Goal: Information Seeking & Learning: Learn about a topic

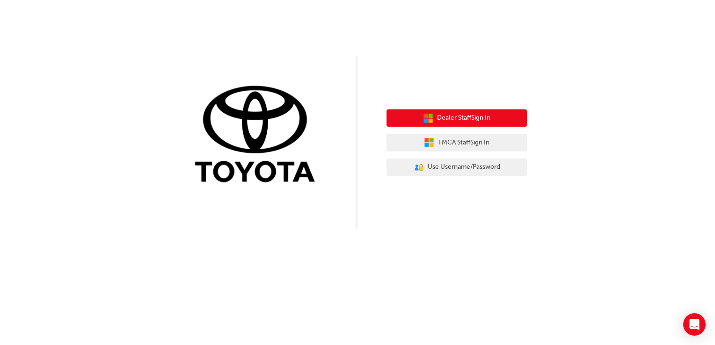
click at [465, 119] on span "Dealer Staff Sign In" at bounding box center [463, 118] width 53 height 11
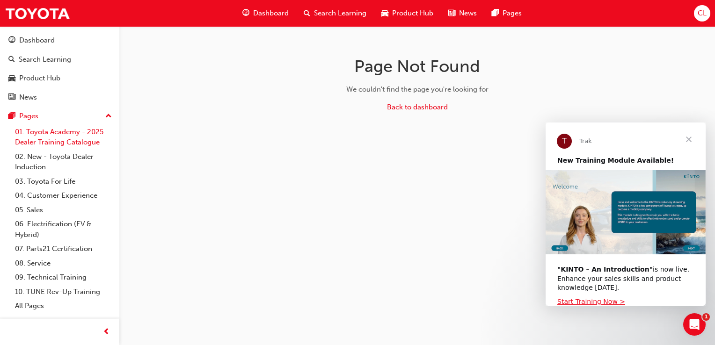
click at [19, 145] on link "01. Toyota Academy - 2025 Dealer Training Catalogue" at bounding box center [63, 137] width 104 height 25
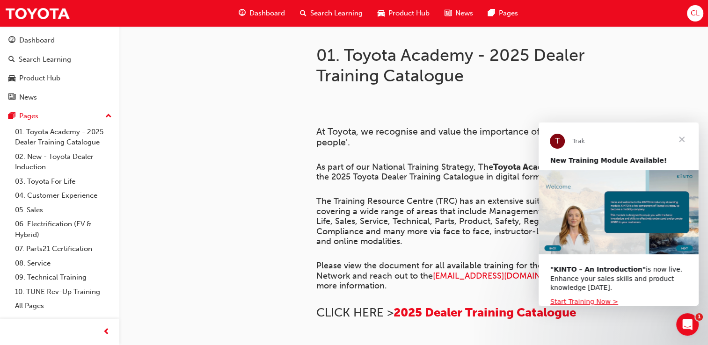
click at [681, 142] on span "Close" at bounding box center [682, 140] width 34 height 34
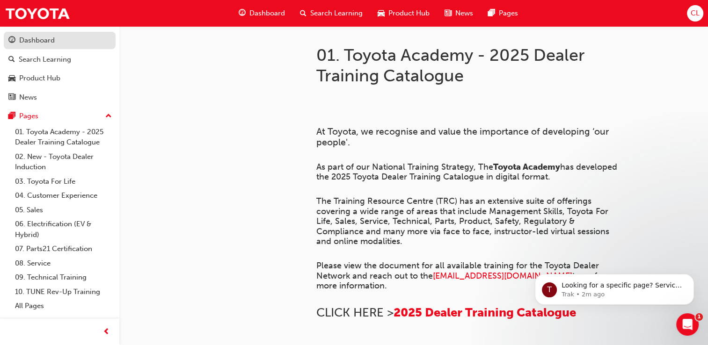
click at [34, 45] on div "Dashboard" at bounding box center [37, 40] width 36 height 11
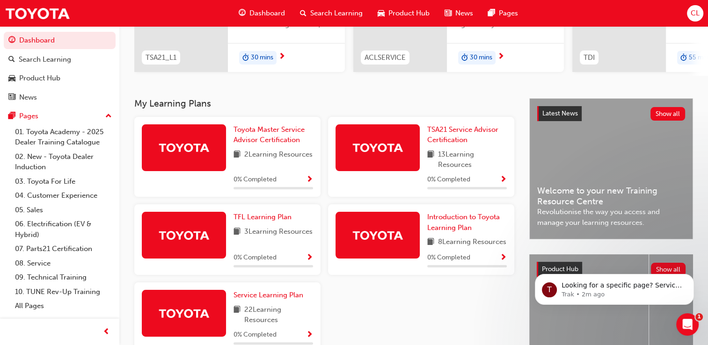
scroll to position [140, 0]
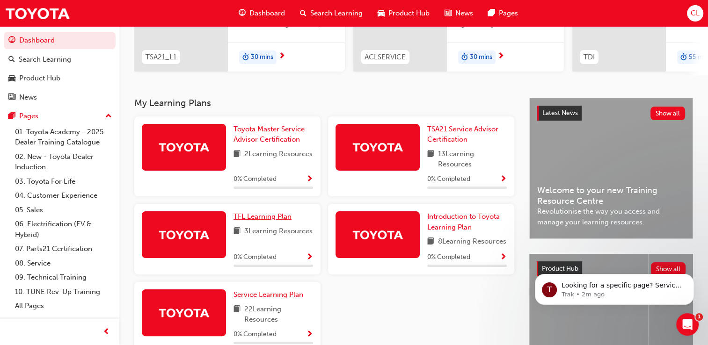
click at [243, 221] on span "TFL Learning Plan" at bounding box center [263, 217] width 58 height 8
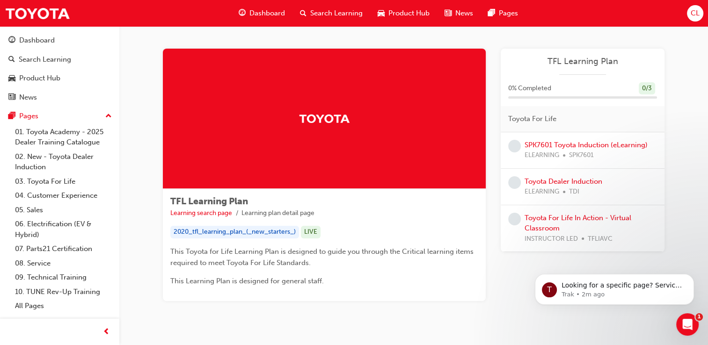
click at [561, 218] on div "T Looking for a specific page? Service, Service Advisor Trak • 2m ago" at bounding box center [614, 246] width 172 height 117
click at [558, 145] on link "SPK7601 Toyota Induction (eLearning)" at bounding box center [586, 145] width 123 height 8
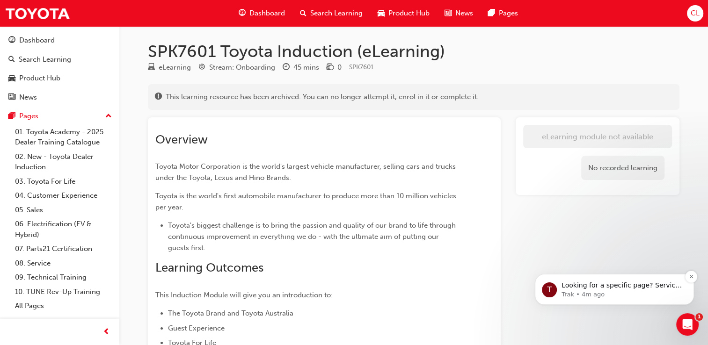
click at [629, 286] on p "Looking for a specific page? Service, Service Advisor" at bounding box center [622, 285] width 121 height 9
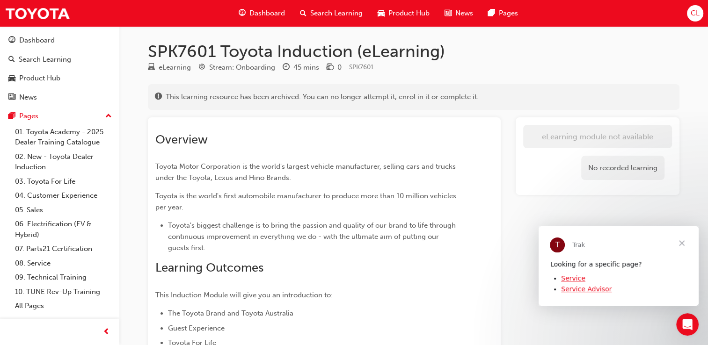
click at [683, 242] on span "Close" at bounding box center [682, 244] width 34 height 34
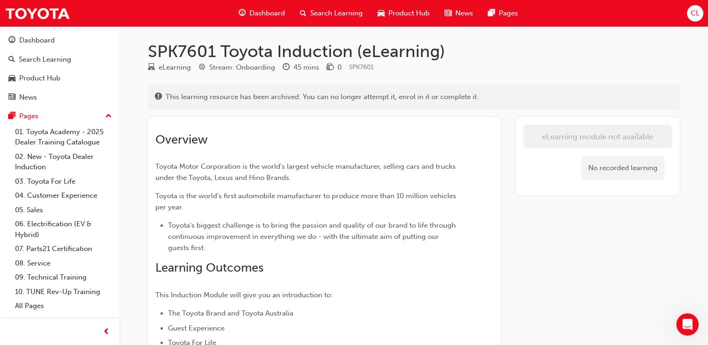
click at [161, 95] on span "exclaim-icon" at bounding box center [158, 97] width 7 height 8
click at [159, 98] on span "exclaim-icon" at bounding box center [158, 97] width 7 height 8
click at [54, 138] on link "01. Toyota Academy - 2025 Dealer Training Catalogue" at bounding box center [63, 137] width 104 height 25
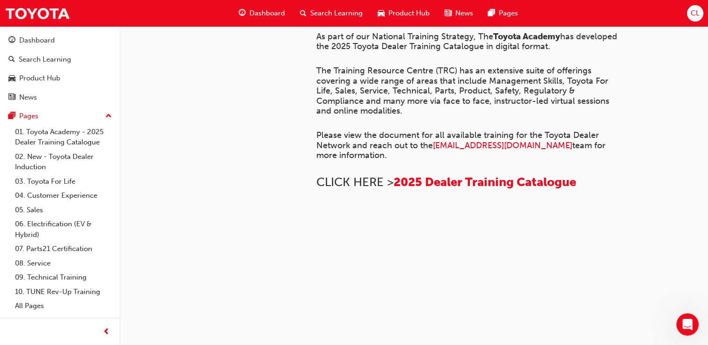
scroll to position [721, 0]
click at [65, 159] on link "02. New - Toyota Dealer Induction" at bounding box center [63, 162] width 104 height 25
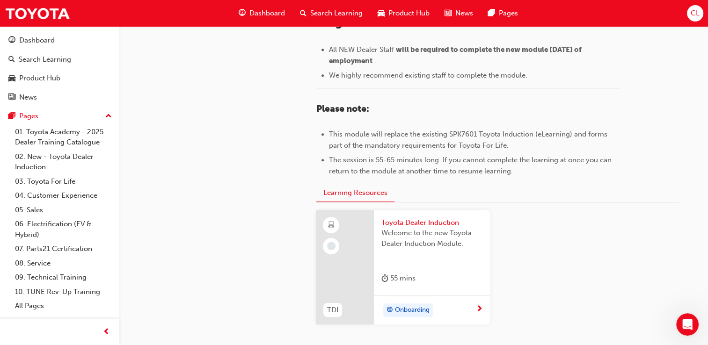
scroll to position [421, 0]
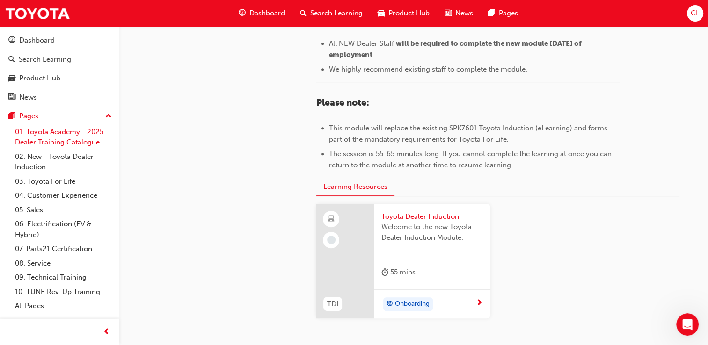
click at [64, 145] on link "01. Toyota Academy - 2025 Dealer Training Catalogue" at bounding box center [63, 137] width 104 height 25
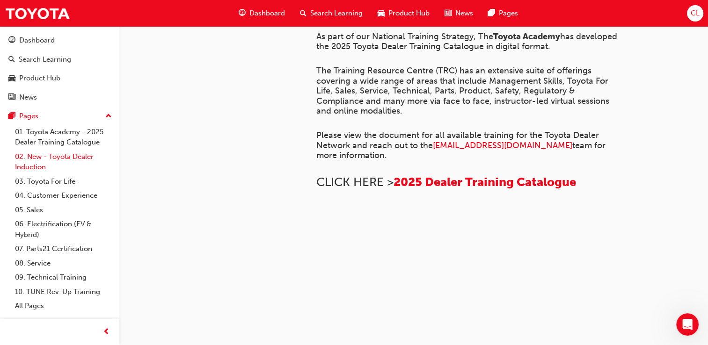
click at [61, 159] on link "02. New - Toyota Dealer Induction" at bounding box center [63, 162] width 104 height 25
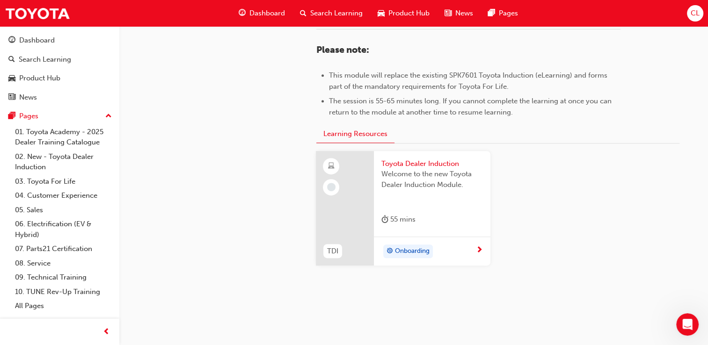
scroll to position [492, 0]
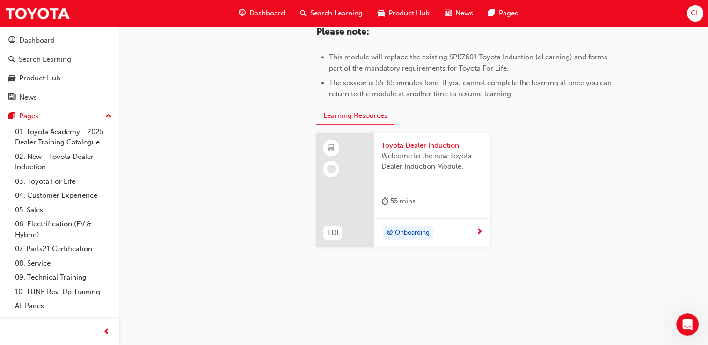
click at [407, 233] on span "Onboarding" at bounding box center [412, 233] width 35 height 11
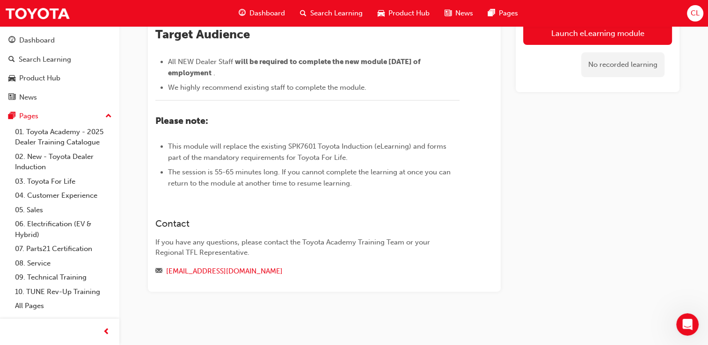
scroll to position [264, 0]
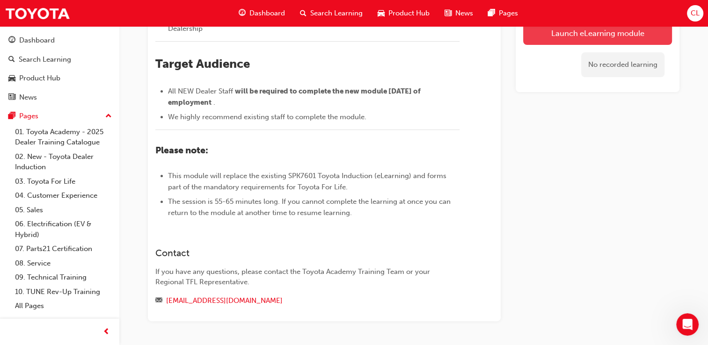
click at [586, 37] on link "Launch eLearning module" at bounding box center [597, 33] width 149 height 23
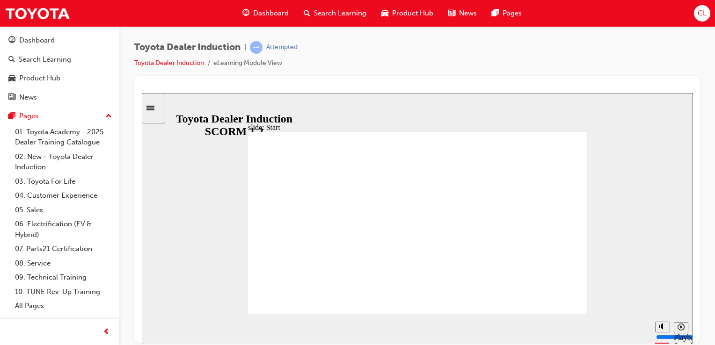
click at [591, 276] on div "slide: Welcome to Toyota Welcome to Toyota BACK BACK NEXT NEXT Welcome to Toyot…" at bounding box center [417, 218] width 551 height 251
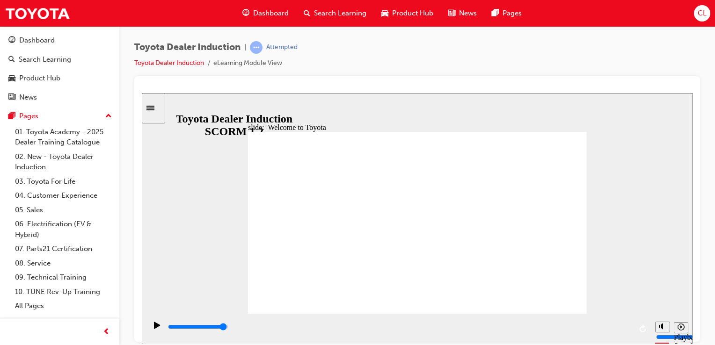
type input "7500"
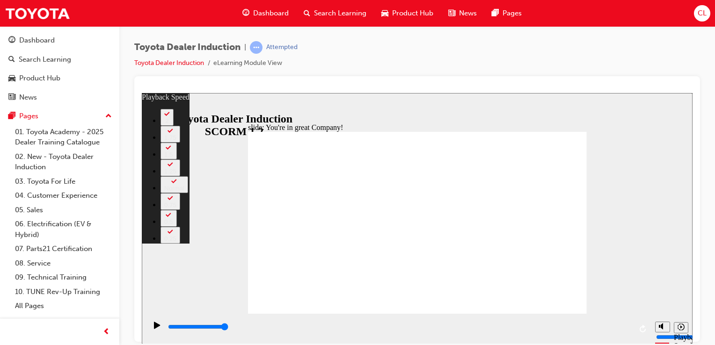
type input "1"
type input "156"
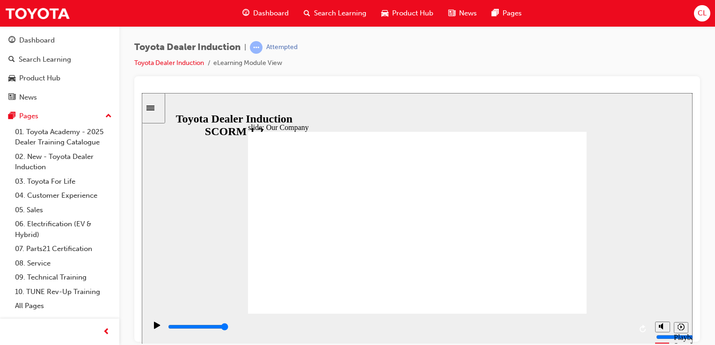
drag, startPoint x: 322, startPoint y: 281, endPoint x: 347, endPoint y: 278, distance: 25.6
drag, startPoint x: 347, startPoint y: 278, endPoint x: 389, endPoint y: 285, distance: 42.7
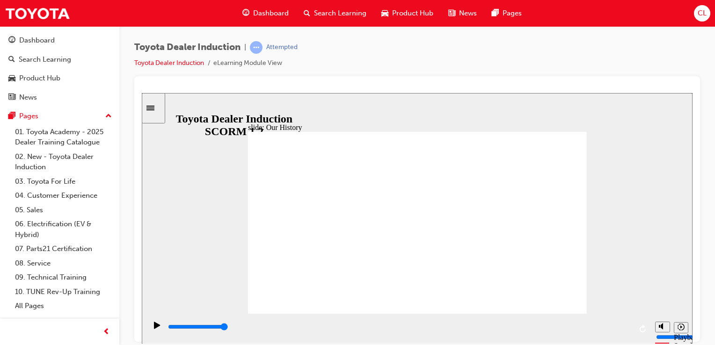
drag, startPoint x: 330, startPoint y: 235, endPoint x: 365, endPoint y: 238, distance: 35.8
drag, startPoint x: 317, startPoint y: 279, endPoint x: 341, endPoint y: 283, distance: 24.3
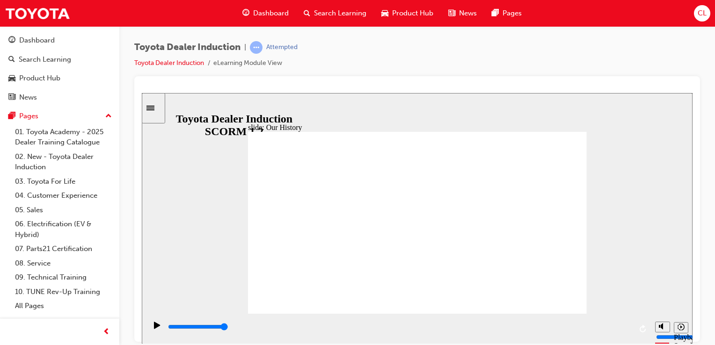
drag, startPoint x: 323, startPoint y: 275, endPoint x: 387, endPoint y: 282, distance: 64.9
drag, startPoint x: 420, startPoint y: 279, endPoint x: 525, endPoint y: 268, distance: 105.9
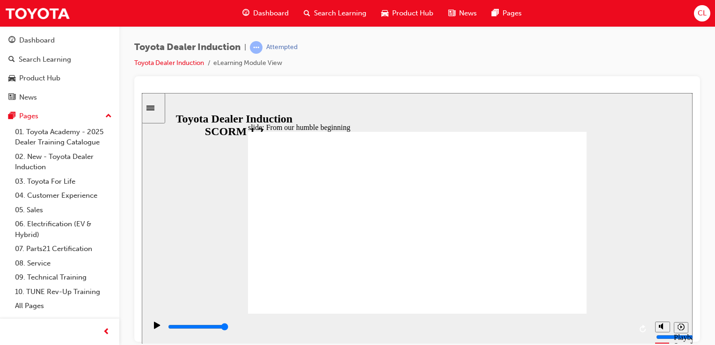
type input "8300"
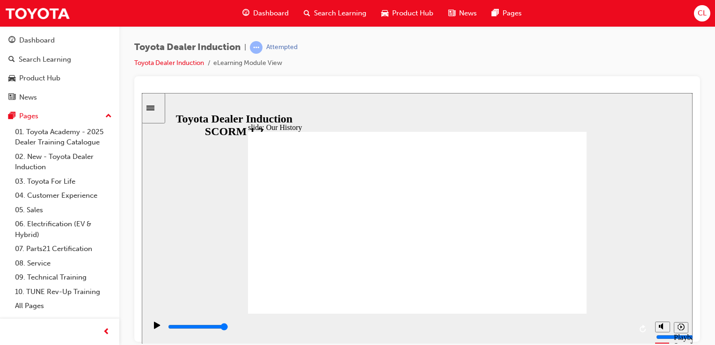
type input "2"
drag, startPoint x: 503, startPoint y: 281, endPoint x: 433, endPoint y: 278, distance: 69.8
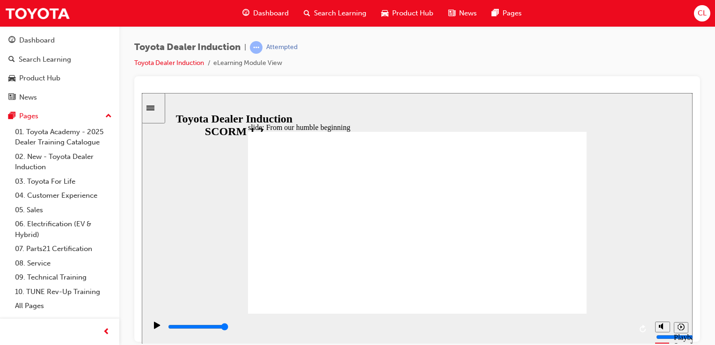
type input "2400"
radio input "true"
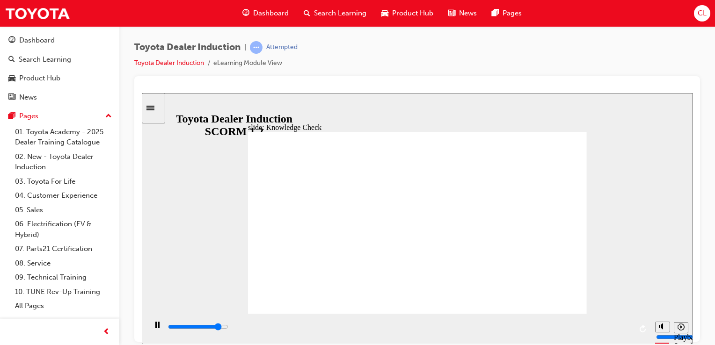
type input "3200"
radio input "true"
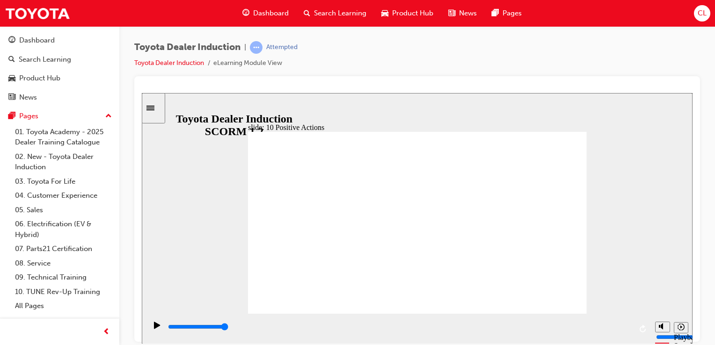
drag, startPoint x: 539, startPoint y: 274, endPoint x: 541, endPoint y: 266, distance: 7.7
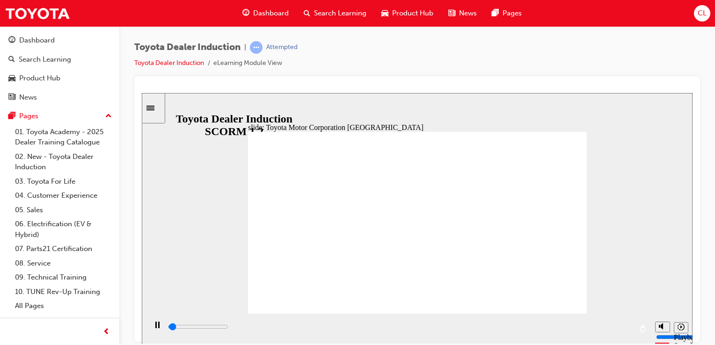
type input "15300"
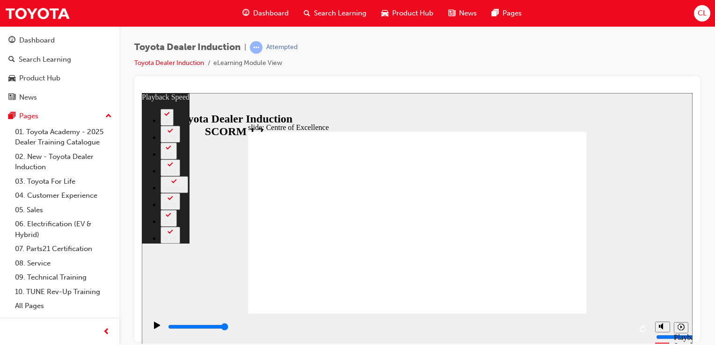
type input "248"
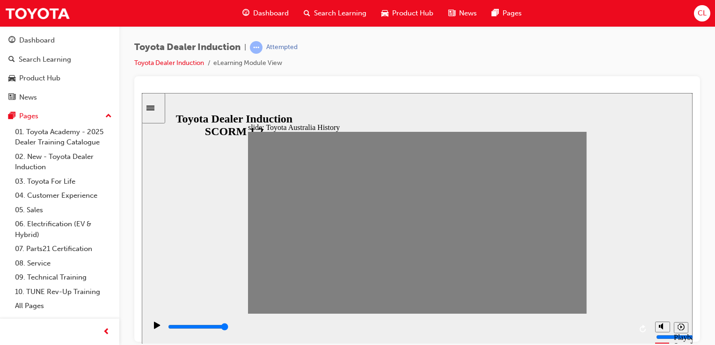
drag, startPoint x: 264, startPoint y: 226, endPoint x: 275, endPoint y: 226, distance: 11.2
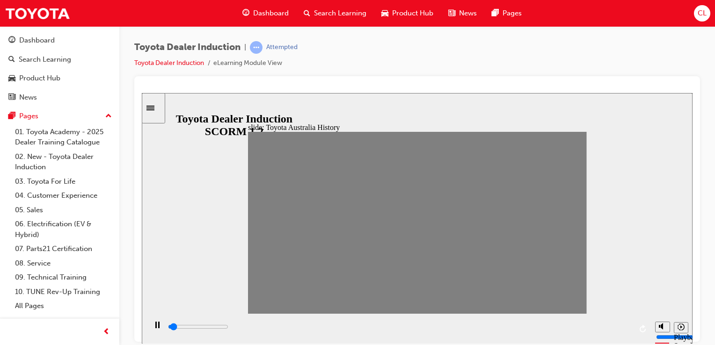
drag, startPoint x: 272, startPoint y: 226, endPoint x: 287, endPoint y: 235, distance: 17.3
type input "23300"
type input "3"
type input "15500"
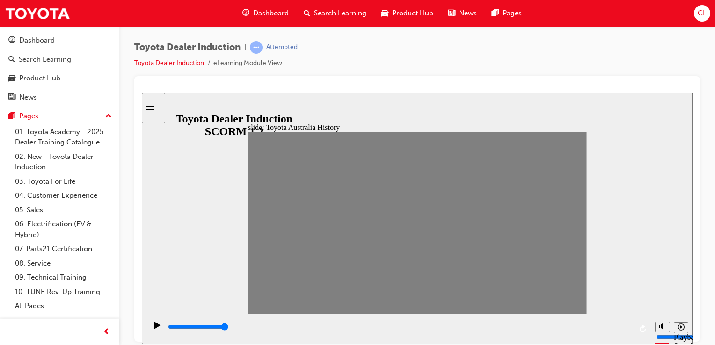
type input "4"
type input "10200"
type input "6"
click at [375, 49] on div "Toyota Dealer Induction | Attempted Toyota Dealer Induction eLearning Module Vi…" at bounding box center [417, 58] width 566 height 35
click at [393, 42] on div "Toyota Dealer Induction | Attempted Toyota Dealer Induction eLearning Module Vi…" at bounding box center [417, 58] width 566 height 35
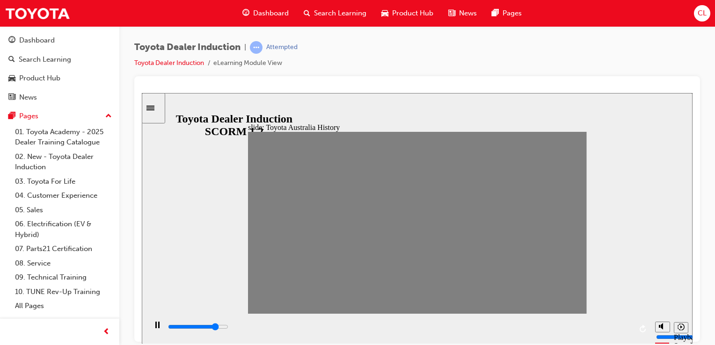
click at [393, 42] on div "Toyota Dealer Induction | Attempted Toyota Dealer Induction eLearning Module Vi…" at bounding box center [417, 58] width 566 height 35
drag, startPoint x: 393, startPoint y: 42, endPoint x: 405, endPoint y: 33, distance: 14.8
click at [405, 33] on div "Toyota Dealer Induction | Attempted Toyota Dealer Induction eLearning Module Vi…" at bounding box center [417, 174] width 596 height 296
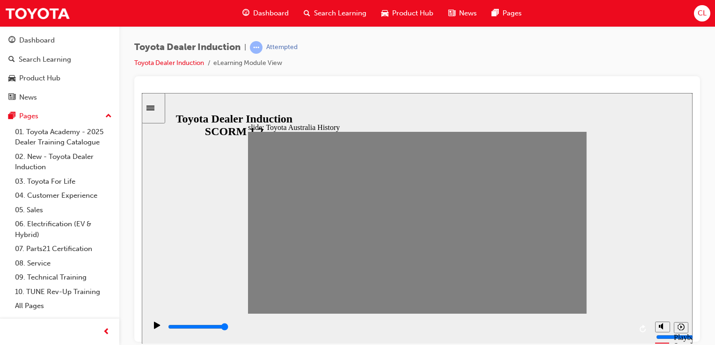
type input "0"
type input "9"
drag, startPoint x: 367, startPoint y: 228, endPoint x: 391, endPoint y: 232, distance: 24.6
type input "0"
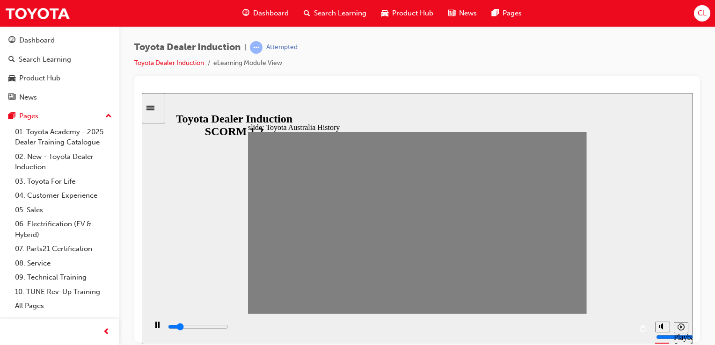
type input "8"
drag, startPoint x: 397, startPoint y: 227, endPoint x: 389, endPoint y: 229, distance: 8.3
type input "0"
type input "9"
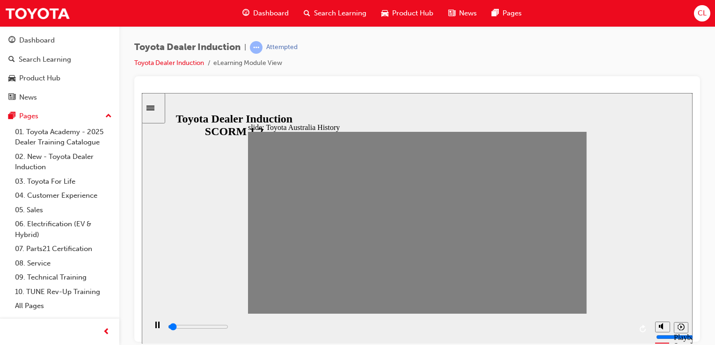
drag, startPoint x: 384, startPoint y: 227, endPoint x: 403, endPoint y: 228, distance: 18.8
type input "7000"
type input "10"
drag, startPoint x: 397, startPoint y: 227, endPoint x: 411, endPoint y: 227, distance: 14.0
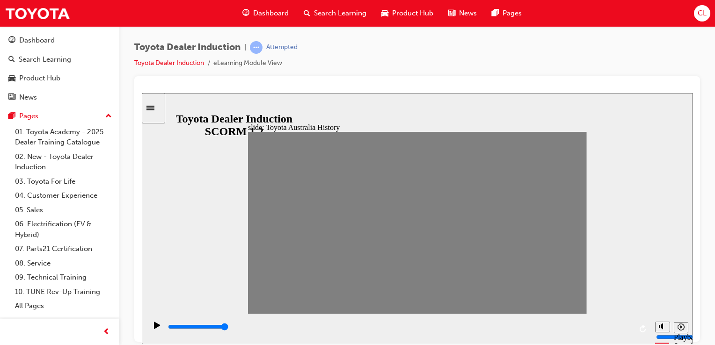
type input "0"
type input "11"
drag, startPoint x: 416, startPoint y: 226, endPoint x: 427, endPoint y: 228, distance: 11.4
drag, startPoint x: 431, startPoint y: 227, endPoint x: 437, endPoint y: 229, distance: 6.1
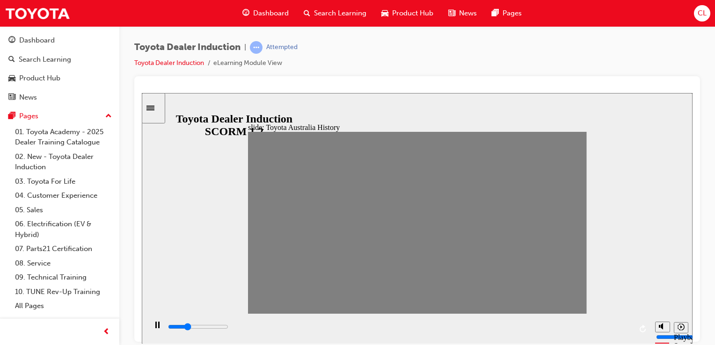
drag, startPoint x: 430, startPoint y: 228, endPoint x: 472, endPoint y: 229, distance: 42.1
type input "0"
type input "13"
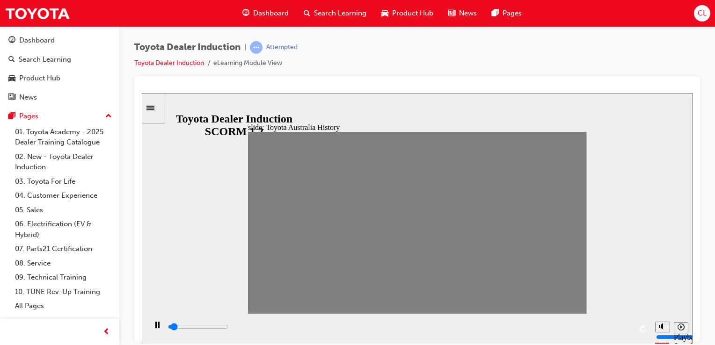
type input "0"
type input "12"
type input "0"
type input "11"
drag, startPoint x: 477, startPoint y: 225, endPoint x: 433, endPoint y: 230, distance: 43.9
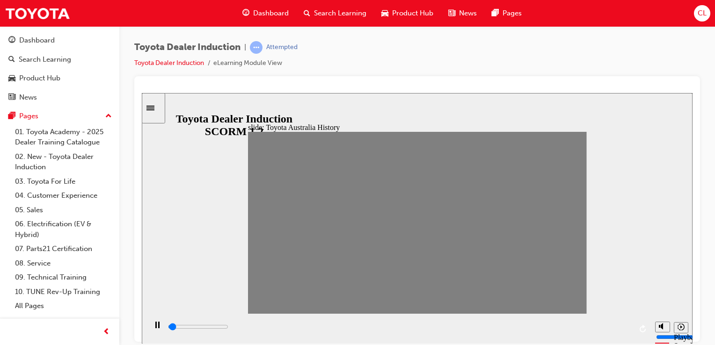
type input "0"
type input "12"
type input "0"
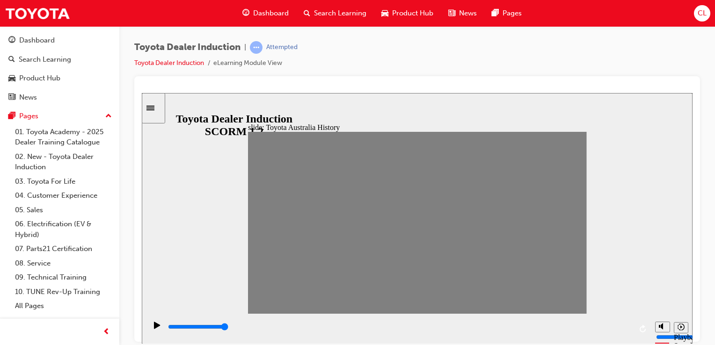
type input "13"
drag, startPoint x: 448, startPoint y: 225, endPoint x: 462, endPoint y: 225, distance: 14.5
type input "0"
type input "14"
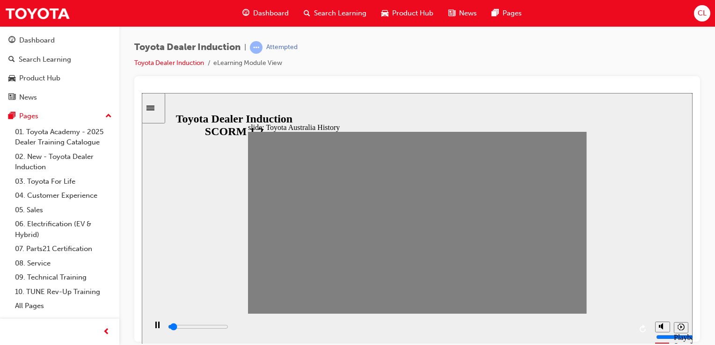
drag, startPoint x: 462, startPoint y: 225, endPoint x: 471, endPoint y: 227, distance: 9.1
drag, startPoint x: 479, startPoint y: 225, endPoint x: 571, endPoint y: 234, distance: 92.2
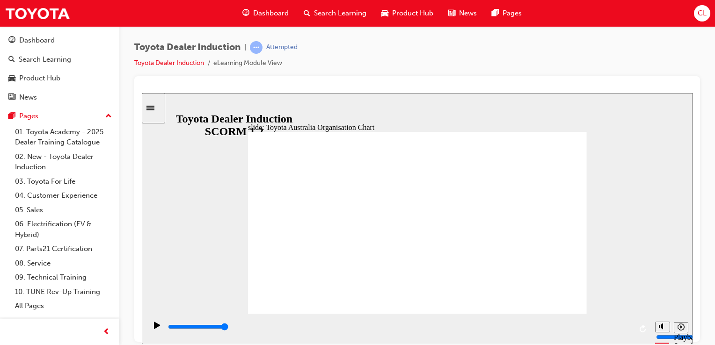
click at [174, 101] on div "0:28 / 0:31" at bounding box center [158, 97] width 32 height 8
type input "5000"
radio input "true"
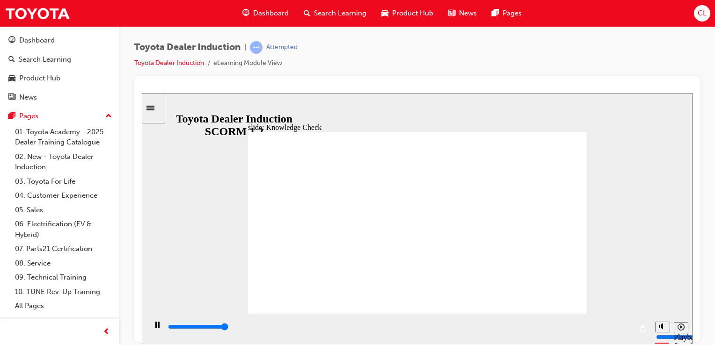
type input "5000"
radio input "true"
type input "3900"
radio input "true"
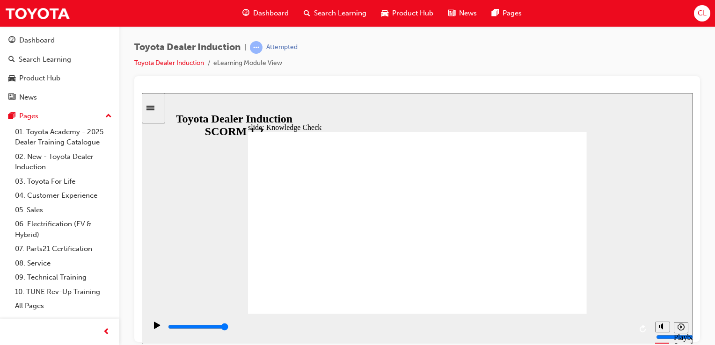
type input "5000"
radio input "false"
radio input "true"
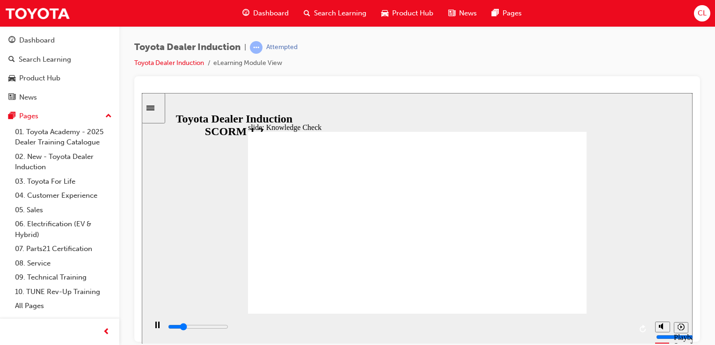
type input "1100"
type input "2200"
radio input "true"
type input "5000"
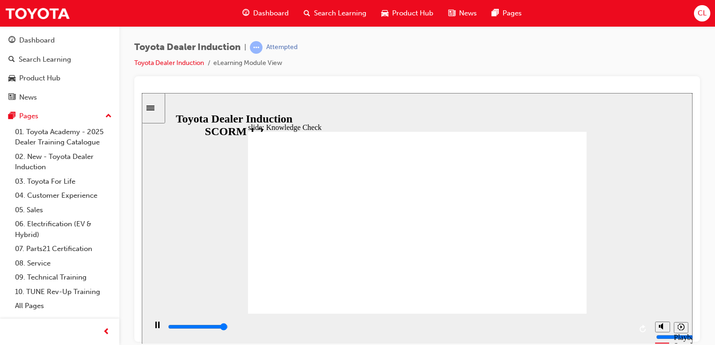
radio input "true"
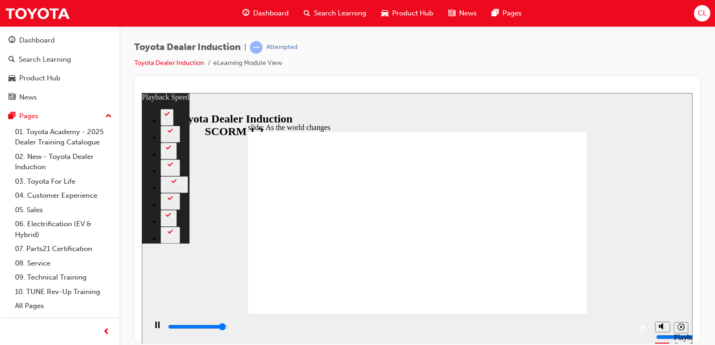
type input "8900"
type input "0"
type input "9100"
type input "0"
type input "9200"
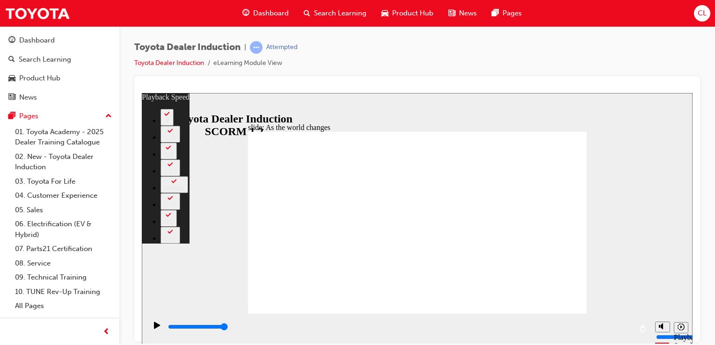
drag, startPoint x: 271, startPoint y: 298, endPoint x: 580, endPoint y: 301, distance: 309.9
type input "128"
click at [155, 328] on icon "Play (Ctrl+Alt+P)" at bounding box center [157, 325] width 7 height 7
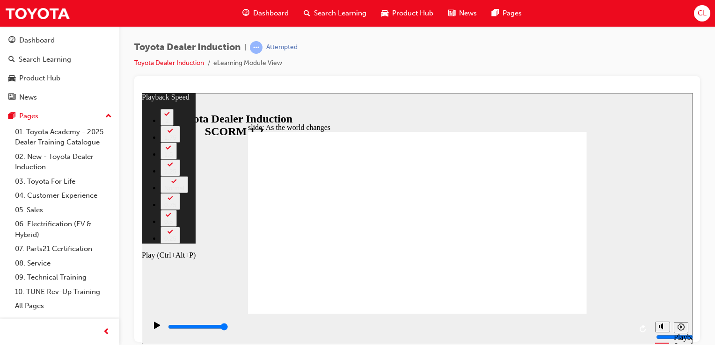
type input "9200"
type input "128"
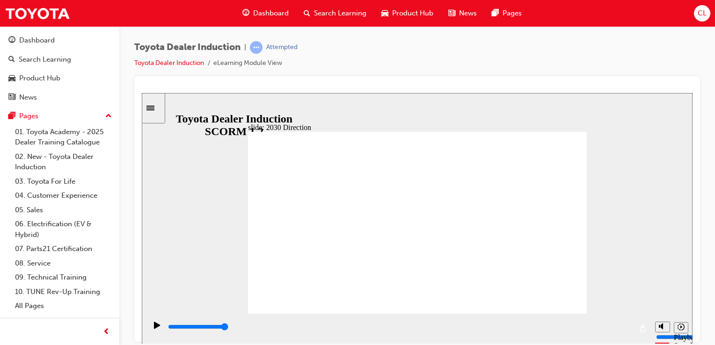
type input "5000"
type input "H"
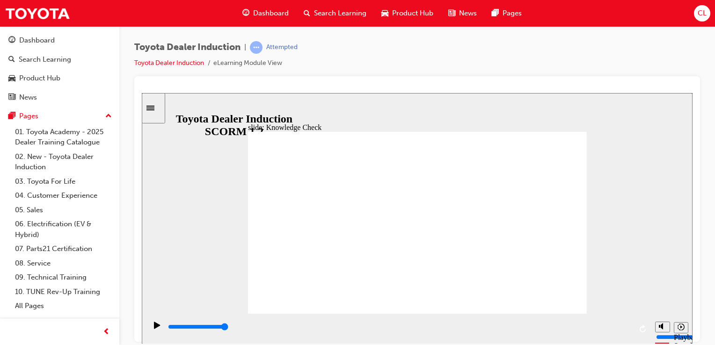
type input "HA"
type input "HAP"
type input "HA"
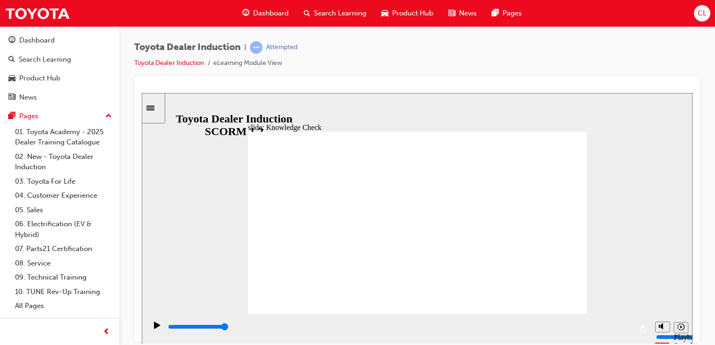
type input "HA"
type input "H"
type input "Ha"
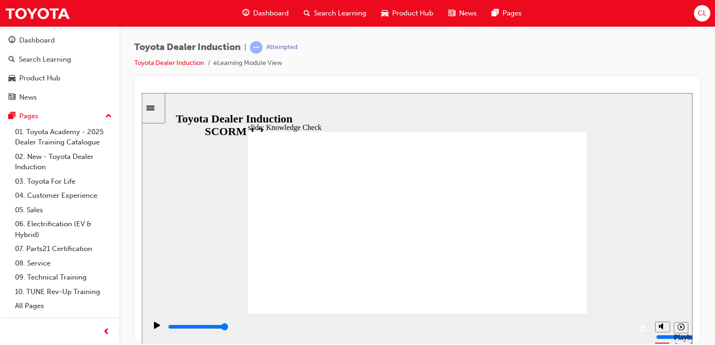
type input "Hap"
type input "Happ"
type input "Happi"
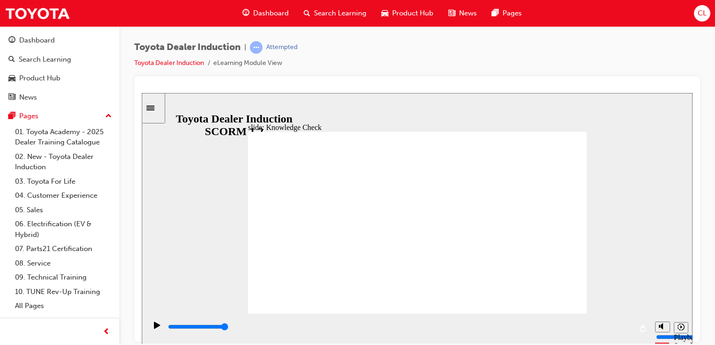
type input "Happi"
type input "Happin"
type input "Happine"
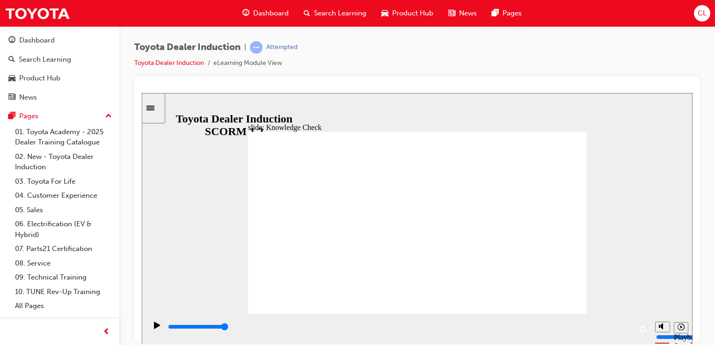
type input "Happines"
type input "Happiness"
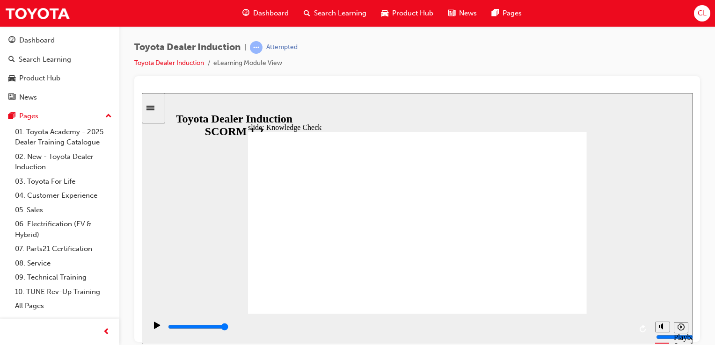
type input "Happiness"
type input "5000"
type input "s"
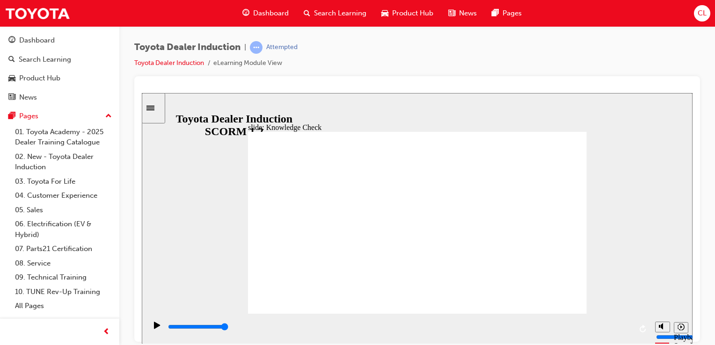
type input "s"
type input "sa"
type input "saf"
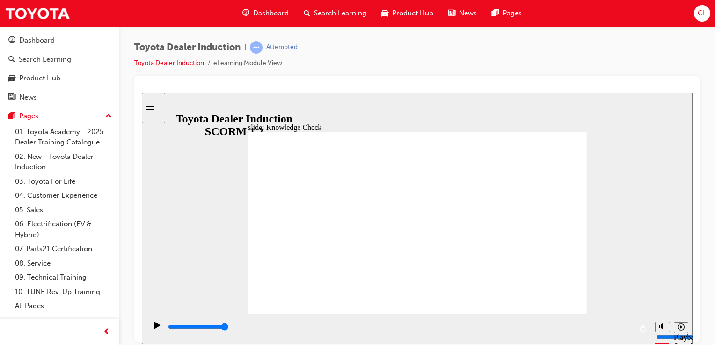
type input "safe"
type input "800"
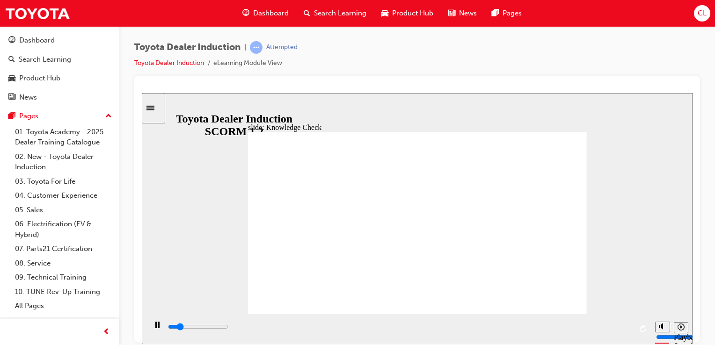
type input "safe"
type input "2400"
type input "saf"
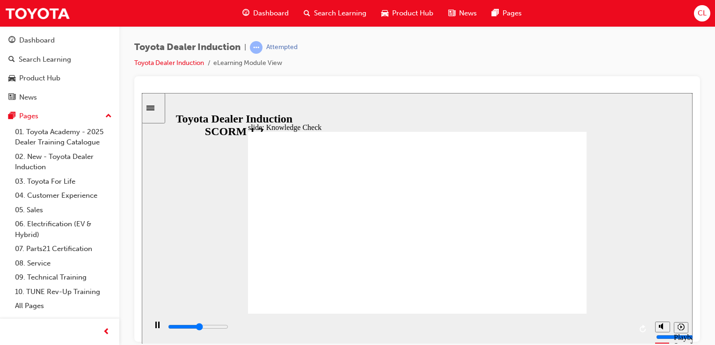
type input "2600"
type input "sa"
type input "2800"
type input "s"
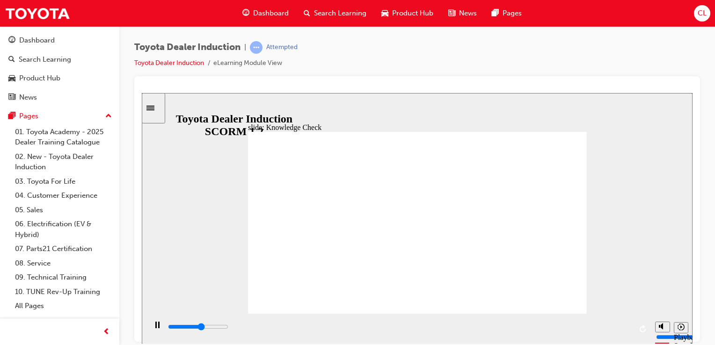
type input "s"
type input "3000"
type input "3800"
type input "m"
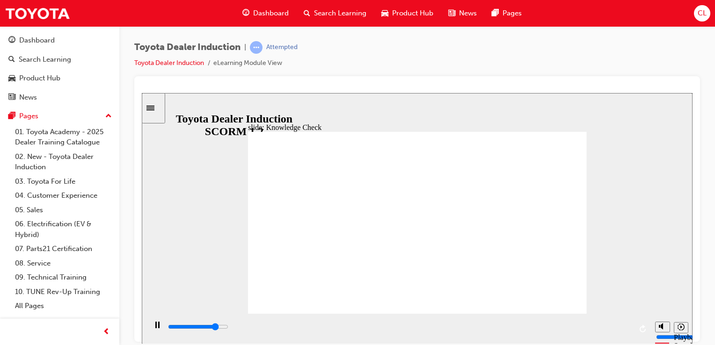
type input "4100"
type input "mo"
type input "4400"
type input "mov"
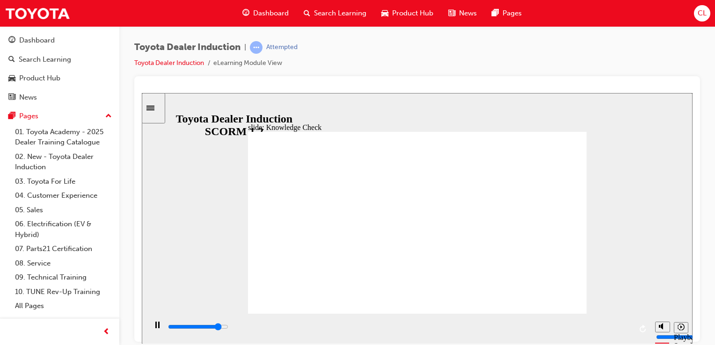
type input "mov"
type input "4700"
type input "move"
type input "4900"
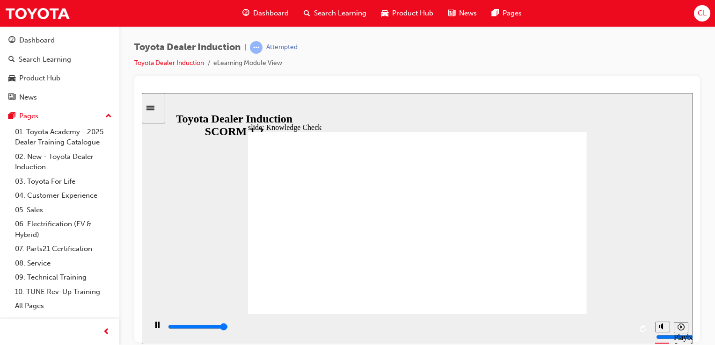
type input "moved"
type input "5000"
type input "moved"
type input "6500"
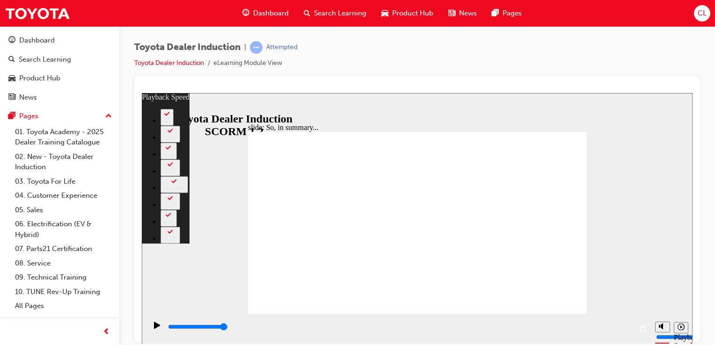
type input "3"
type input "128"
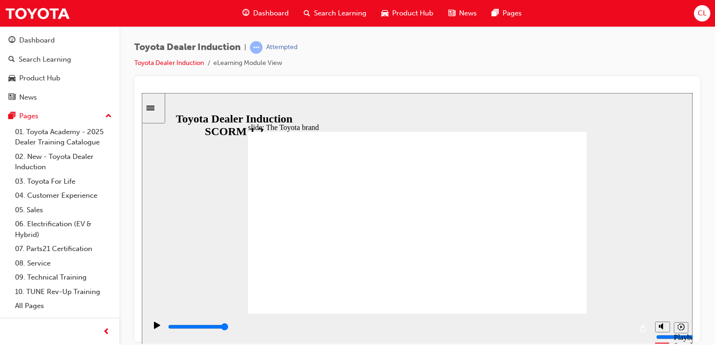
type input "56700"
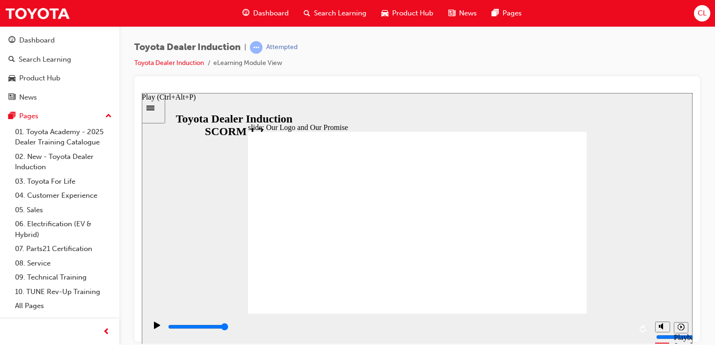
click at [154, 328] on icon "Play (Ctrl+Alt+P)" at bounding box center [157, 325] width 6 height 7
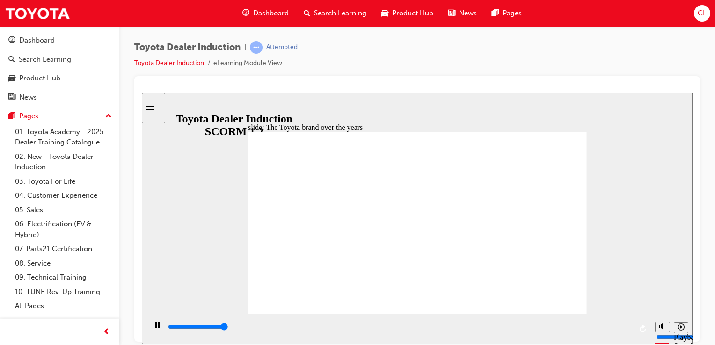
type input "8400"
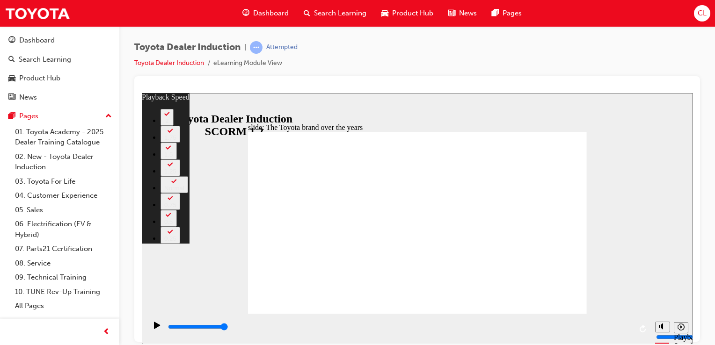
type input "165"
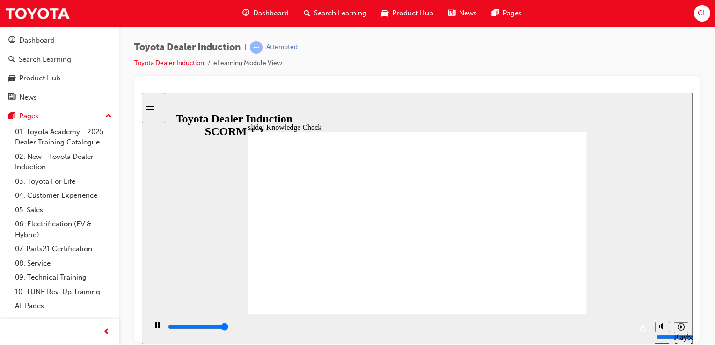
type input "5000"
radio input "true"
drag, startPoint x: 421, startPoint y: 249, endPoint x: 547, endPoint y: 304, distance: 137.3
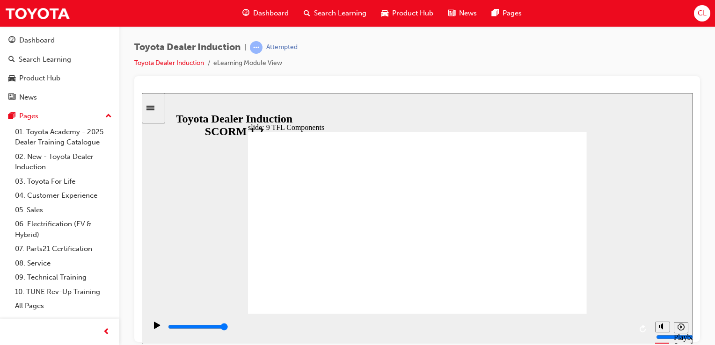
click at [592, 202] on div "slide: 9 TFL Components Oval 1 Group 2 Group 1 We ensure that products and serv…" at bounding box center [417, 218] width 551 height 251
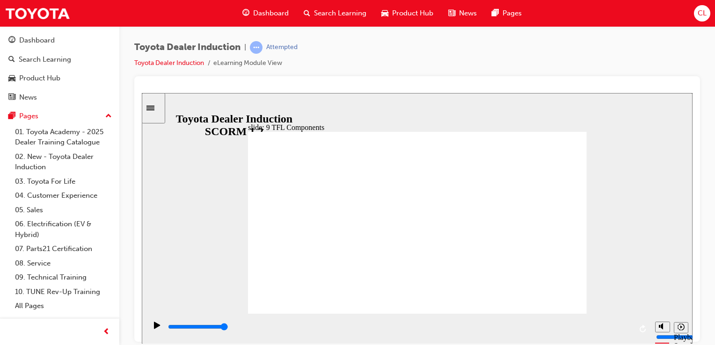
drag, startPoint x: 357, startPoint y: 269, endPoint x: 433, endPoint y: 275, distance: 77.0
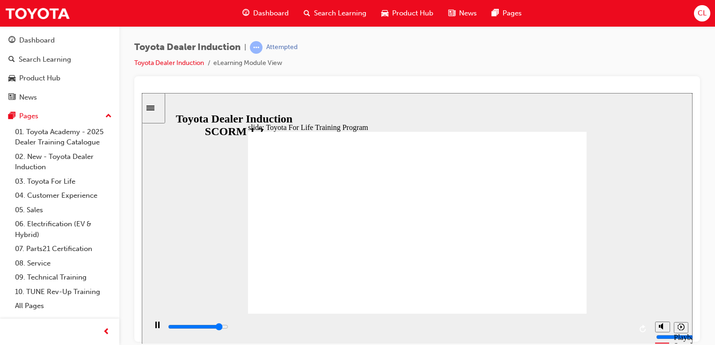
type input "48000"
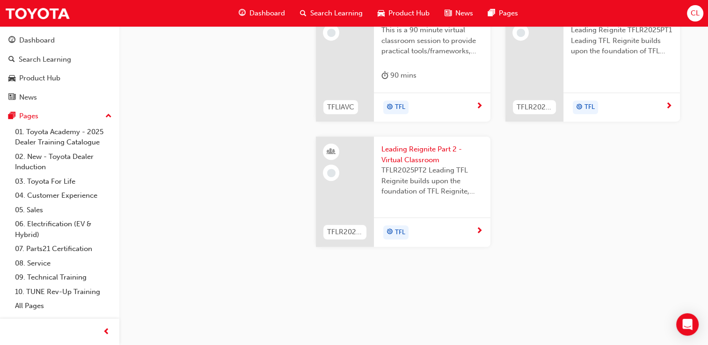
scroll to position [984, 0]
click at [79, 165] on link "02. New - Toyota Dealer Induction" at bounding box center [63, 162] width 104 height 25
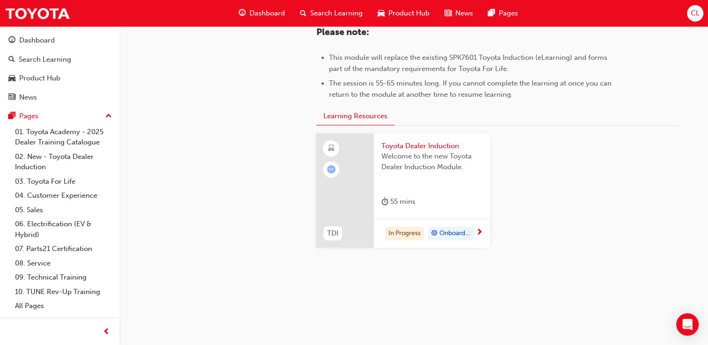
scroll to position [492, 0]
click at [462, 235] on span "Onboarding" at bounding box center [455, 233] width 31 height 11
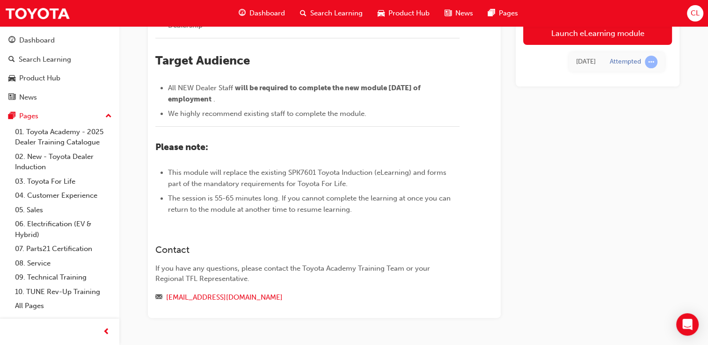
scroll to position [269, 0]
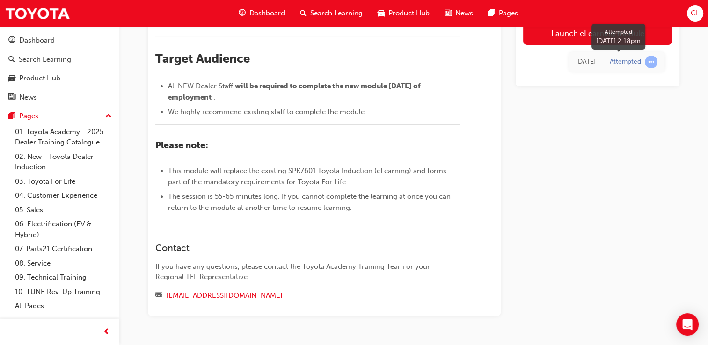
click at [650, 61] on span "learningRecordVerb_ATTEMPT-icon" at bounding box center [651, 62] width 13 height 13
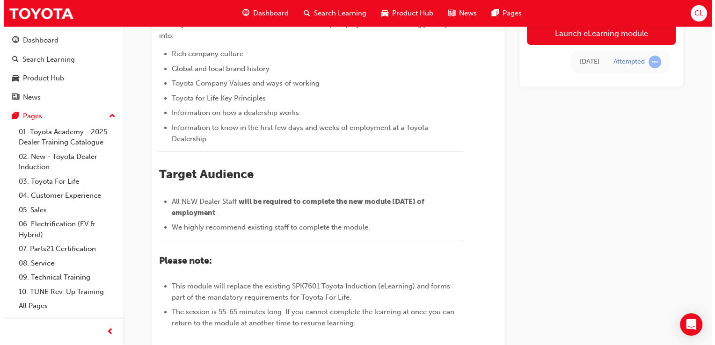
scroll to position [0, 0]
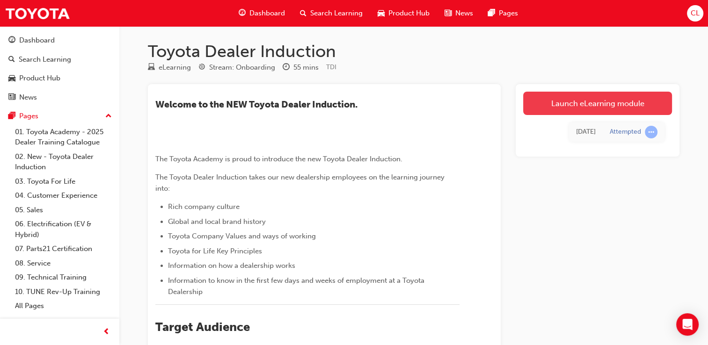
click at [562, 113] on link "Launch eLearning module" at bounding box center [597, 103] width 149 height 23
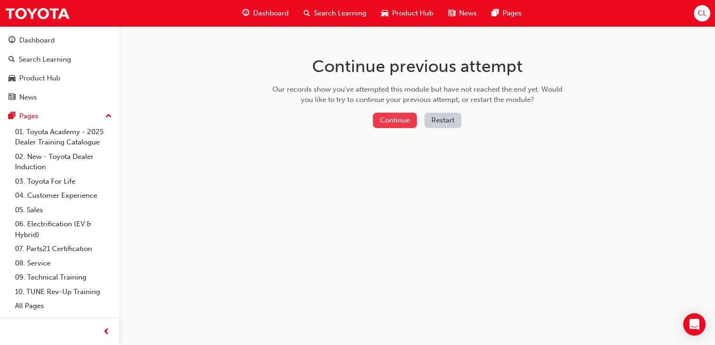
click at [396, 123] on button "Continue" at bounding box center [395, 120] width 44 height 15
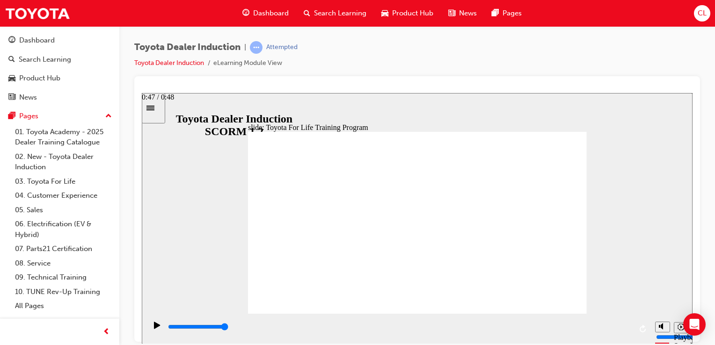
click at [630, 332] on div "playback controls" at bounding box center [399, 327] width 465 height 10
click at [629, 330] on div "playback controls" at bounding box center [399, 327] width 465 height 10
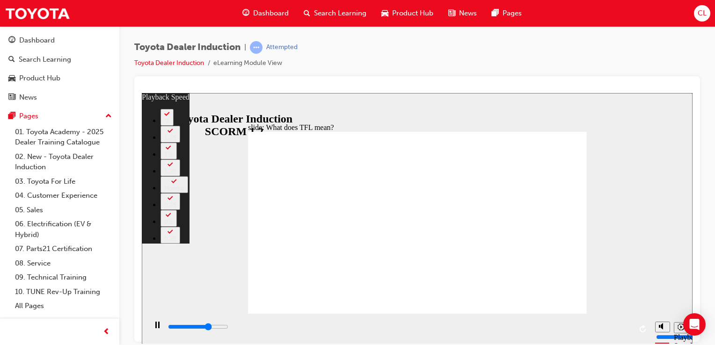
type input "7500"
type input "0"
type input "7700"
type input "0"
type input "8000"
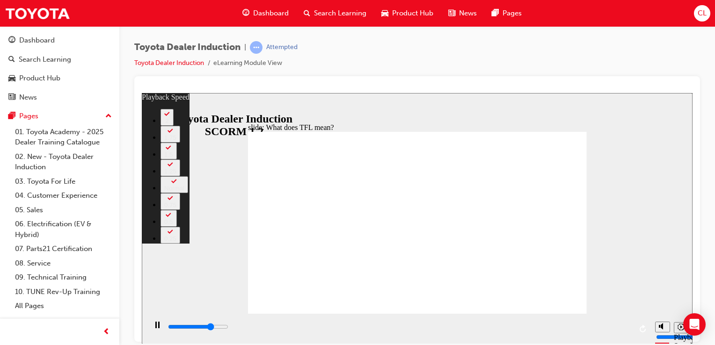
type input "1"
type input "8200"
type input "1"
type input "8500"
type input "1"
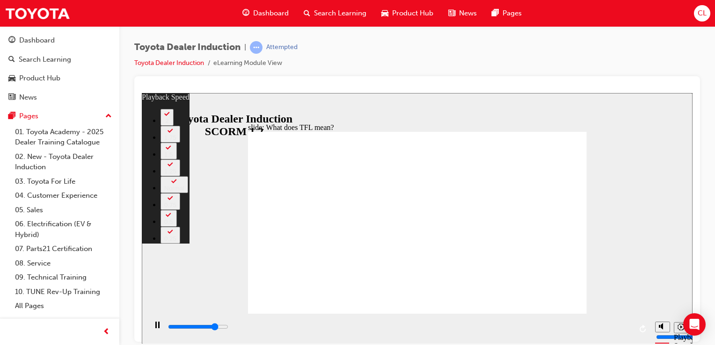
type input "8800"
type input "1"
type input "9000"
type input "2"
type input "9300"
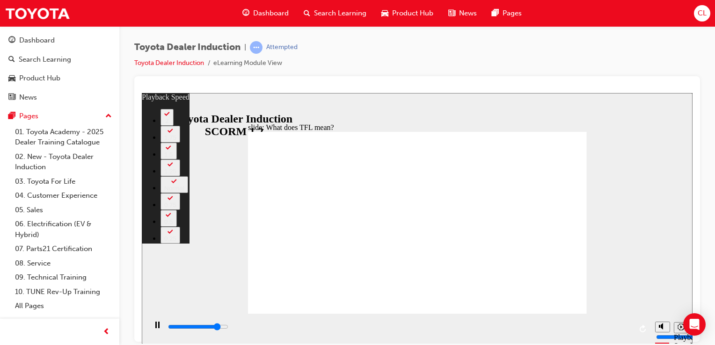
type input "2"
type input "9600"
type input "2"
type input "9700"
type input "2"
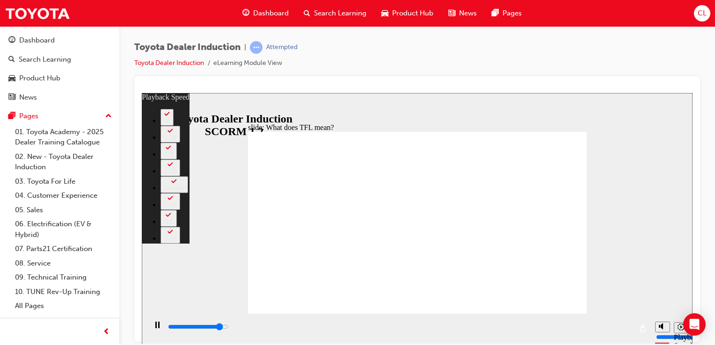
type input "9800"
type input "2"
type input "10100"
type input "3"
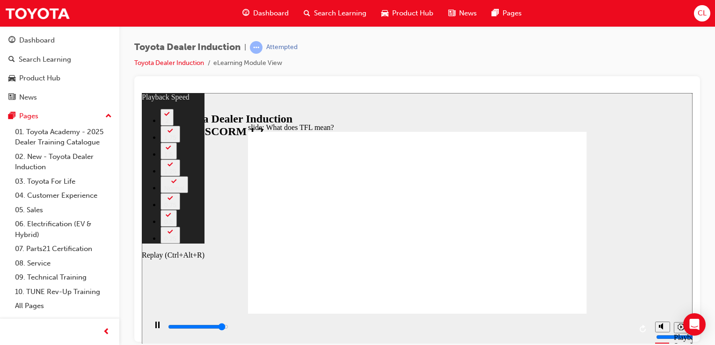
type input "10300"
type input "3"
type input "10400"
type input "3"
type input "10600"
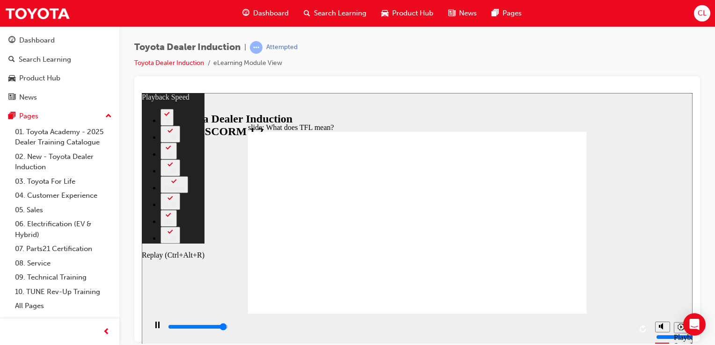
type input "3"
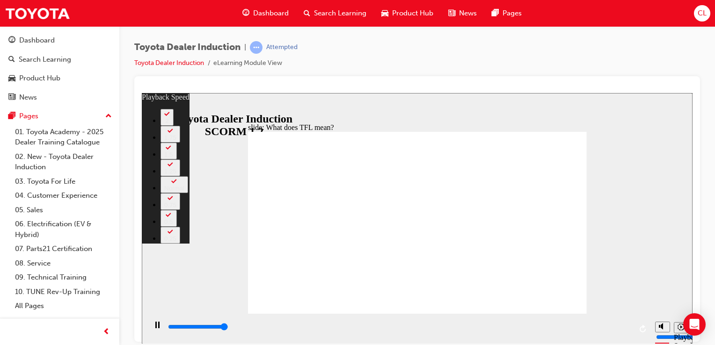
type input "10800"
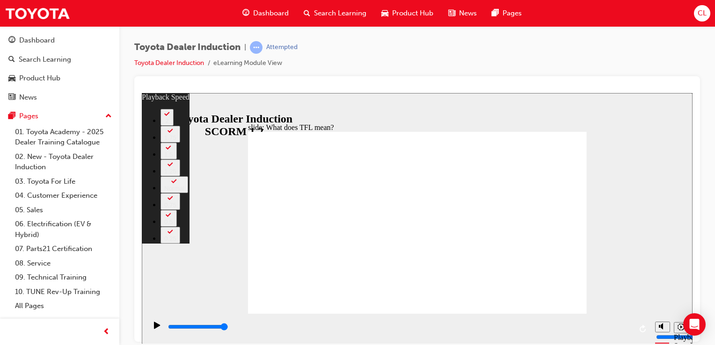
type input "139"
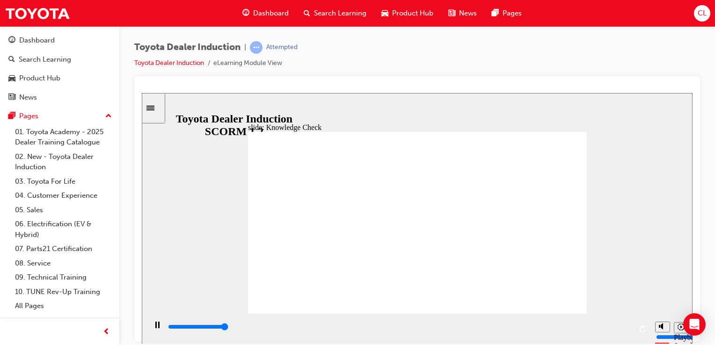
type input "5000"
radio input "false"
radio input "true"
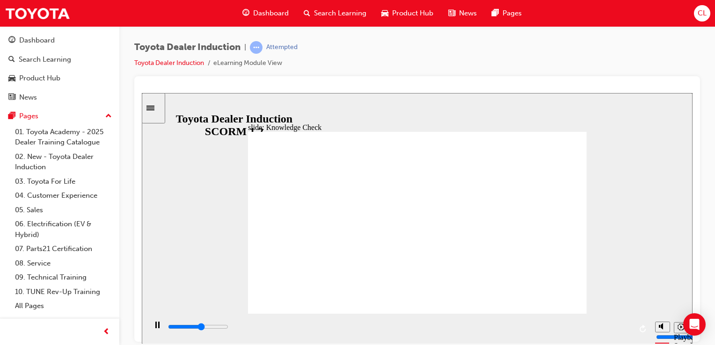
type input "2900"
radio input "true"
drag, startPoint x: 345, startPoint y: 266, endPoint x: 580, endPoint y: 136, distance: 269.2
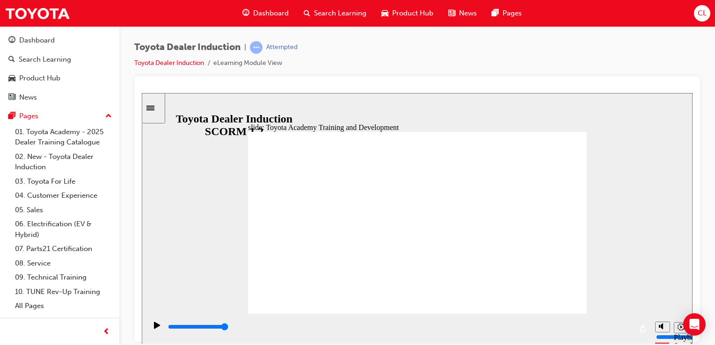
click at [629, 330] on div "playback controls" at bounding box center [399, 327] width 465 height 10
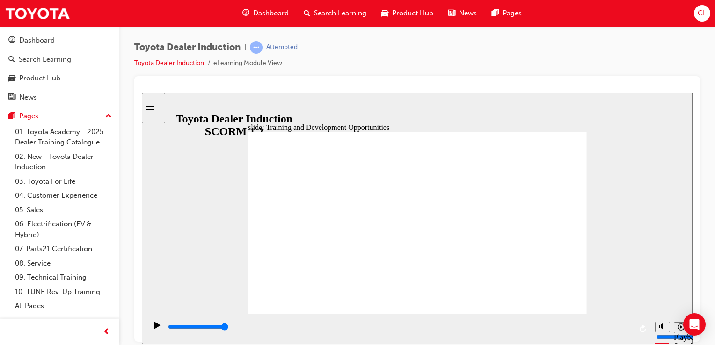
click at [630, 331] on div "playback controls" at bounding box center [399, 327] width 465 height 10
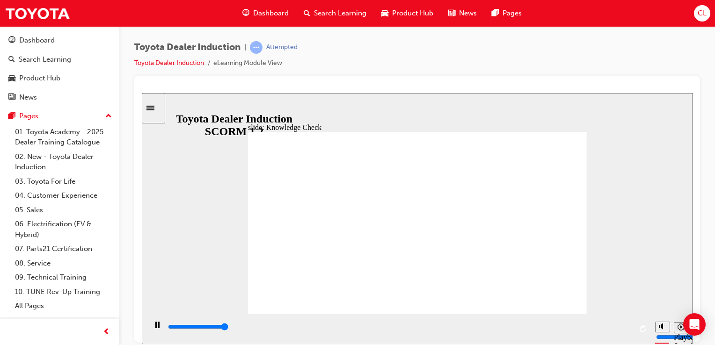
type input "5000"
radio input "false"
radio input "true"
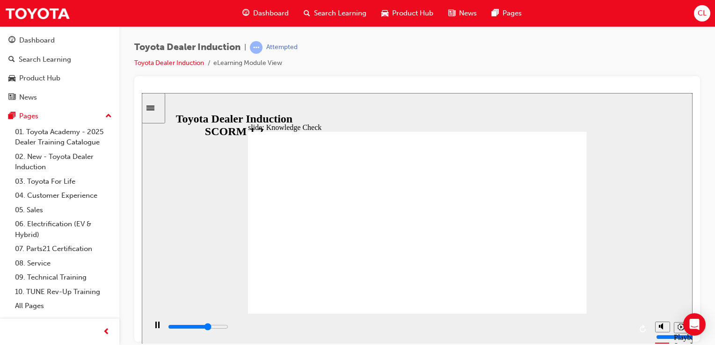
type input "3400"
radio input "true"
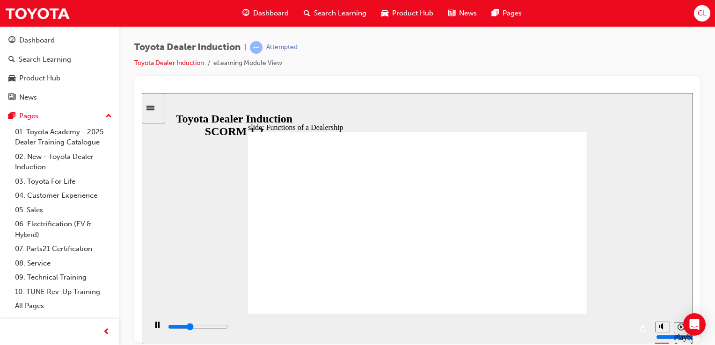
drag, startPoint x: 479, startPoint y: 217, endPoint x: 614, endPoint y: 324, distance: 172.3
click at [630, 331] on div "playback controls" at bounding box center [399, 327] width 465 height 10
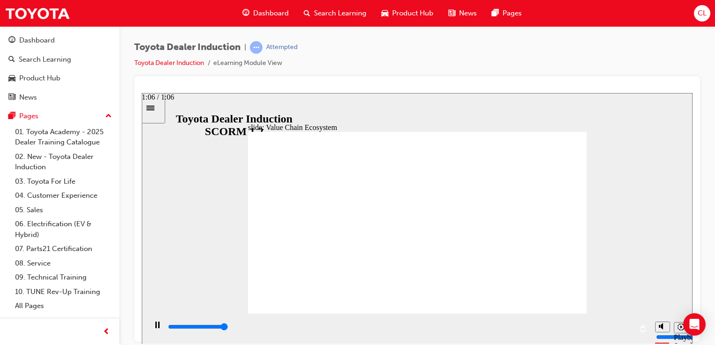
click at [628, 330] on div "playback controls" at bounding box center [399, 327] width 465 height 10
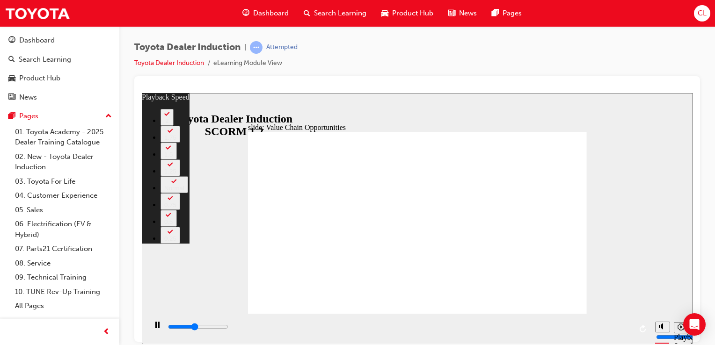
type input "4900"
type input "0"
type input "5200"
type input "1"
type input "5400"
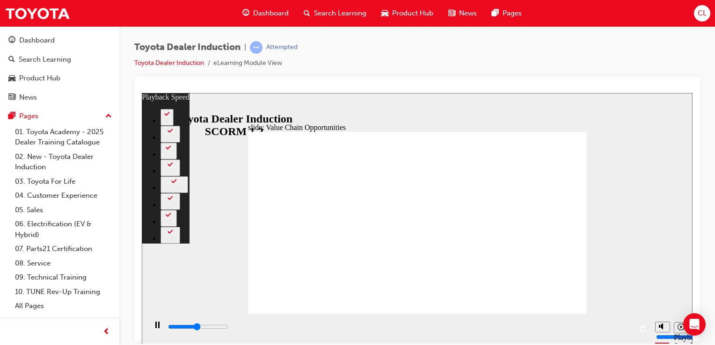
type input "1"
type input "5700"
type input "1"
type input "5900"
type input "1"
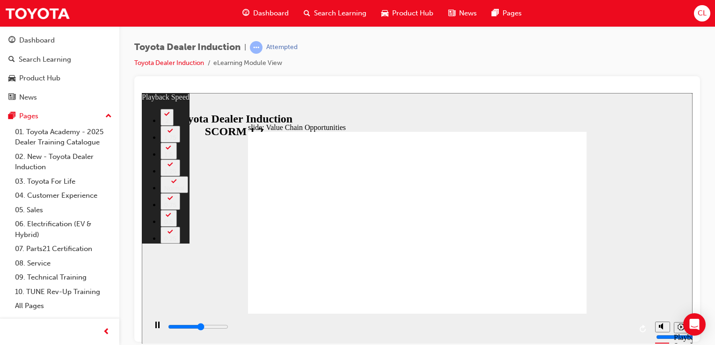
type input "6200"
type input "2"
type input "6500"
type input "2"
type input "6700"
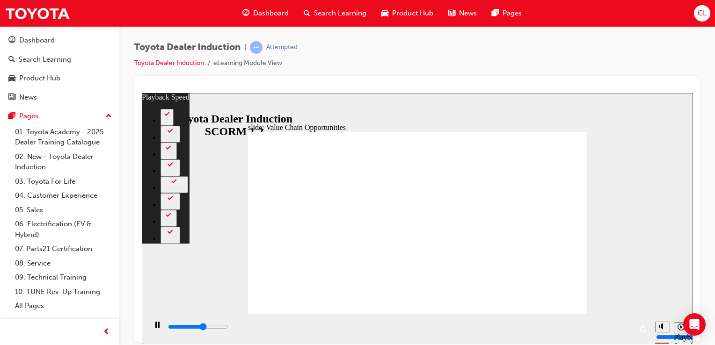
type input "2"
type input "7000"
type input "2"
type input "7300"
type input "3"
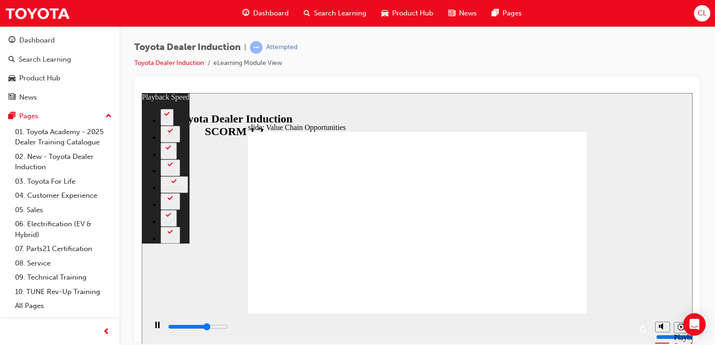
type input "7500"
type input "3"
type input "7500"
type input "3"
type input "7800"
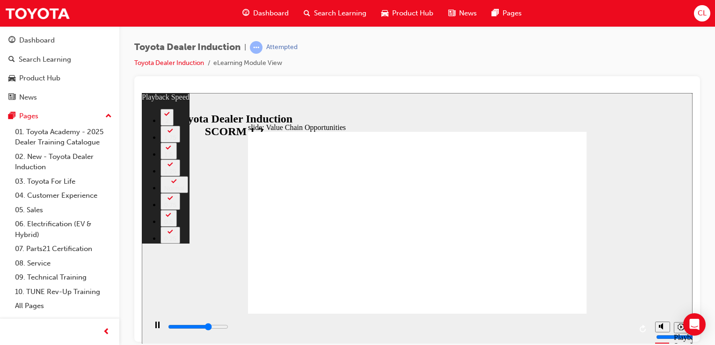
type input "3"
type input "8100"
type input "3"
type input "8300"
type input "4"
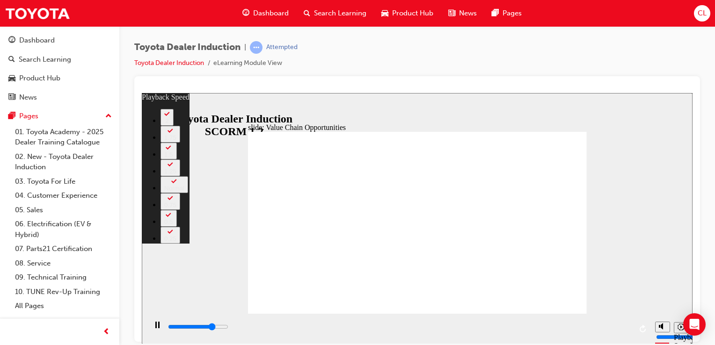
type input "8600"
type input "4"
type input "8800"
type input "4"
type input "8900"
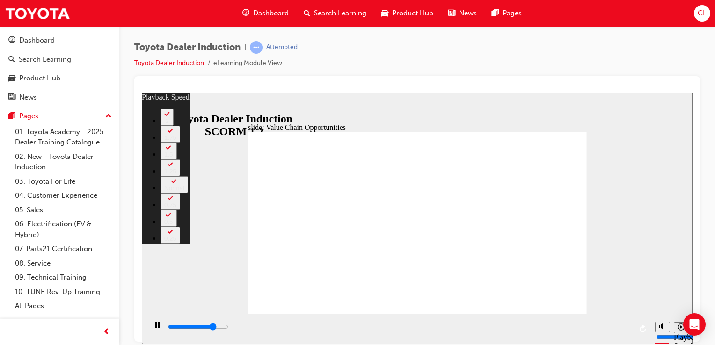
type input "4"
type input "9100"
type input "5"
type input "9200"
type input "5"
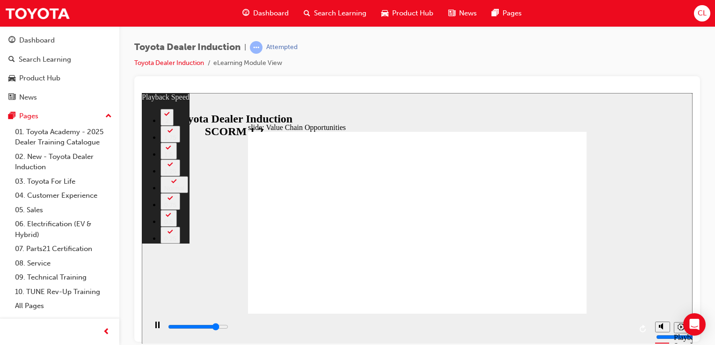
type input "9400"
type input "5"
type input "9600"
type input "5"
type input "9700"
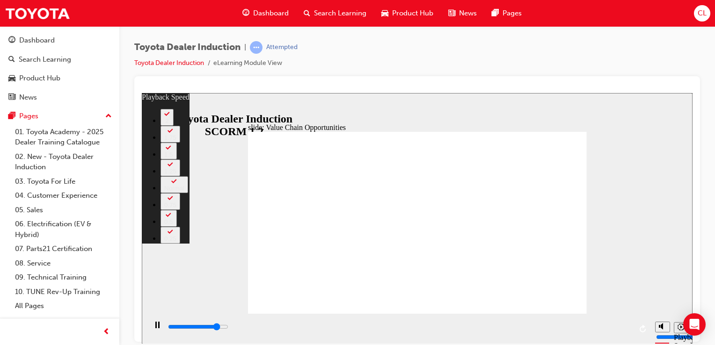
type input "5"
type input "9900"
type input "5"
type input "10200"
type input "6"
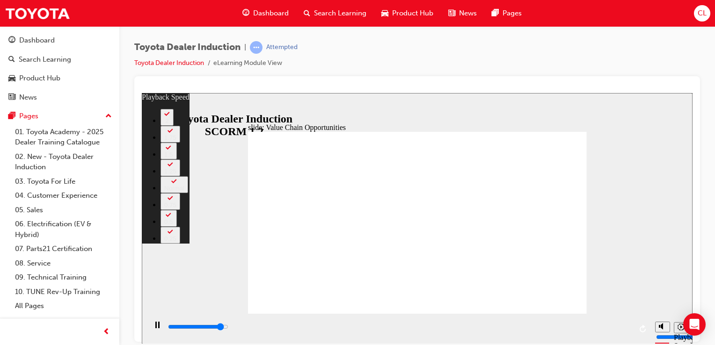
type input "10500"
type input "6"
type input "10700"
type input "6"
type input "11000"
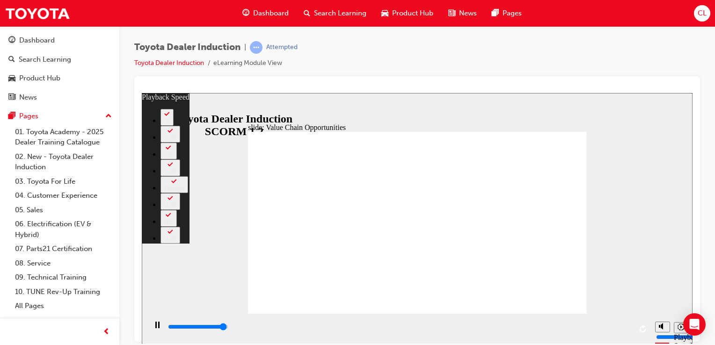
type input "6"
type input "11300"
type input "7"
type input "11300"
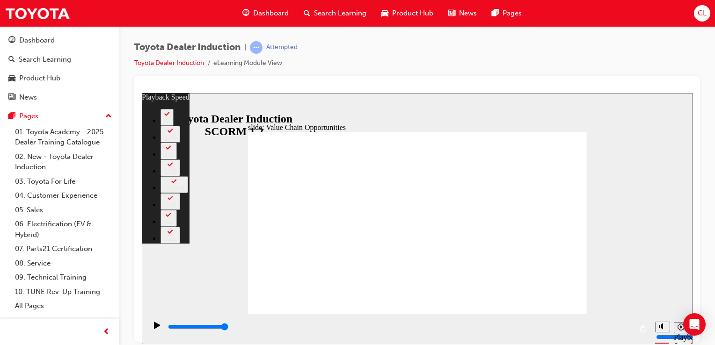
type input "64"
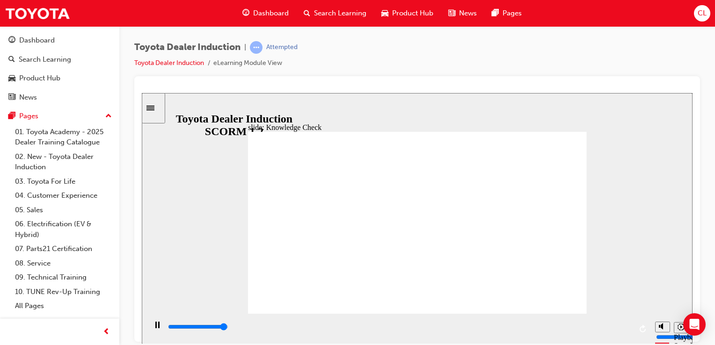
type input "4900"
radio input "true"
type input "4900"
radio input "true"
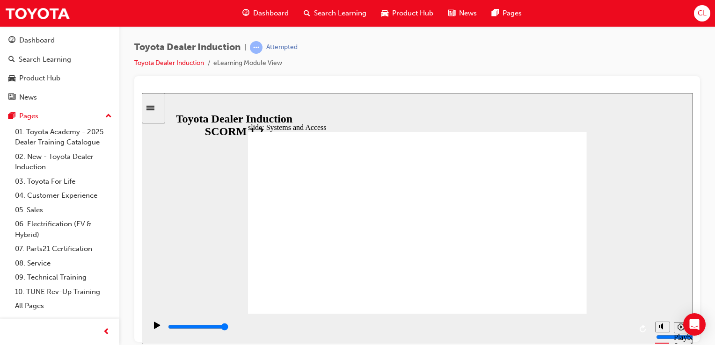
click at [627, 332] on div "playback controls" at bounding box center [399, 327] width 465 height 10
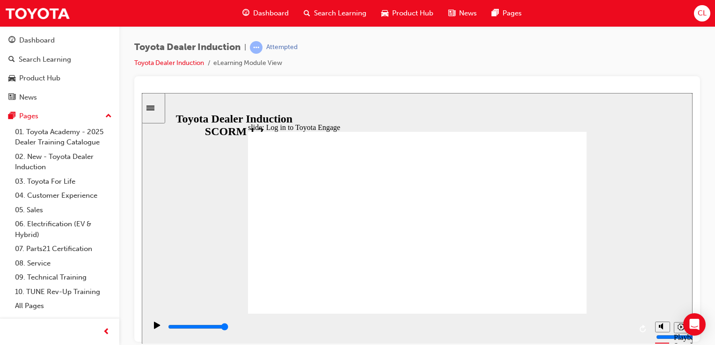
click at [629, 330] on div "playback controls" at bounding box center [399, 327] width 465 height 10
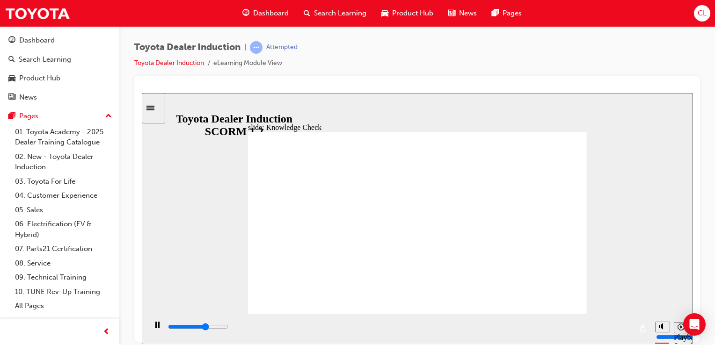
type input "3200"
type input "e"
type input "3300"
type input "en"
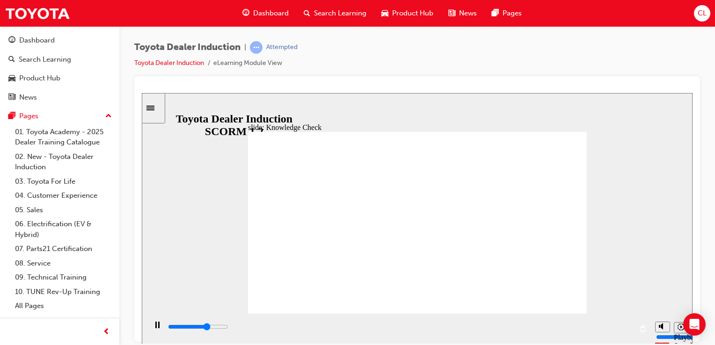
type input "en"
type input "3500"
type input "eng"
type input "3900"
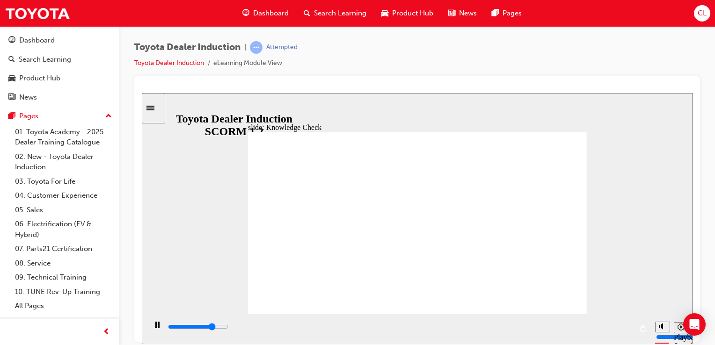
type input "enga"
type input "4000"
type input "engag"
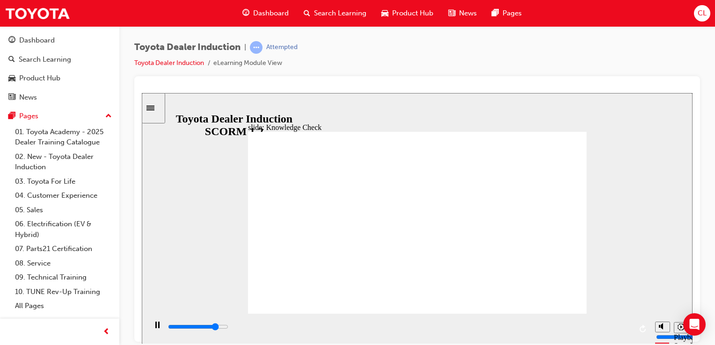
type input "4100"
type input "engage"
type input "5000"
type input "engagem"
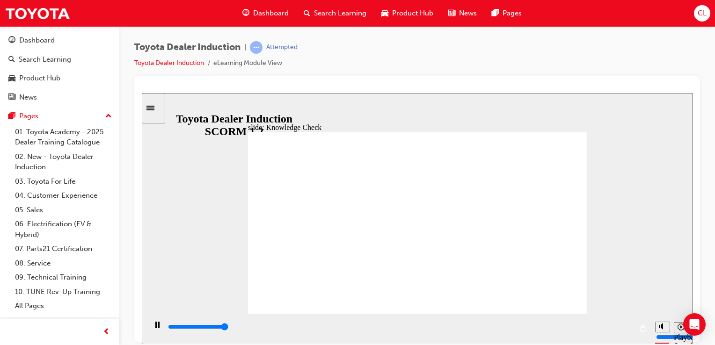
type input "engagem"
type input "engagemo"
type input "engagemob"
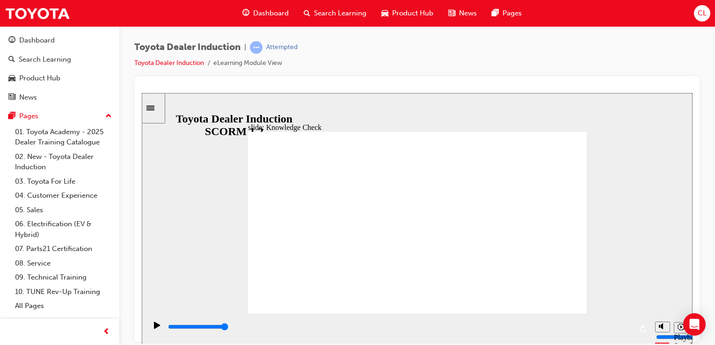
type input "engagemobi"
type input "engagemobil"
type input "engagemobile"
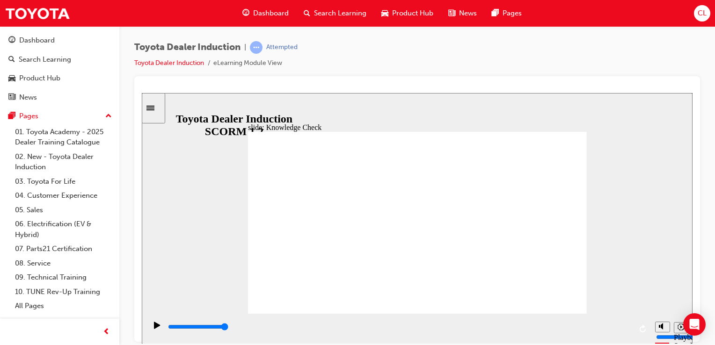
type input "engagemobile"
type input "engagemobile a"
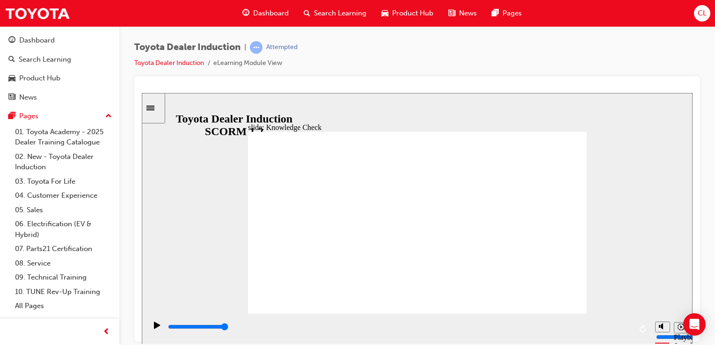
type input "engagemobile ap"
type input "engagemobile app"
type input "engage mobile app"
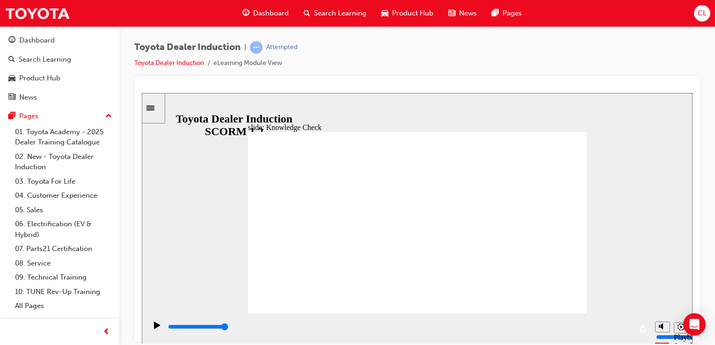
type input "engage mobile app"
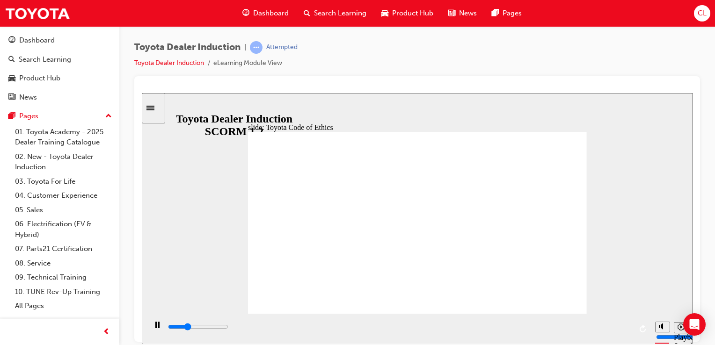
type input "800"
type input "engage mobile app"
drag, startPoint x: 362, startPoint y: 227, endPoint x: 268, endPoint y: 240, distance: 94.5
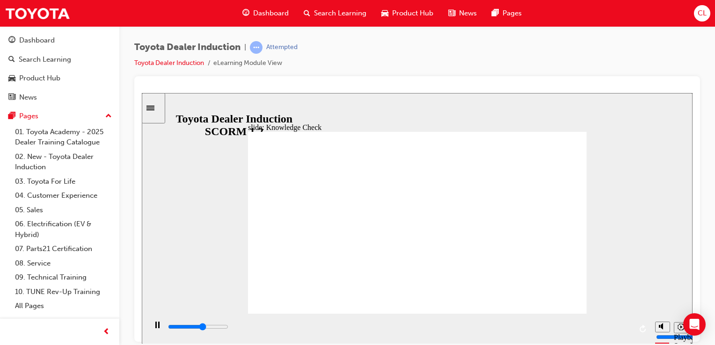
type input "3500"
type input "engageapp"
type input "3800"
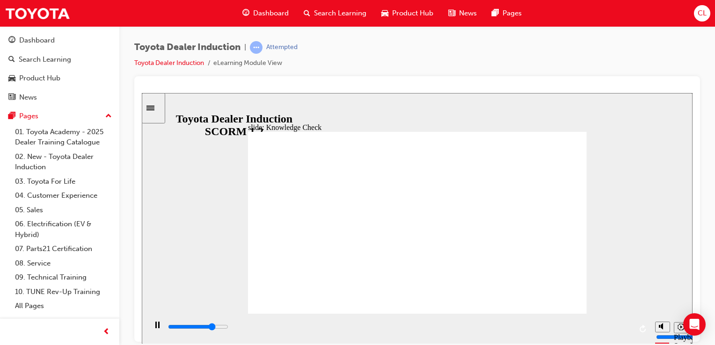
type input "engagapp"
type input "4300"
type input "engaapp"
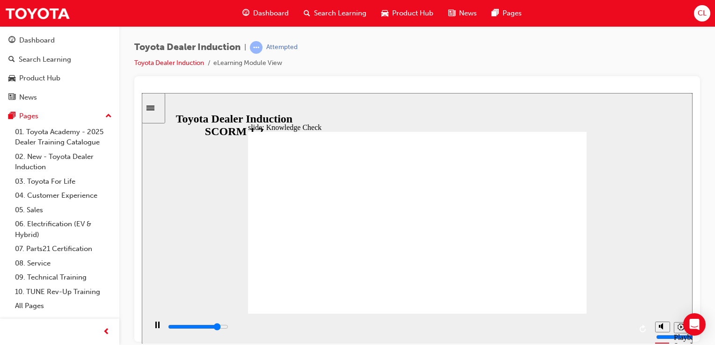
type input "4300"
type input "engapp"
type input "4300"
type input "enapp"
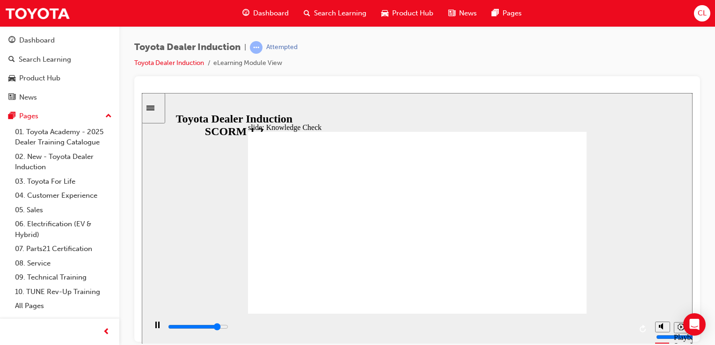
type input "enapp"
type input "4400"
type input "eapp"
type input "4400"
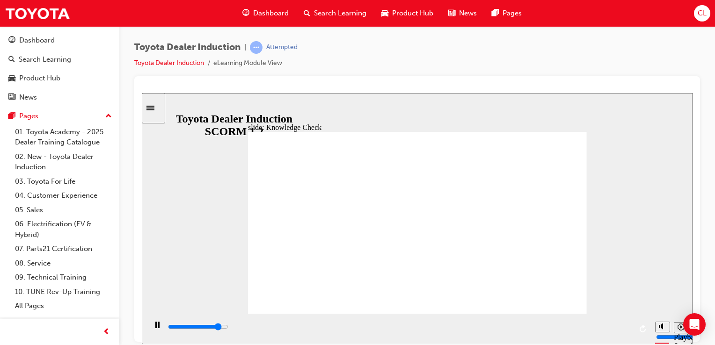
type input "app"
type input "5000"
type input "tapp"
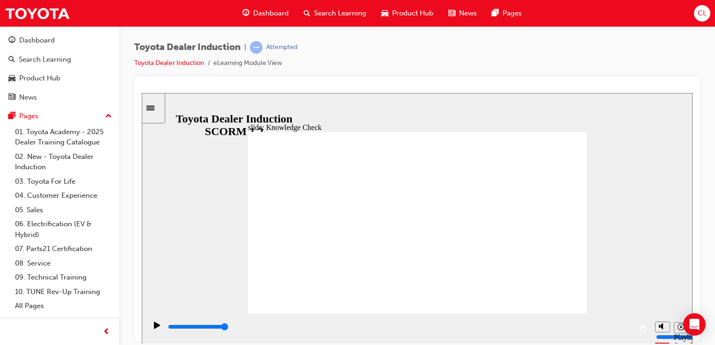
type input "toapp"
type input "toyapp"
type input "toyoapp"
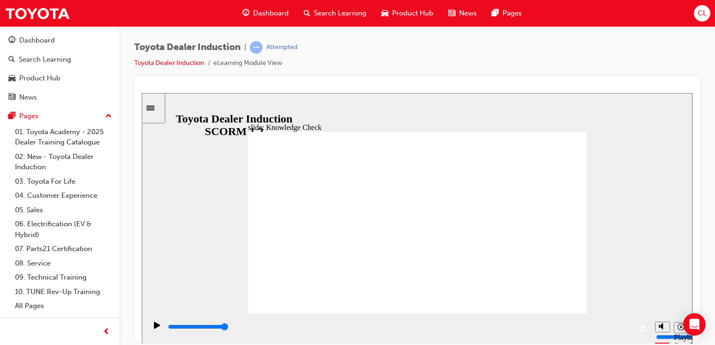
type input "toyoapp"
type input "toyotapp"
type input "toyotaapp"
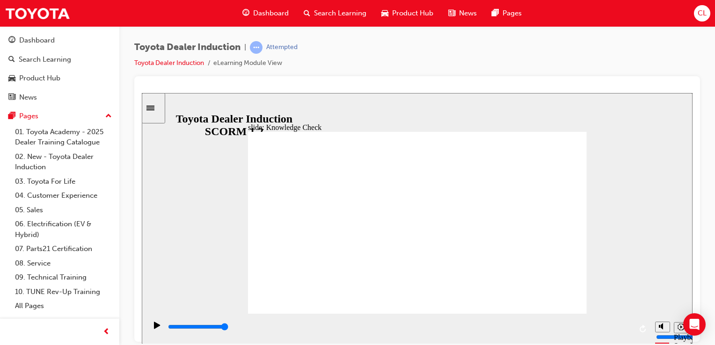
type input "toyota app"
type input "toyota eapp"
type input "toyota enapp"
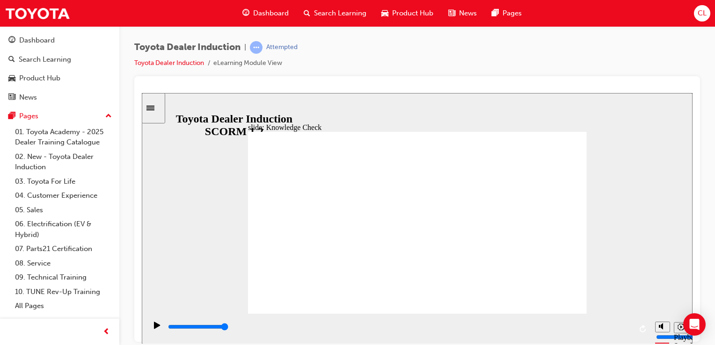
type input "toyota enapp"
type input "toyota enaapp"
type input "toyota enagapp"
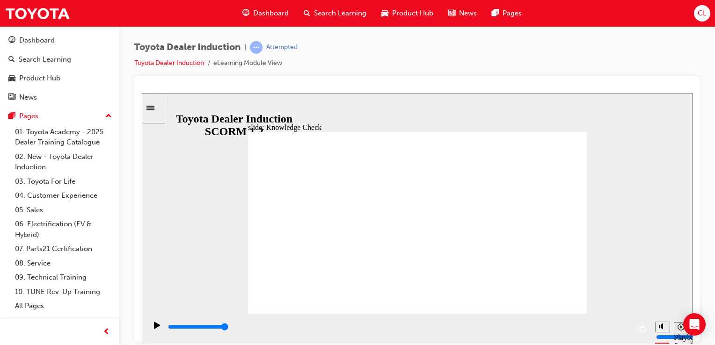
type input "toyota enageapp"
type input "toyota enage app"
type input "toyota enageapp"
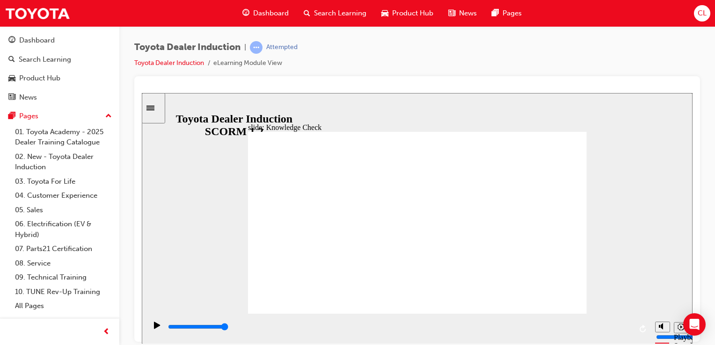
click at [629, 330] on div "playback controls" at bounding box center [399, 327] width 465 height 10
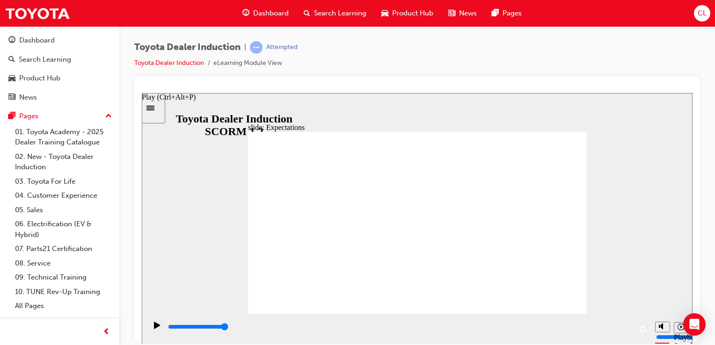
click at [157, 328] on icon "Play (Ctrl+Alt+P)" at bounding box center [157, 325] width 7 height 7
click at [154, 328] on icon "Play (Ctrl+Alt+P)" at bounding box center [157, 325] width 6 height 7
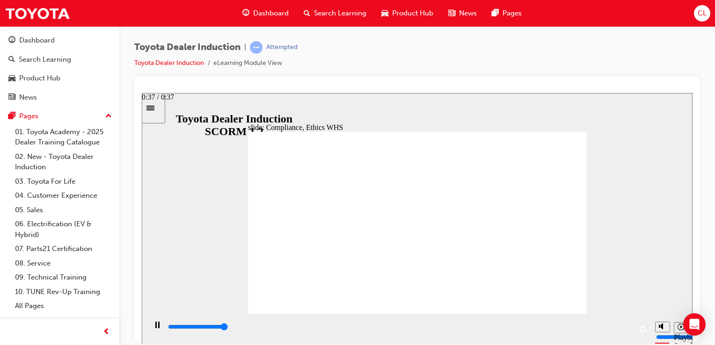
click at [228, 329] on input "slide progress" at bounding box center [198, 326] width 60 height 7
click at [556, 319] on div "playback controls" at bounding box center [399, 329] width 504 height 30
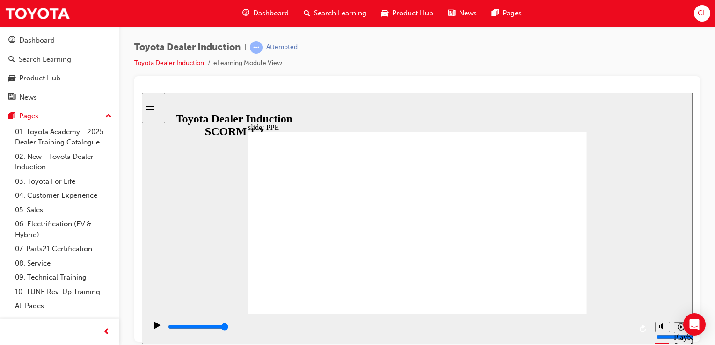
drag, startPoint x: 402, startPoint y: 283, endPoint x: 369, endPoint y: 293, distance: 34.1
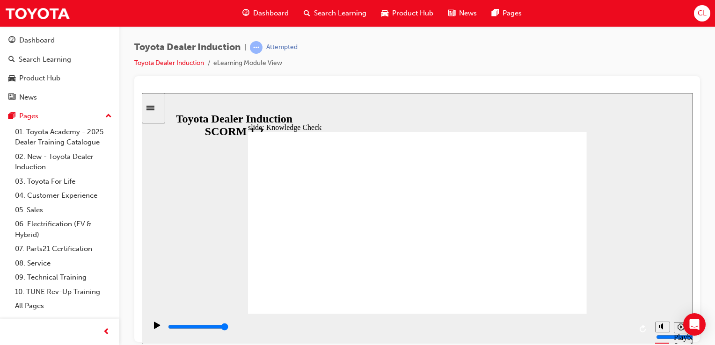
drag, startPoint x: 356, startPoint y: 232, endPoint x: 569, endPoint y: 128, distance: 237.0
type input "5000"
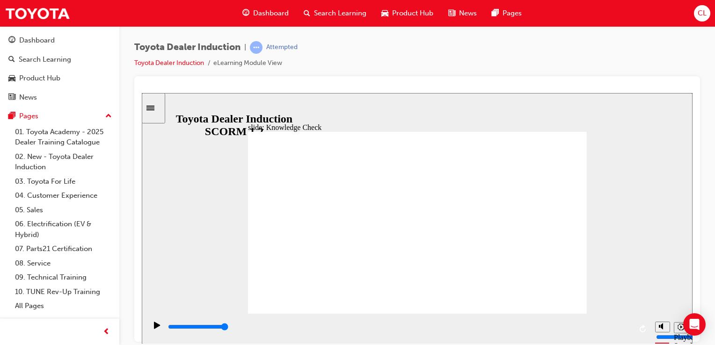
checkbox input "true"
drag, startPoint x: 387, startPoint y: 275, endPoint x: 561, endPoint y: 127, distance: 228.8
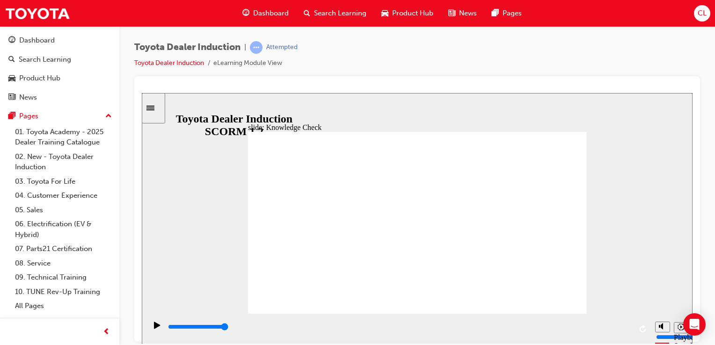
click at [627, 332] on div "playback controls" at bounding box center [399, 327] width 465 height 10
type input "9900"
click at [36, 182] on link "03. Toyota For Life" at bounding box center [63, 182] width 104 height 15
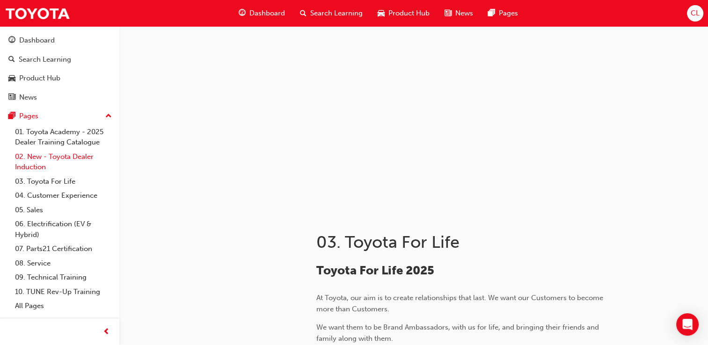
click at [48, 168] on link "02. New - Toyota Dealer Induction" at bounding box center [63, 162] width 104 height 25
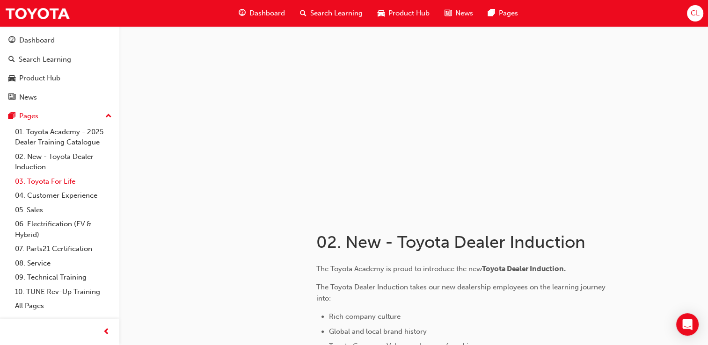
click at [59, 180] on link "03. Toyota For Life" at bounding box center [63, 182] width 104 height 15
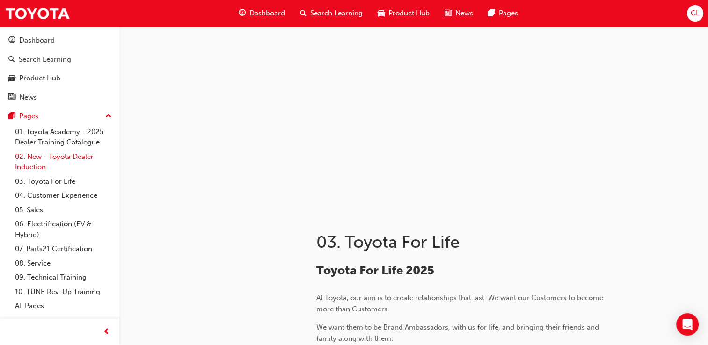
click at [59, 163] on link "02. New - Toyota Dealer Induction" at bounding box center [63, 162] width 104 height 25
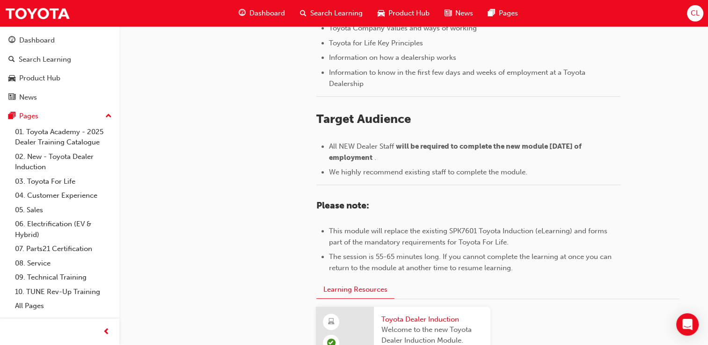
scroll to position [492, 0]
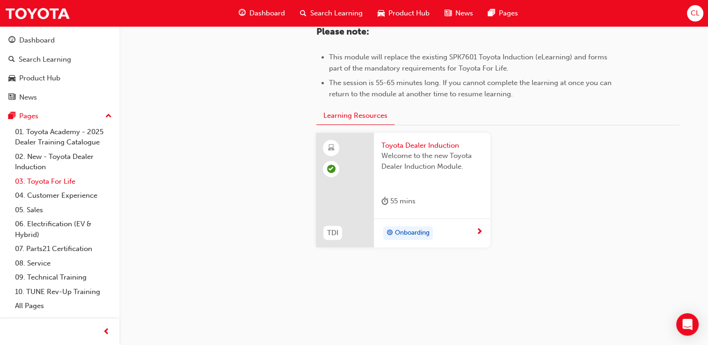
click at [55, 188] on link "03. Toyota For Life" at bounding box center [63, 182] width 104 height 15
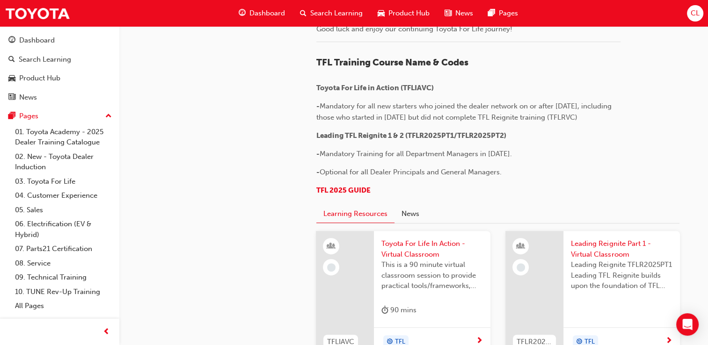
scroll to position [415, 0]
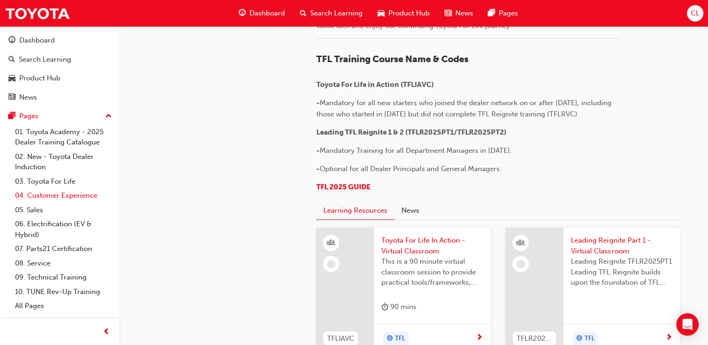
click at [38, 196] on link "04. Customer Experience" at bounding box center [63, 196] width 104 height 15
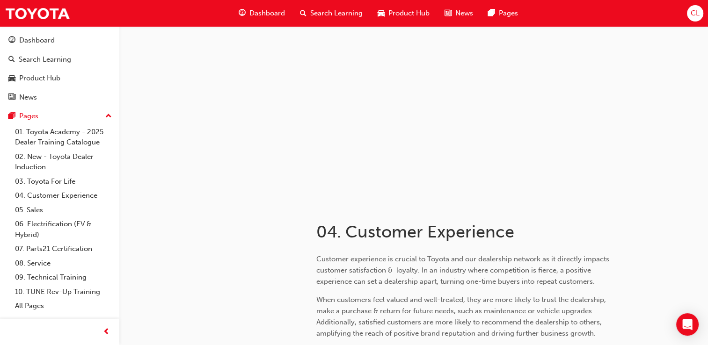
scroll to position [2, 0]
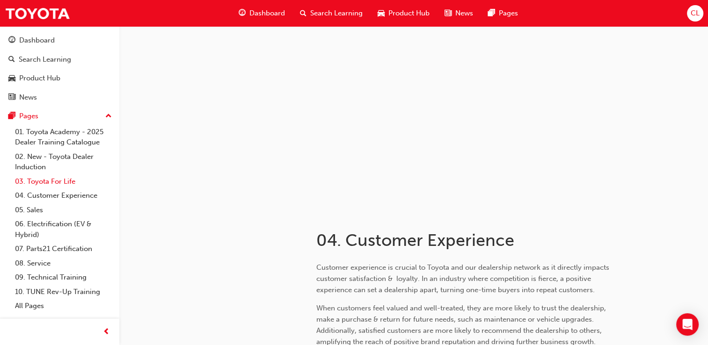
click at [50, 181] on link "03. Toyota For Life" at bounding box center [63, 182] width 104 height 15
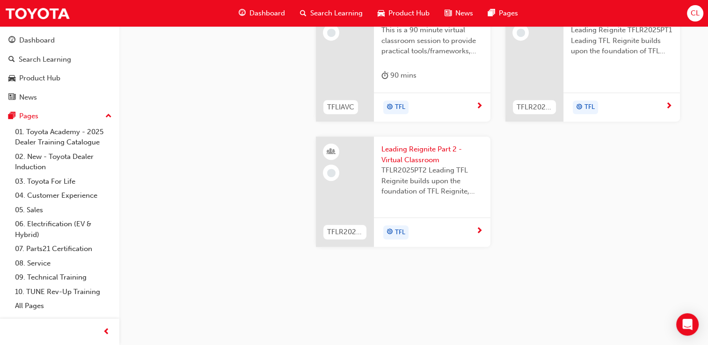
scroll to position [939, 0]
click at [462, 115] on div "TFL" at bounding box center [428, 108] width 95 height 14
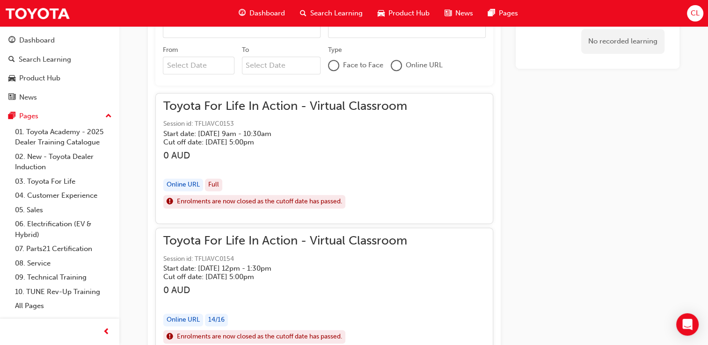
scroll to position [649, 0]
click at [67, 202] on link "04. Customer Experience" at bounding box center [63, 196] width 104 height 15
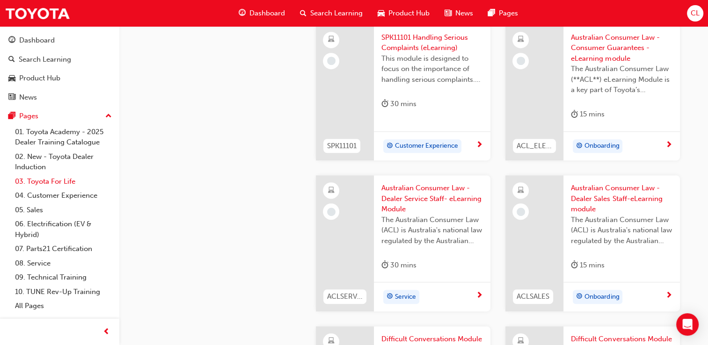
click at [71, 185] on link "03. Toyota For Life" at bounding box center [63, 182] width 104 height 15
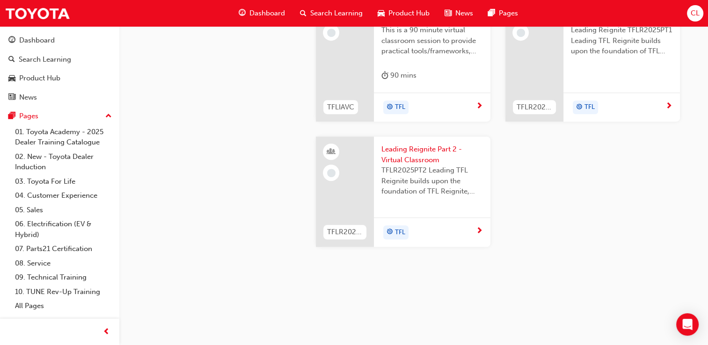
scroll to position [977, 0]
click at [72, 196] on link "04. Customer Experience" at bounding box center [63, 196] width 104 height 15
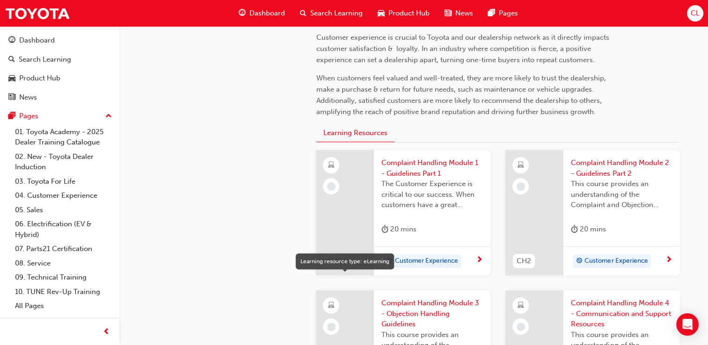
scroll to position [255, 0]
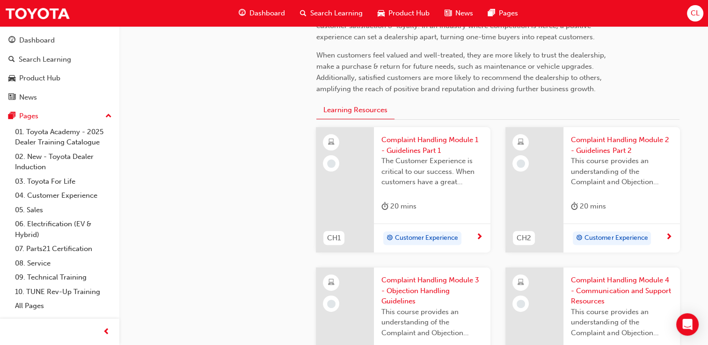
click at [472, 243] on div "Customer Experience" at bounding box center [428, 239] width 95 height 14
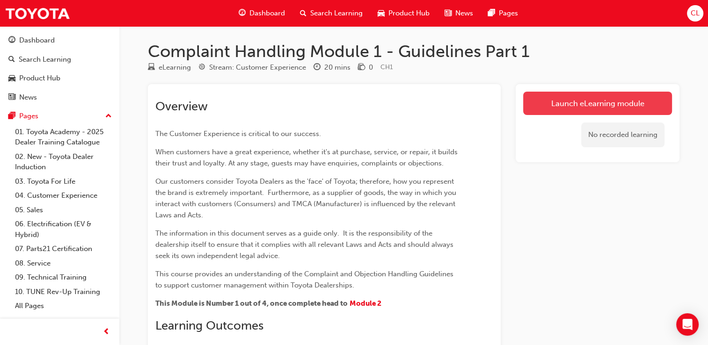
click at [625, 105] on link "Launch eLearning module" at bounding box center [597, 103] width 149 height 23
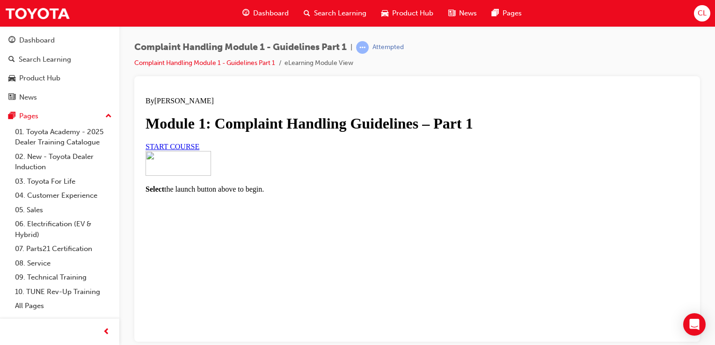
scroll to position [111, 0]
click at [199, 150] on span "START COURSE" at bounding box center [173, 146] width 54 height 8
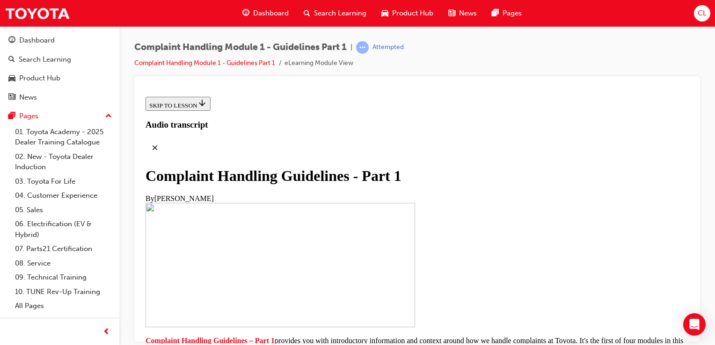
scroll to position [81, 0]
click at [275, 337] on span "Complaint Handling Guidelines – Part 1" at bounding box center [210, 341] width 129 height 8
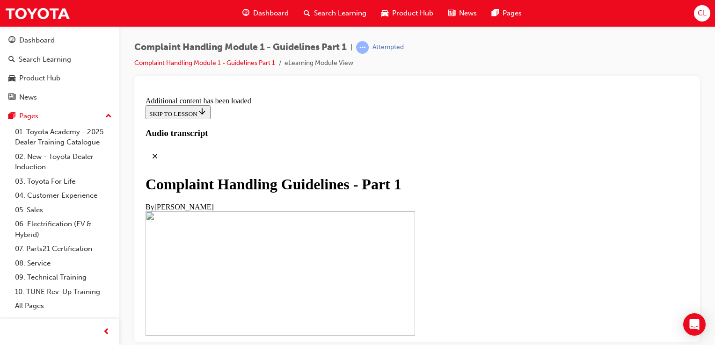
scroll to position [696, 0]
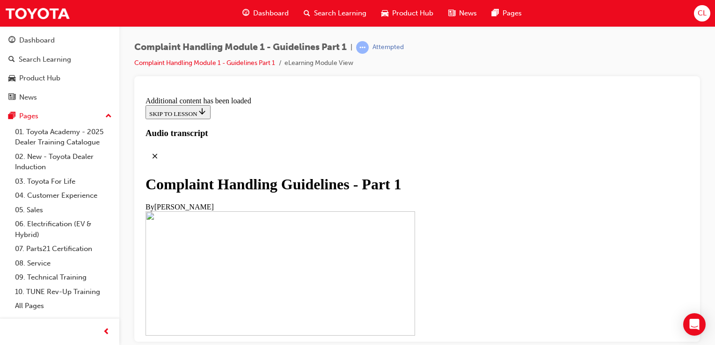
scroll to position [1224, 0]
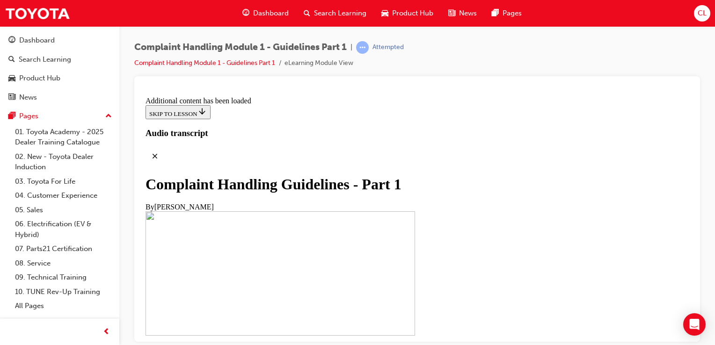
scroll to position [1595, 0]
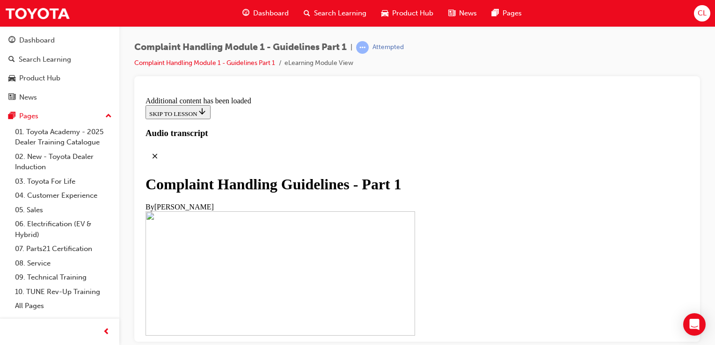
scroll to position [3809, 0]
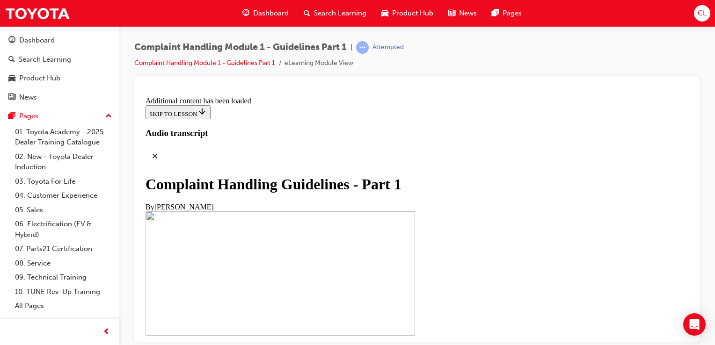
drag, startPoint x: 368, startPoint y: 249, endPoint x: 355, endPoint y: 157, distance: 92.2
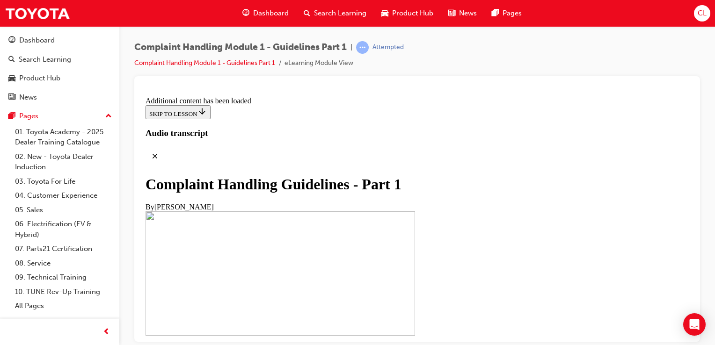
drag, startPoint x: 380, startPoint y: 221, endPoint x: 420, endPoint y: 255, distance: 52.5
drag, startPoint x: 420, startPoint y: 255, endPoint x: 447, endPoint y: 290, distance: 44.7
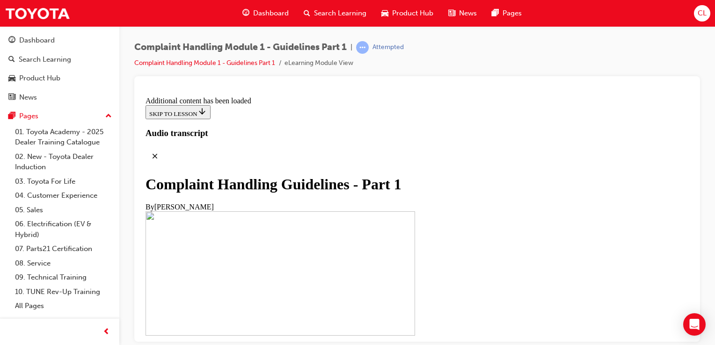
scroll to position [4391, 0]
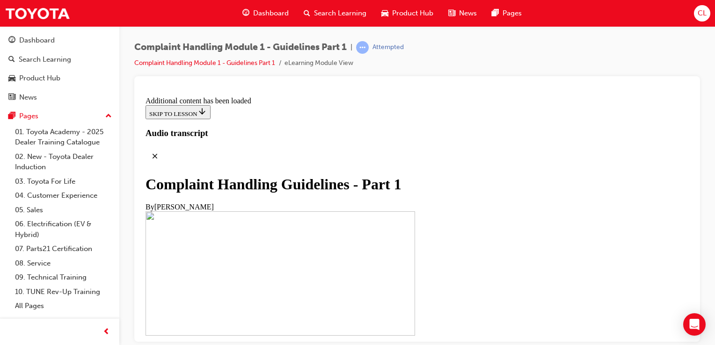
scroll to position [4810, 0]
drag, startPoint x: 513, startPoint y: 310, endPoint x: 504, endPoint y: 327, distance: 18.6
drag, startPoint x: 444, startPoint y: 257, endPoint x: 470, endPoint y: 215, distance: 49.0
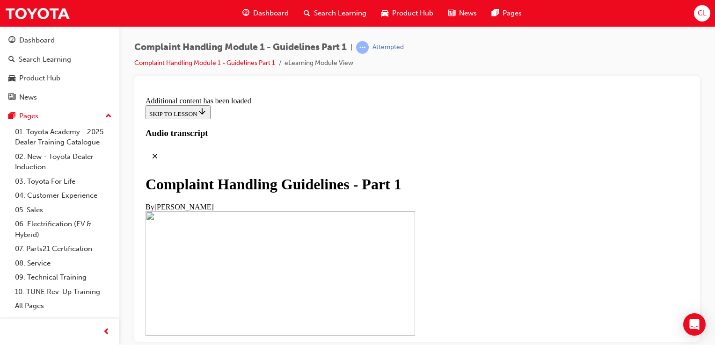
drag, startPoint x: 470, startPoint y: 215, endPoint x: 455, endPoint y: 240, distance: 28.6
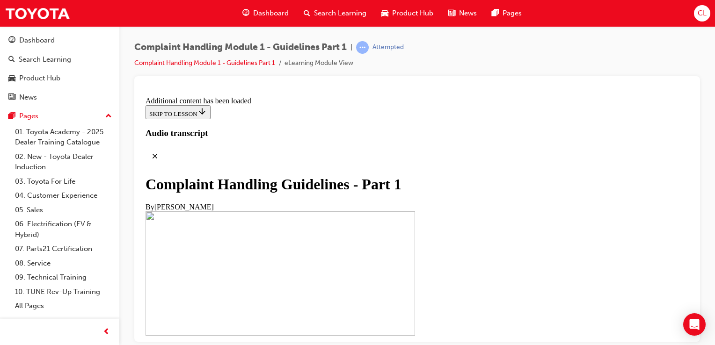
scroll to position [5686, 0]
drag, startPoint x: 479, startPoint y: 317, endPoint x: 463, endPoint y: 300, distance: 23.5
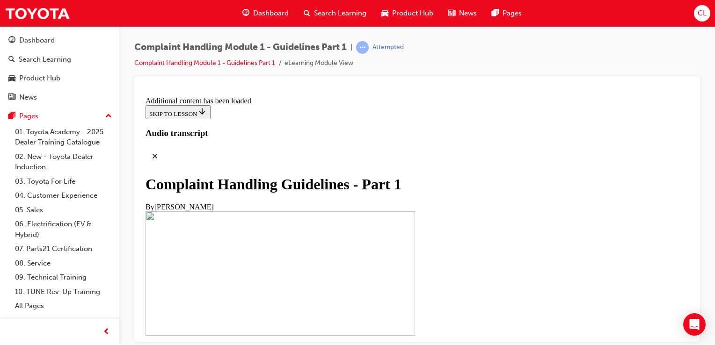
radio input "true"
drag, startPoint x: 423, startPoint y: 297, endPoint x: 421, endPoint y: 322, distance: 24.9
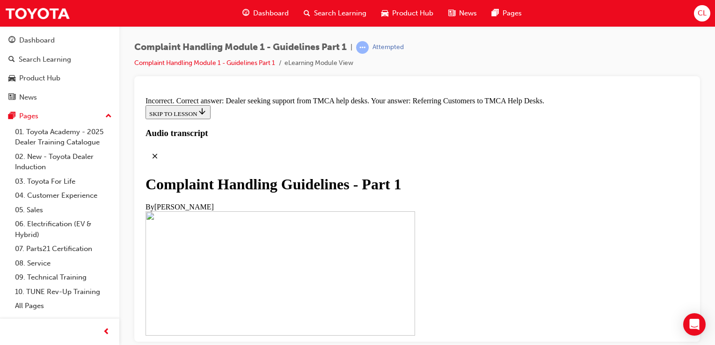
scroll to position [6473, 0]
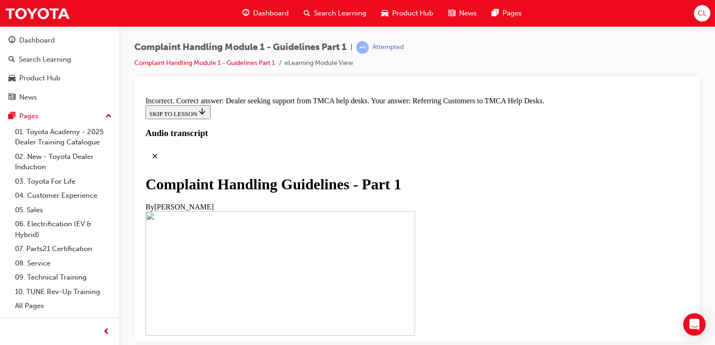
radio input "true"
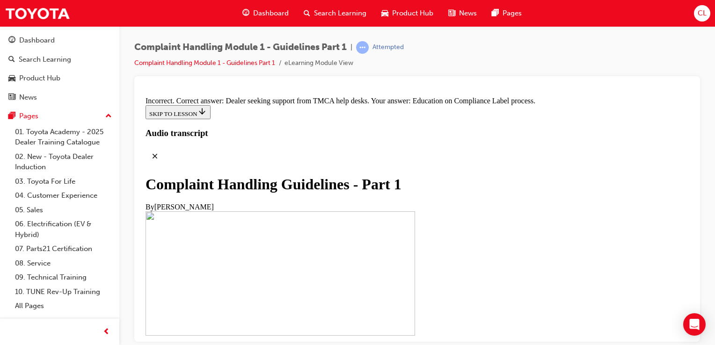
drag, startPoint x: 427, startPoint y: 223, endPoint x: 380, endPoint y: 212, distance: 48.1
radio input "true"
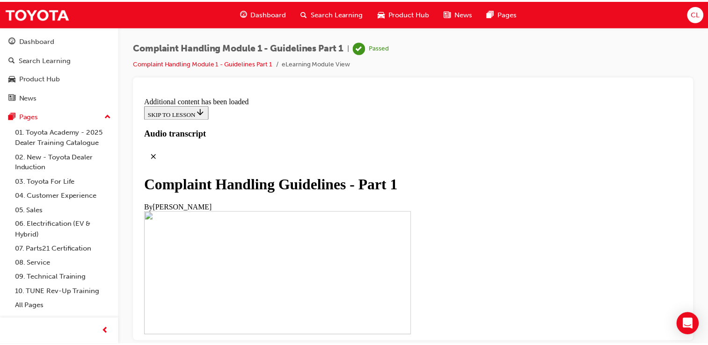
scroll to position [6836, 0]
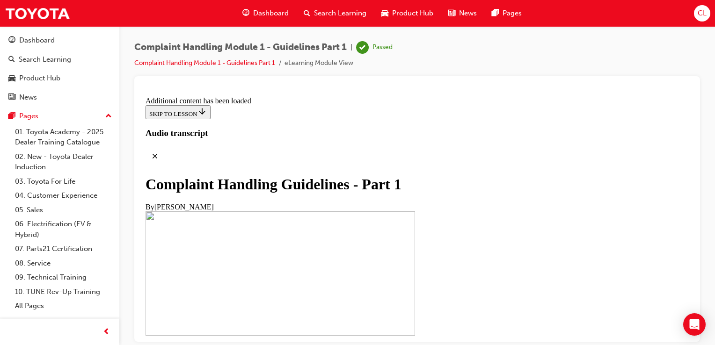
click at [84, 198] on link "04. Customer Experience" at bounding box center [63, 196] width 104 height 15
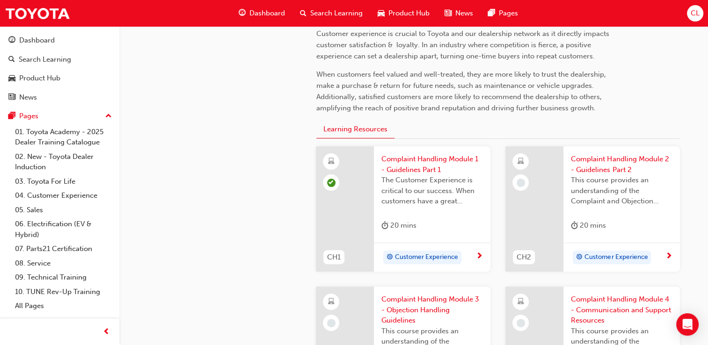
scroll to position [235, 0]
click at [605, 192] on span "This course provides an understanding of the Complaint and Objection Handling G…" at bounding box center [622, 192] width 102 height 32
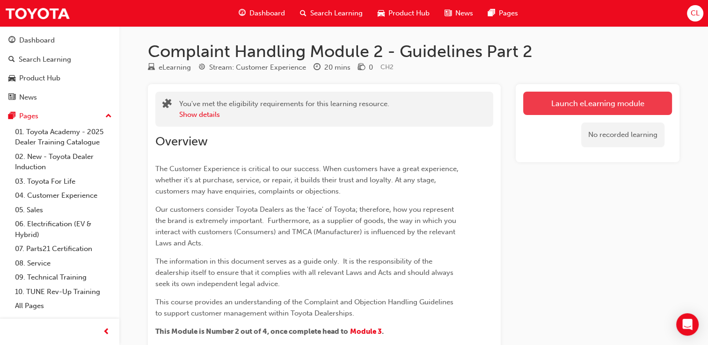
click at [579, 109] on link "Launch eLearning module" at bounding box center [597, 103] width 149 height 23
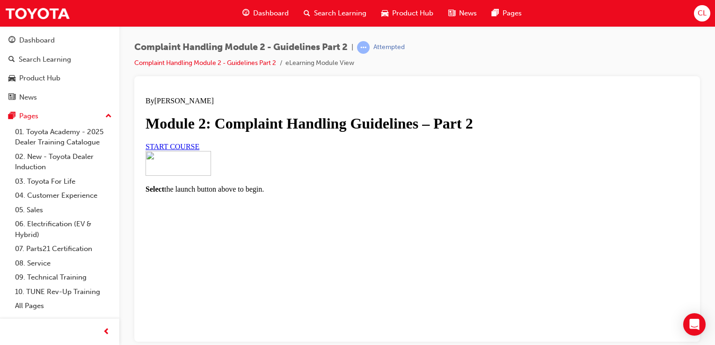
click at [290, 151] on div "START COURSE" at bounding box center [417, 146] width 543 height 8
drag, startPoint x: 288, startPoint y: 277, endPoint x: 249, endPoint y: 285, distance: 40.6
click at [249, 151] on div at bounding box center [417, 151] width 543 height 0
click at [199, 150] on link "START COURSE" at bounding box center [173, 146] width 54 height 8
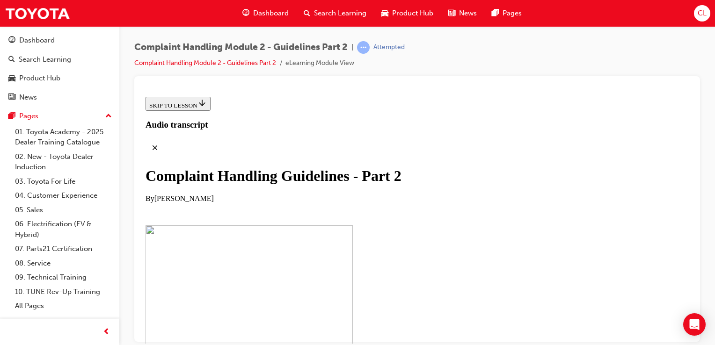
scroll to position [250, 0]
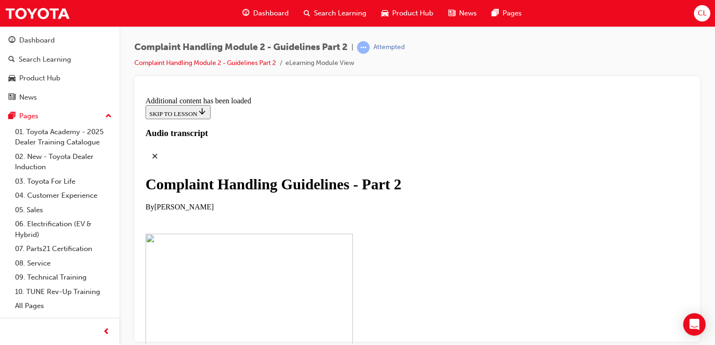
scroll to position [783, 0]
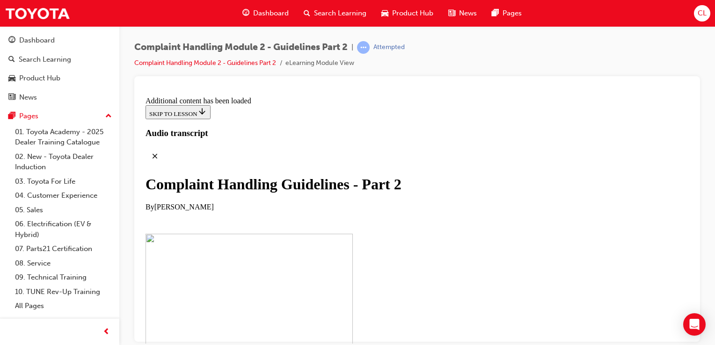
scroll to position [935, 0]
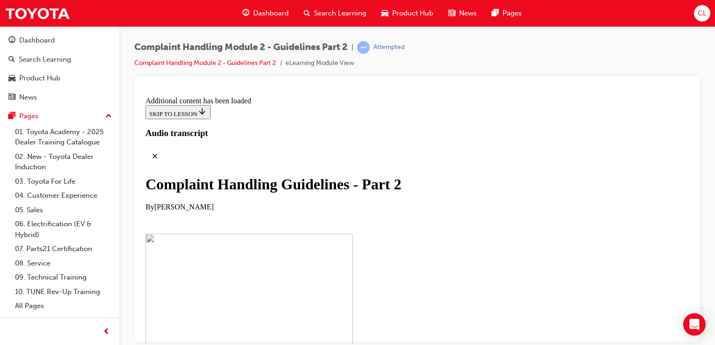
drag, startPoint x: 484, startPoint y: 278, endPoint x: 441, endPoint y: 278, distance: 43.1
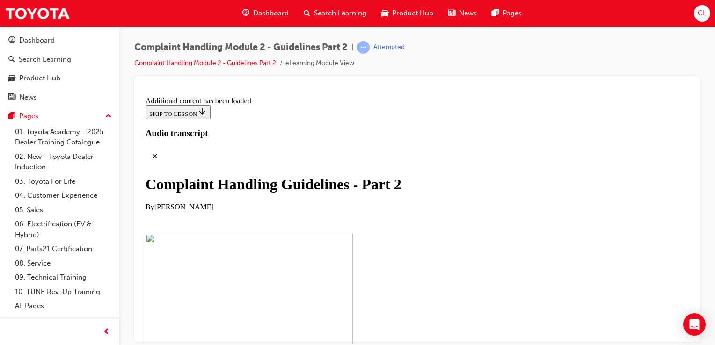
scroll to position [2009, 0]
drag, startPoint x: 500, startPoint y: 279, endPoint x: 494, endPoint y: 270, distance: 10.5
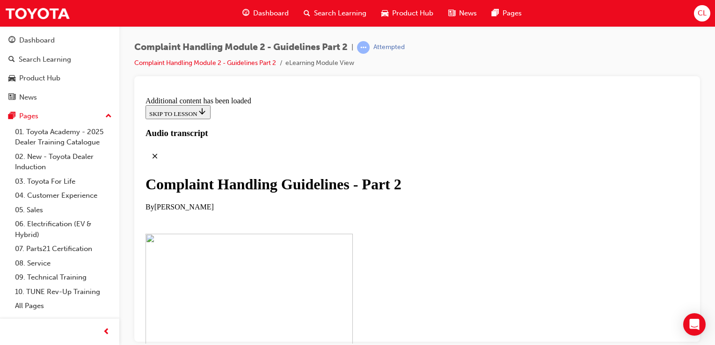
drag, startPoint x: 449, startPoint y: 298, endPoint x: 397, endPoint y: 297, distance: 52.4
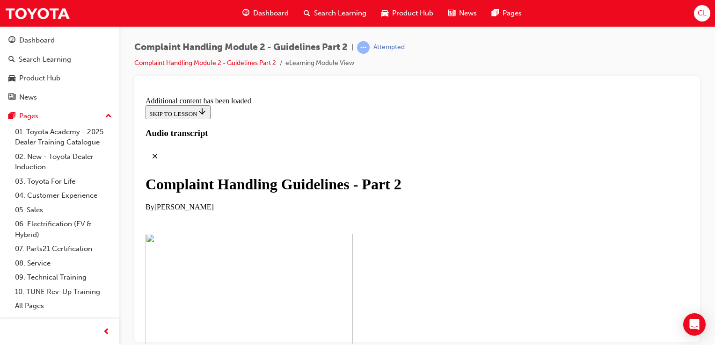
scroll to position [4418, 0]
drag, startPoint x: 409, startPoint y: 261, endPoint x: 360, endPoint y: 256, distance: 48.9
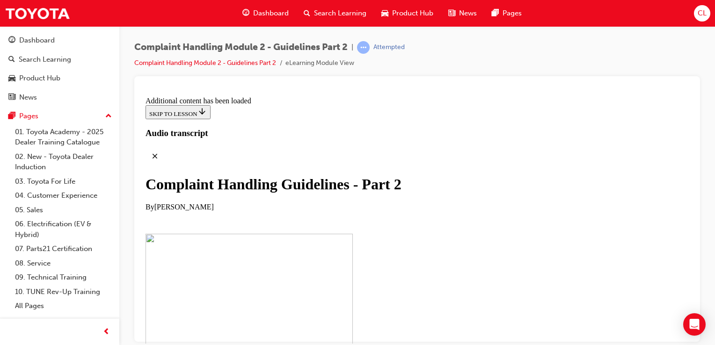
scroll to position [4467, 0]
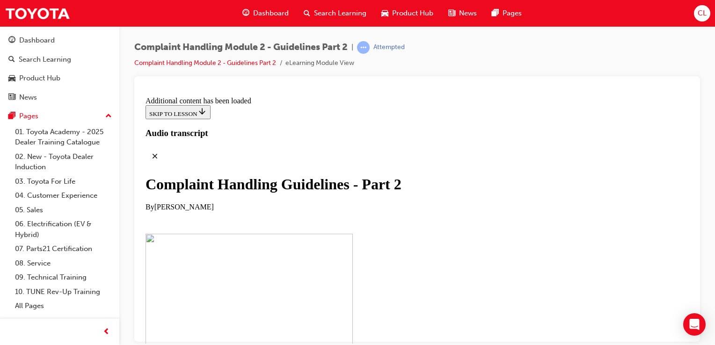
drag, startPoint x: 354, startPoint y: 235, endPoint x: 400, endPoint y: 258, distance: 51.3
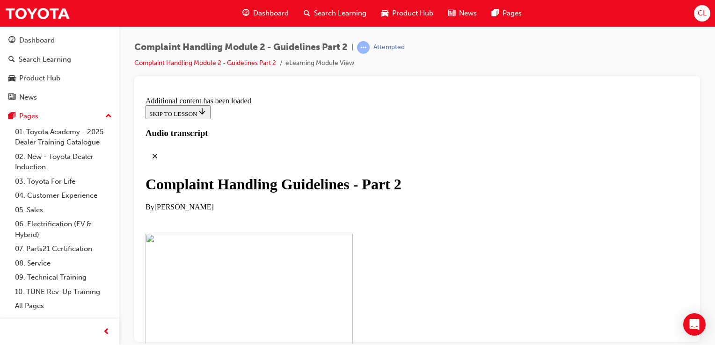
drag, startPoint x: 391, startPoint y: 312, endPoint x: 340, endPoint y: 315, distance: 51.1
drag, startPoint x: 340, startPoint y: 315, endPoint x: 367, endPoint y: 215, distance: 102.9
drag, startPoint x: 367, startPoint y: 215, endPoint x: 413, endPoint y: 270, distance: 70.8
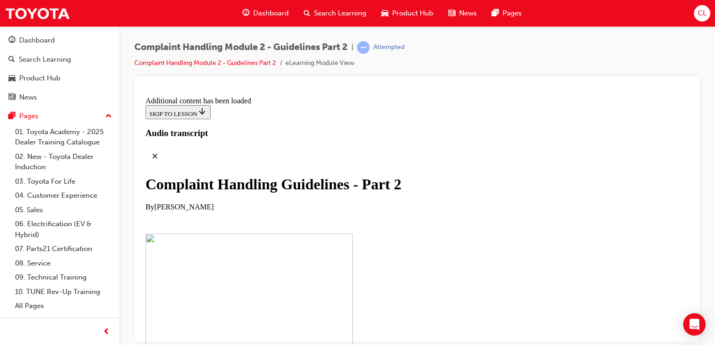
scroll to position [4806, 0]
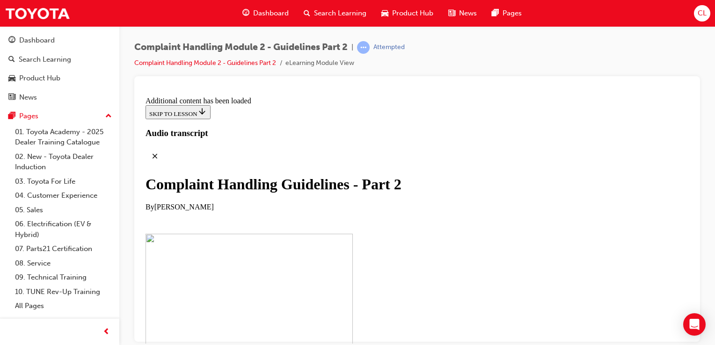
scroll to position [5479, 0]
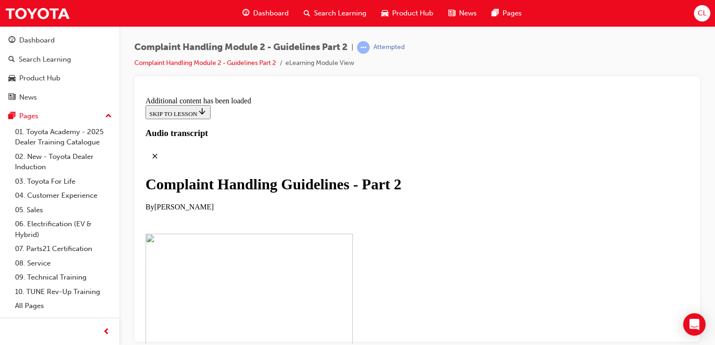
checkbox input "true"
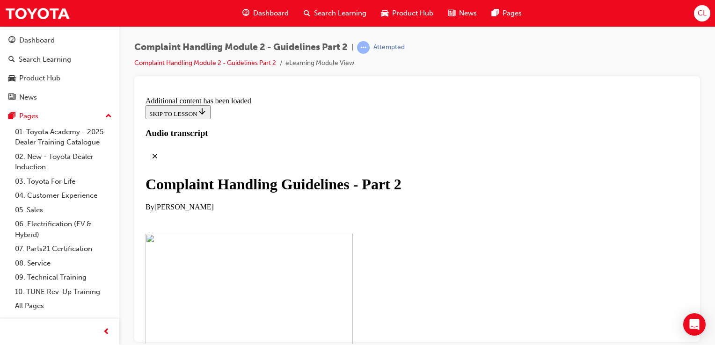
checkbox input "true"
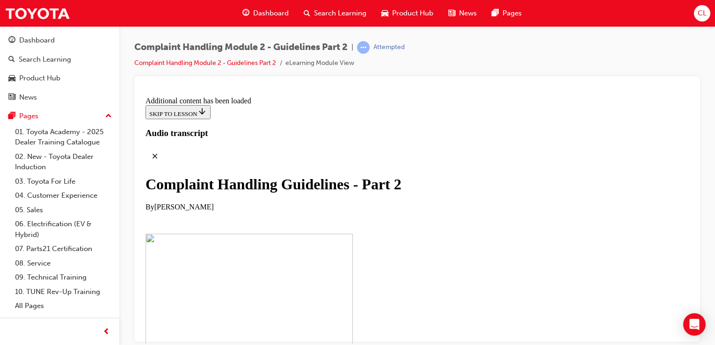
checkbox input "true"
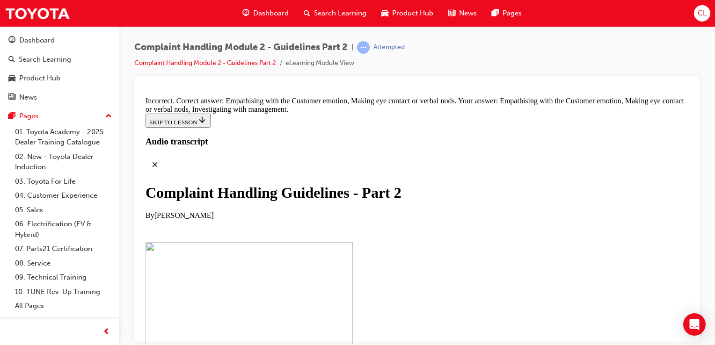
drag, startPoint x: 403, startPoint y: 234, endPoint x: 335, endPoint y: 205, distance: 73.8
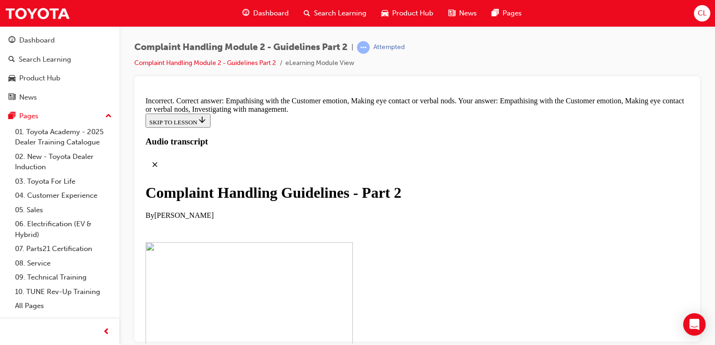
checkbox input "false"
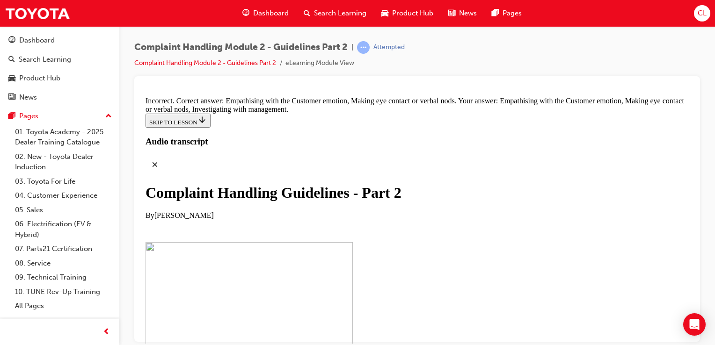
checkbox input "false"
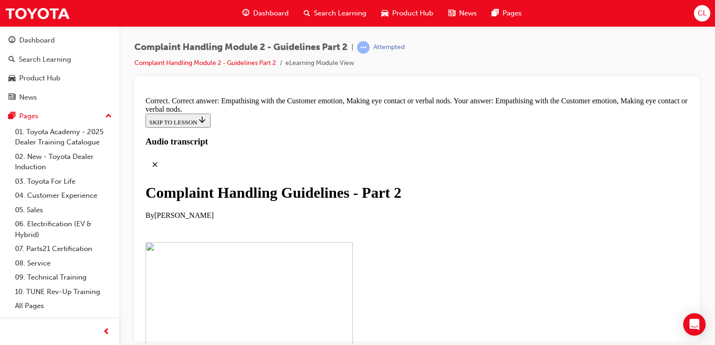
scroll to position [3307, 0]
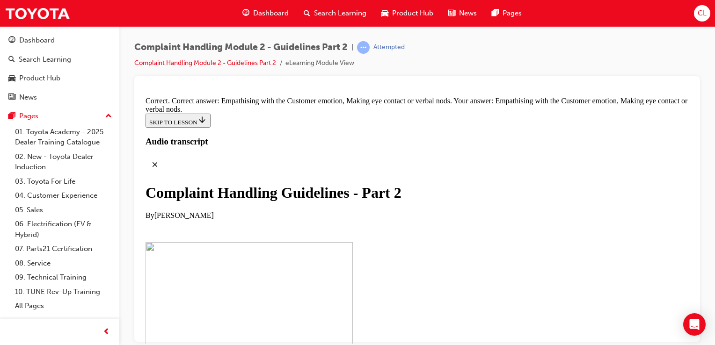
scroll to position [6373, 0]
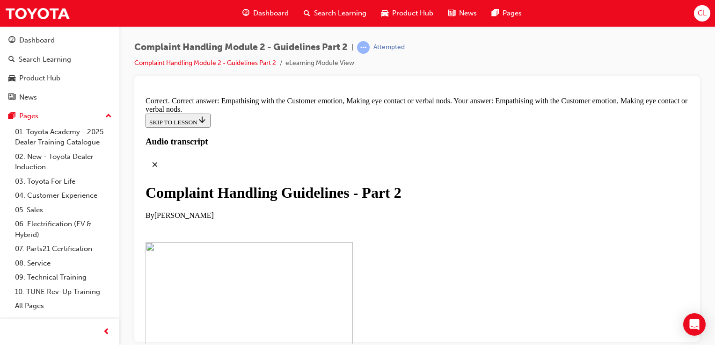
scroll to position [6394, 0]
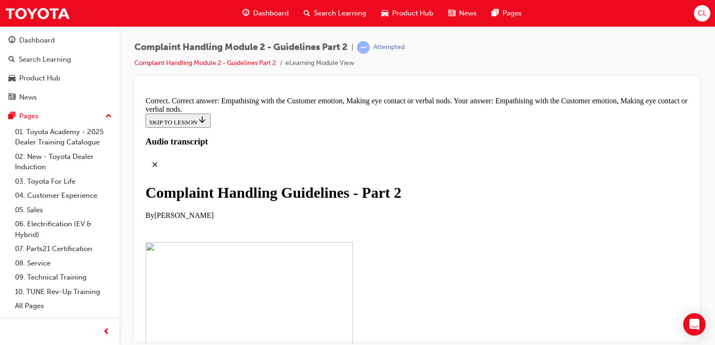
scroll to position [6309, 0]
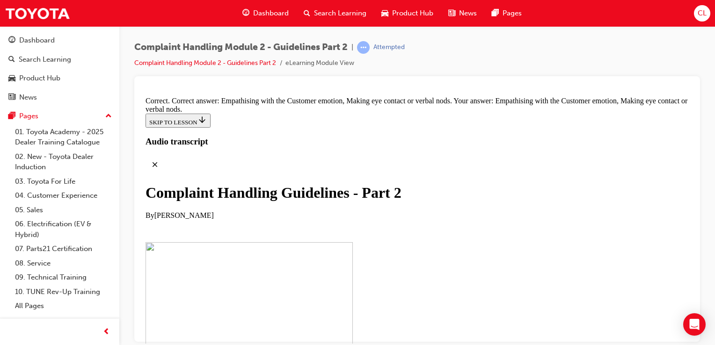
scroll to position [6444, 0]
drag, startPoint x: 403, startPoint y: 146, endPoint x: 426, endPoint y: 145, distance: 23.9
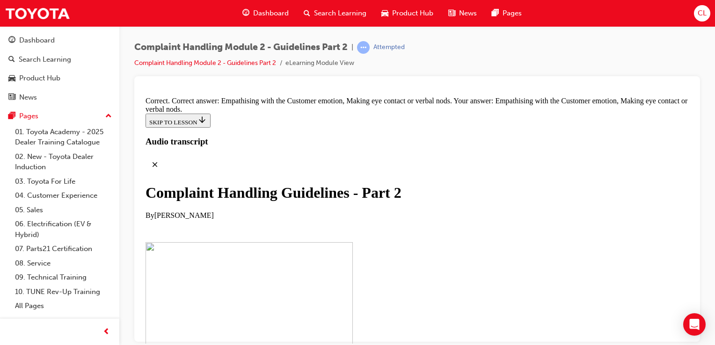
scroll to position [6370, 0]
drag, startPoint x: 397, startPoint y: 154, endPoint x: 421, endPoint y: 154, distance: 23.4
drag, startPoint x: 401, startPoint y: 167, endPoint x: 421, endPoint y: 163, distance: 20.6
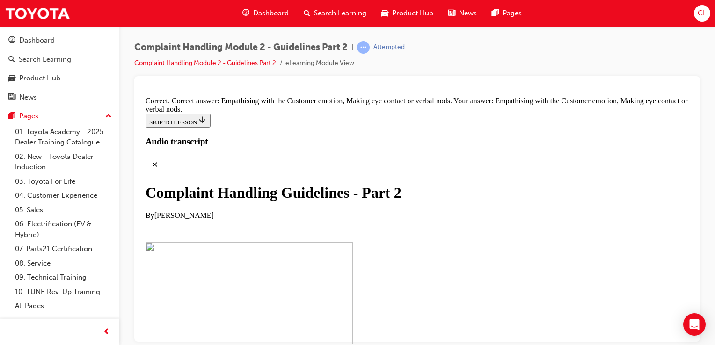
drag, startPoint x: 401, startPoint y: 208, endPoint x: 424, endPoint y: 208, distance: 22.9
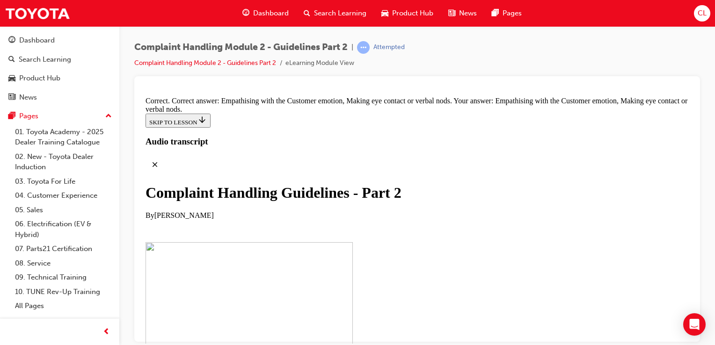
drag, startPoint x: 403, startPoint y: 188, endPoint x: 421, endPoint y: 185, distance: 18.9
drag, startPoint x: 402, startPoint y: 183, endPoint x: 427, endPoint y: 183, distance: 25.3
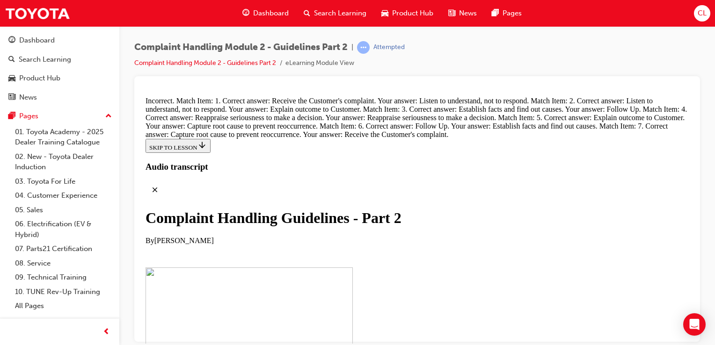
scroll to position [6517, 0]
drag, startPoint x: 417, startPoint y: 299, endPoint x: 438, endPoint y: 197, distance: 104.7
drag, startPoint x: 438, startPoint y: 197, endPoint x: 429, endPoint y: 309, distance: 112.7
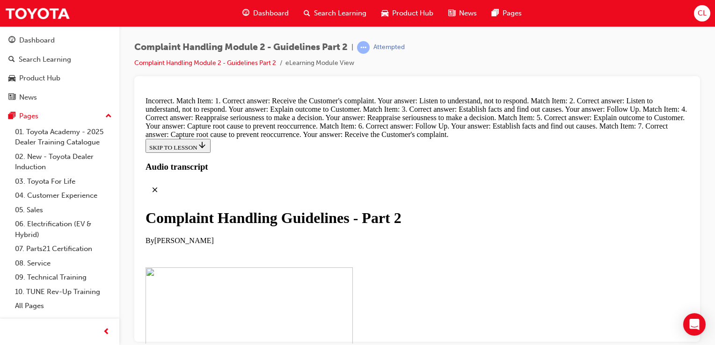
drag, startPoint x: 429, startPoint y: 309, endPoint x: 421, endPoint y: 307, distance: 7.7
drag, startPoint x: 425, startPoint y: 308, endPoint x: 436, endPoint y: 248, distance: 60.9
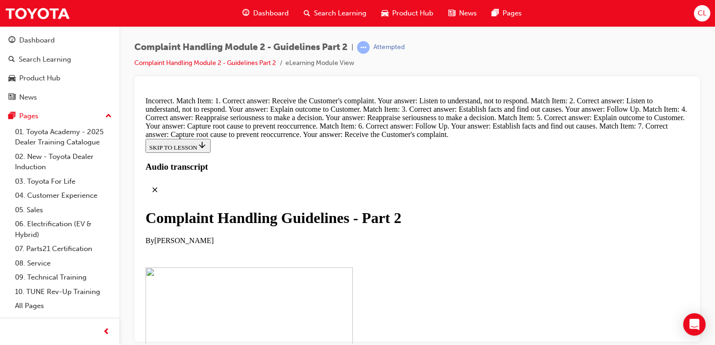
scroll to position [6672, 0]
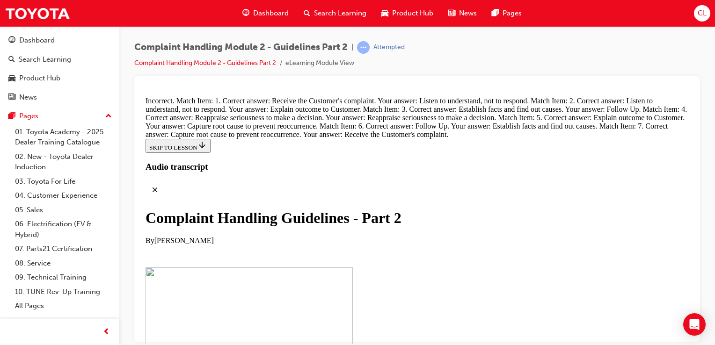
scroll to position [40, 0]
drag, startPoint x: 393, startPoint y: 183, endPoint x: 371, endPoint y: 332, distance: 150.5
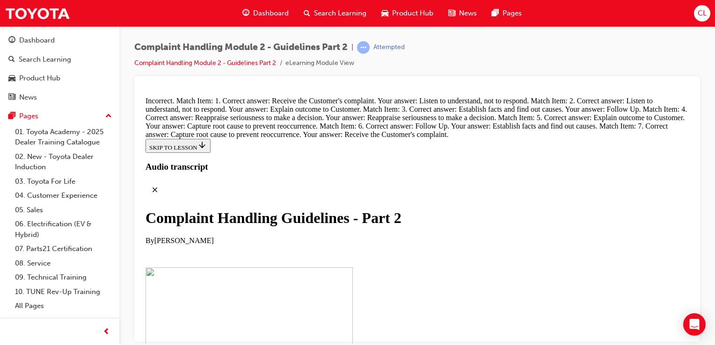
scroll to position [6411, 0]
drag, startPoint x: 344, startPoint y: 264, endPoint x: 367, endPoint y: 169, distance: 97.7
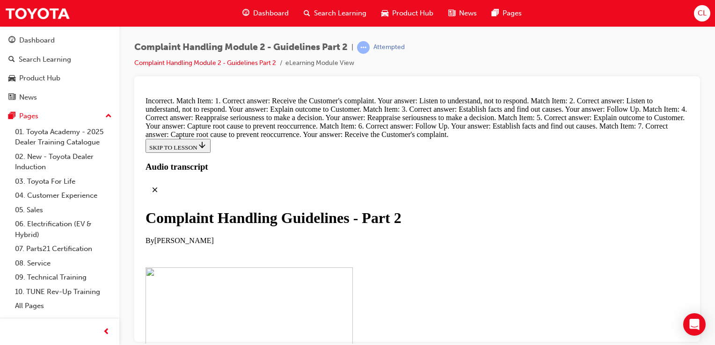
drag, startPoint x: 381, startPoint y: 122, endPoint x: 406, endPoint y: 122, distance: 25.3
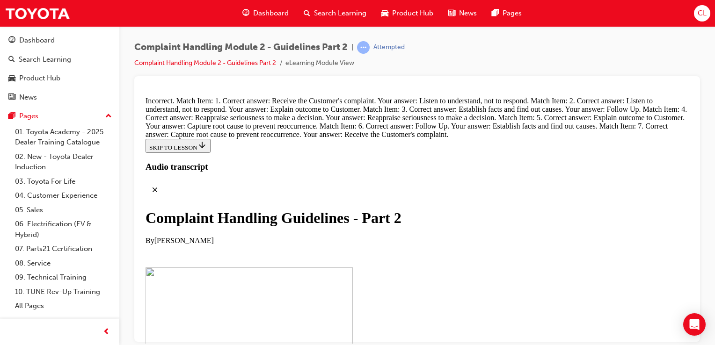
drag, startPoint x: 329, startPoint y: 266, endPoint x: 355, endPoint y: 265, distance: 25.8
drag, startPoint x: 309, startPoint y: 209, endPoint x: 336, endPoint y: 159, distance: 56.1
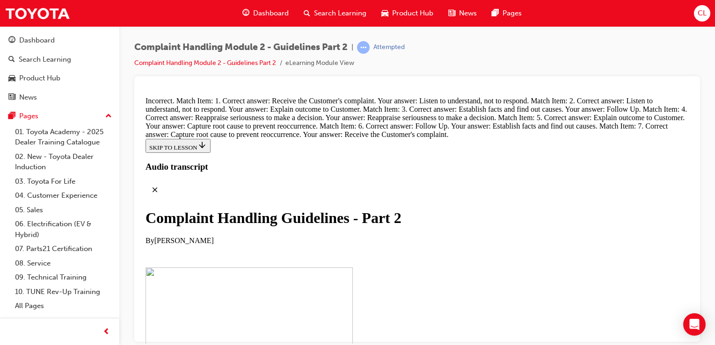
drag, startPoint x: 326, startPoint y: 199, endPoint x: 351, endPoint y: 199, distance: 25.3
drag, startPoint x: 364, startPoint y: 260, endPoint x: 389, endPoint y: 207, distance: 59.0
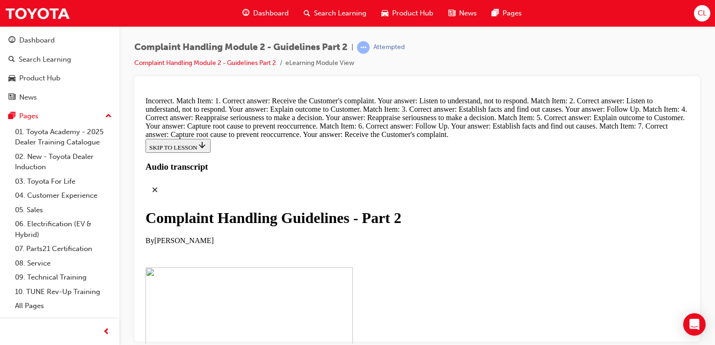
drag, startPoint x: 346, startPoint y: 155, endPoint x: 468, endPoint y: 296, distance: 186.1
drag, startPoint x: 382, startPoint y: 322, endPoint x: 380, endPoint y: 260, distance: 62.3
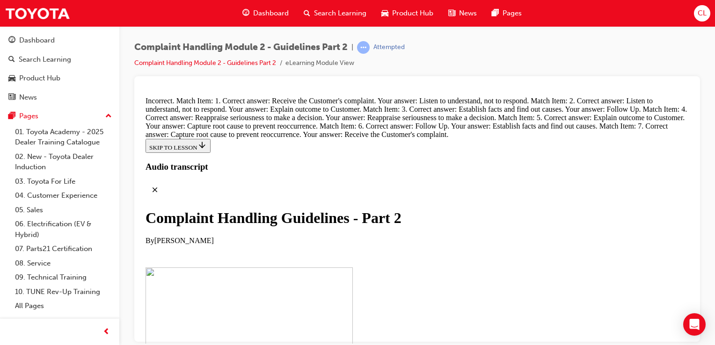
drag, startPoint x: 330, startPoint y: 300, endPoint x: 353, endPoint y: 296, distance: 22.7
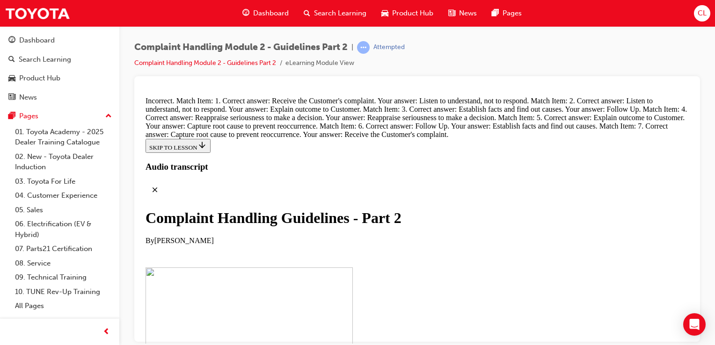
drag, startPoint x: 362, startPoint y: 239, endPoint x: 390, endPoint y: 239, distance: 28.1
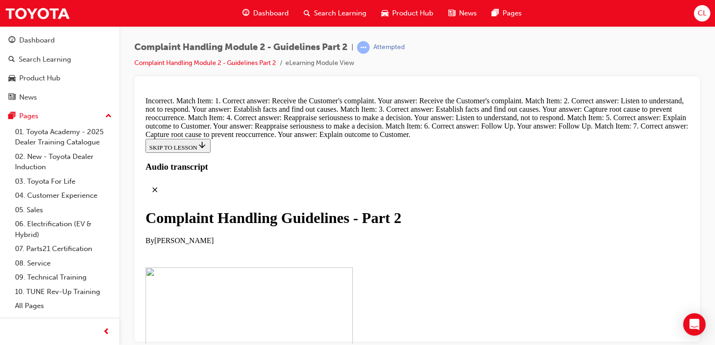
scroll to position [6652, 0]
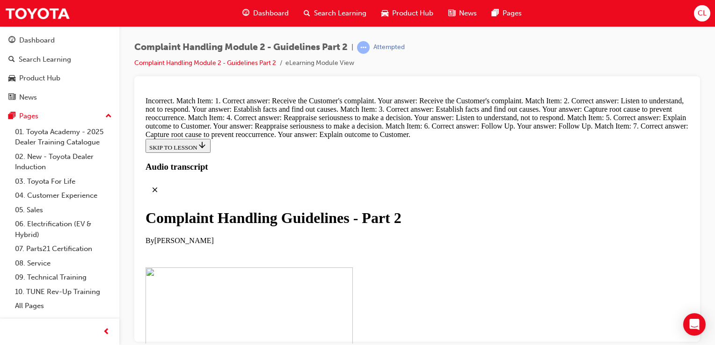
drag, startPoint x: 364, startPoint y: 266, endPoint x: 389, endPoint y: 267, distance: 25.8
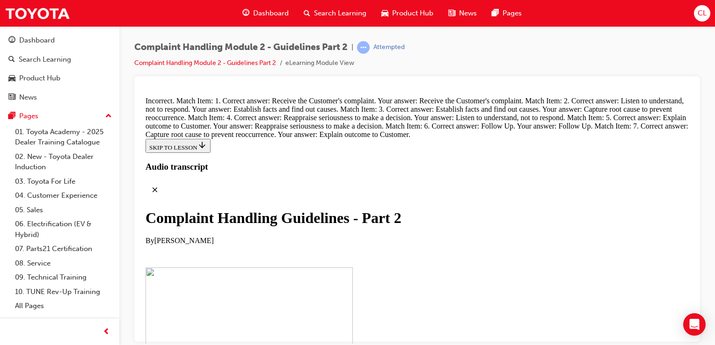
scroll to position [6521, 0]
drag, startPoint x: 393, startPoint y: 250, endPoint x: 384, endPoint y: 255, distance: 10.7
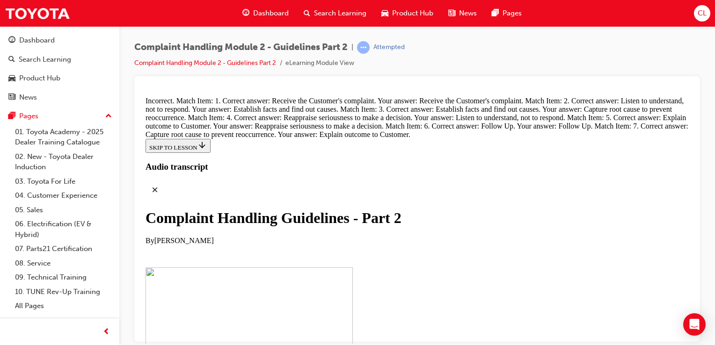
drag, startPoint x: 365, startPoint y: 278, endPoint x: 375, endPoint y: 123, distance: 155.3
drag, startPoint x: 391, startPoint y: 127, endPoint x: 412, endPoint y: 127, distance: 21.5
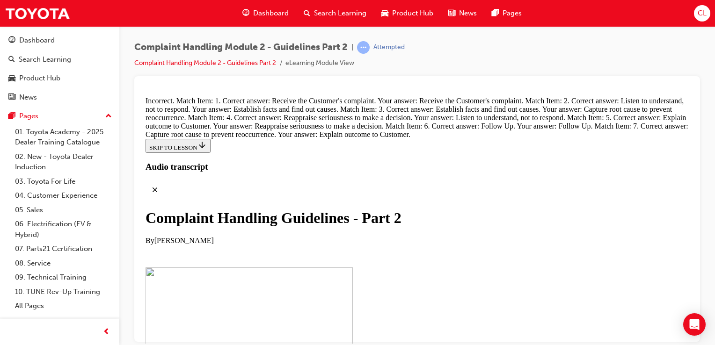
drag, startPoint x: 399, startPoint y: 160, endPoint x: 409, endPoint y: 160, distance: 9.8
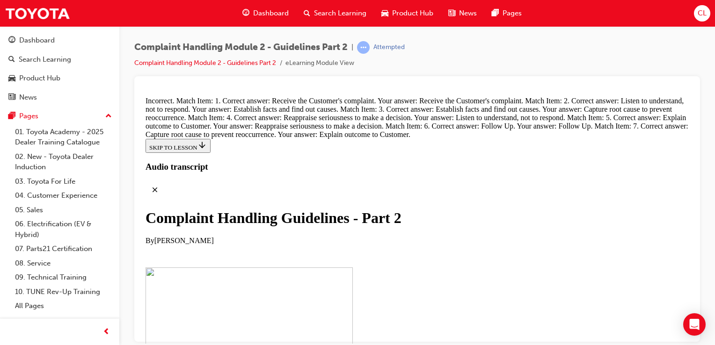
drag, startPoint x: 345, startPoint y: 255, endPoint x: 385, endPoint y: 98, distance: 161.9
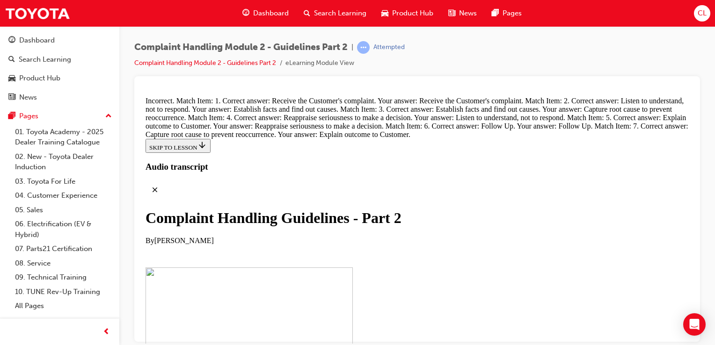
drag, startPoint x: 356, startPoint y: 303, endPoint x: 348, endPoint y: 205, distance: 98.7
drag, startPoint x: 359, startPoint y: 307, endPoint x: 383, endPoint y: 213, distance: 96.7
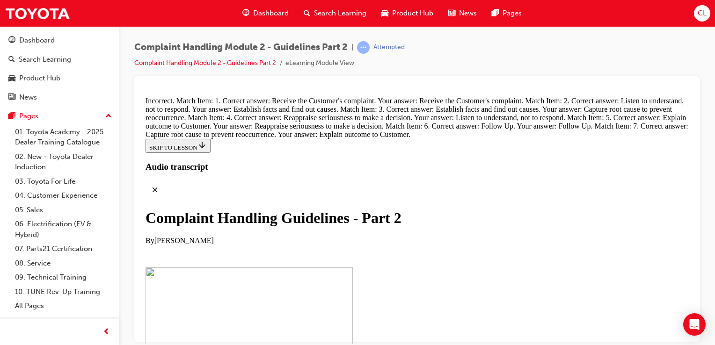
drag, startPoint x: 374, startPoint y: 257, endPoint x: 389, endPoint y: 183, distance: 74.7
drag, startPoint x: 396, startPoint y: 244, endPoint x: 393, endPoint y: 147, distance: 96.9
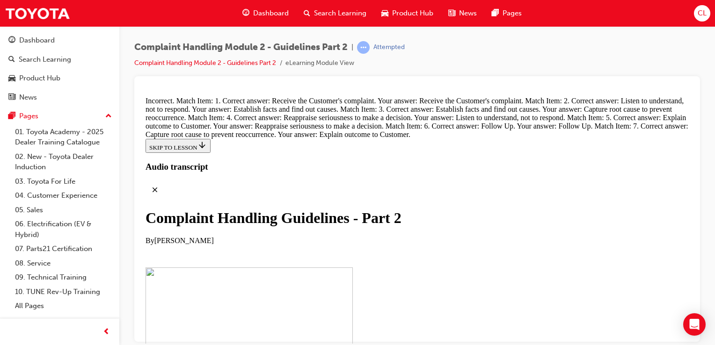
scroll to position [6499, 0]
drag, startPoint x: 402, startPoint y: 319, endPoint x: 423, endPoint y: 116, distance: 204.2
drag, startPoint x: 403, startPoint y: 331, endPoint x: 420, endPoint y: 189, distance: 143.3
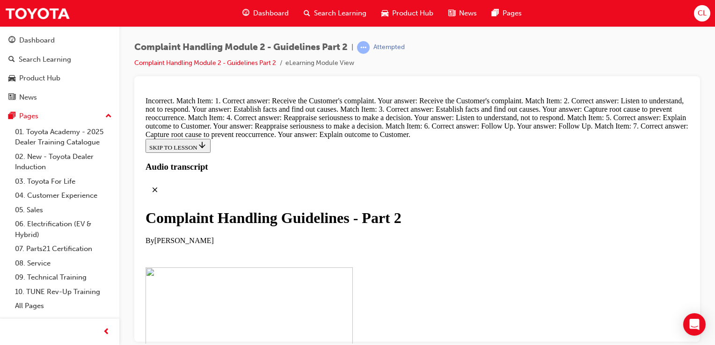
drag, startPoint x: 385, startPoint y: 322, endPoint x: 415, endPoint y: 183, distance: 141.4
drag, startPoint x: 340, startPoint y: 337, endPoint x: 363, endPoint y: 129, distance: 210.0
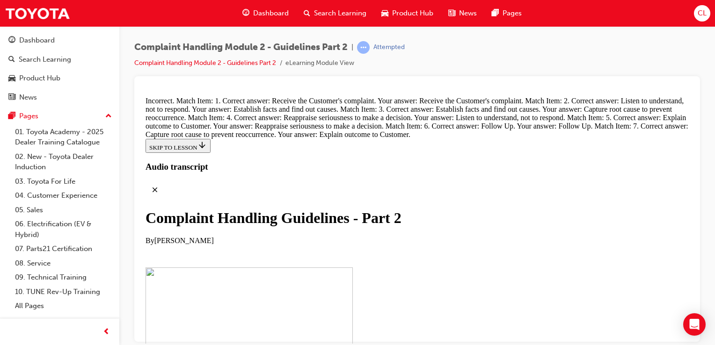
drag, startPoint x: 401, startPoint y: 124, endPoint x: 429, endPoint y: 124, distance: 28.1
drag, startPoint x: 363, startPoint y: 194, endPoint x: 390, endPoint y: 196, distance: 27.7
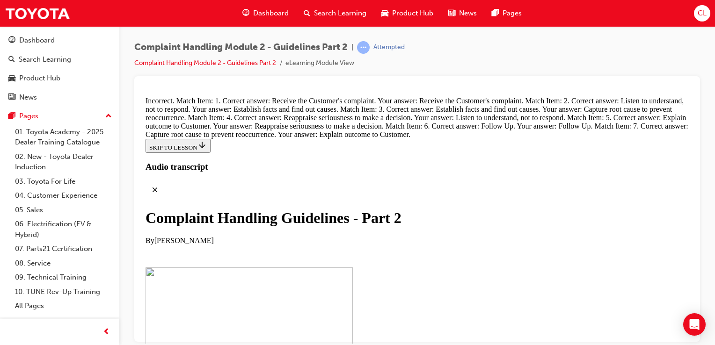
drag, startPoint x: 337, startPoint y: 242, endPoint x: 362, endPoint y: 249, distance: 26.4
drag, startPoint x: 331, startPoint y: 294, endPoint x: 358, endPoint y: 295, distance: 26.2
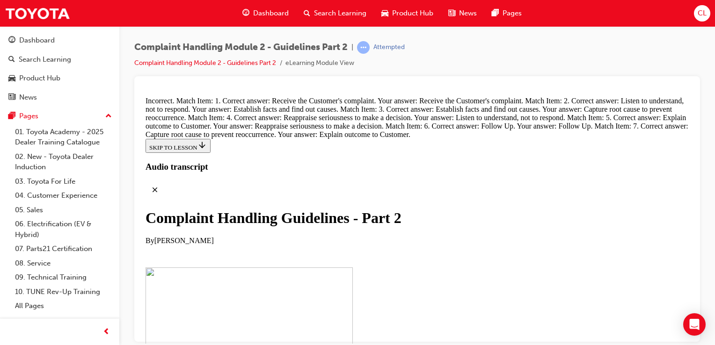
scroll to position [6662, 0]
drag, startPoint x: 378, startPoint y: 228, endPoint x: 382, endPoint y: 133, distance: 95.6
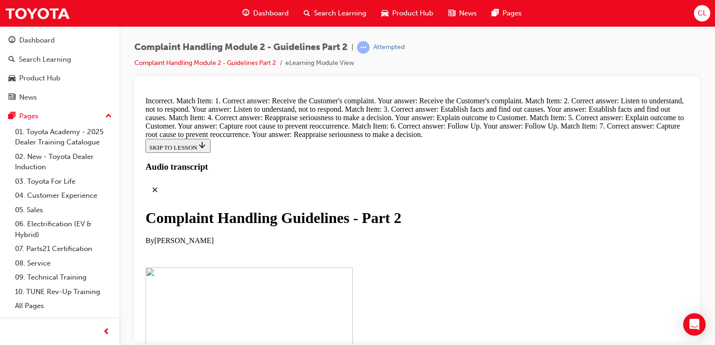
drag, startPoint x: 375, startPoint y: 307, endPoint x: 390, endPoint y: 159, distance: 149.2
drag, startPoint x: 389, startPoint y: 319, endPoint x: 418, endPoint y: 174, distance: 148.0
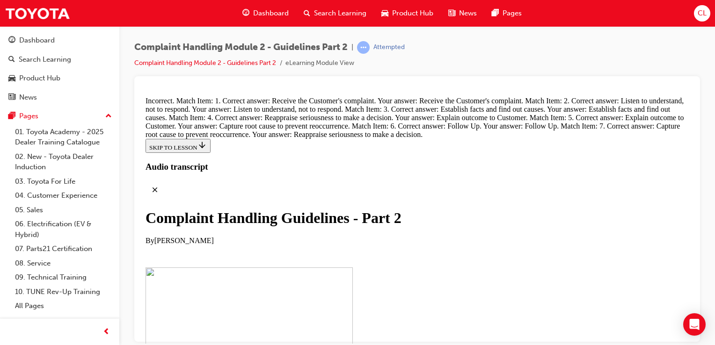
drag, startPoint x: 376, startPoint y: 235, endPoint x: 403, endPoint y: 123, distance: 114.9
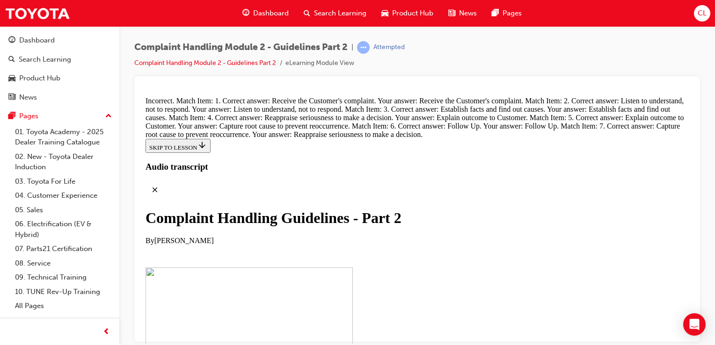
drag, startPoint x: 409, startPoint y: 292, endPoint x: 412, endPoint y: 236, distance: 55.3
drag, startPoint x: 367, startPoint y: 298, endPoint x: 395, endPoint y: 295, distance: 27.8
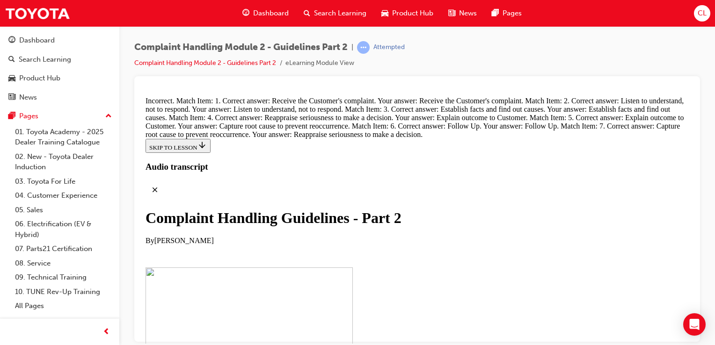
drag, startPoint x: 371, startPoint y: 257, endPoint x: 398, endPoint y: 255, distance: 27.7
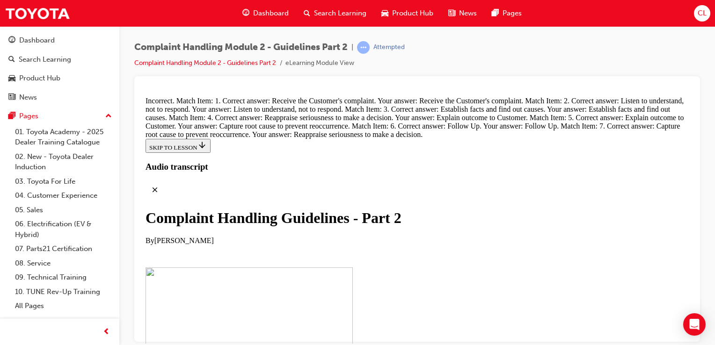
drag, startPoint x: 389, startPoint y: 264, endPoint x: 411, endPoint y: 132, distance: 133.9
drag, startPoint x: 381, startPoint y: 298, endPoint x: 411, endPoint y: 215, distance: 87.7
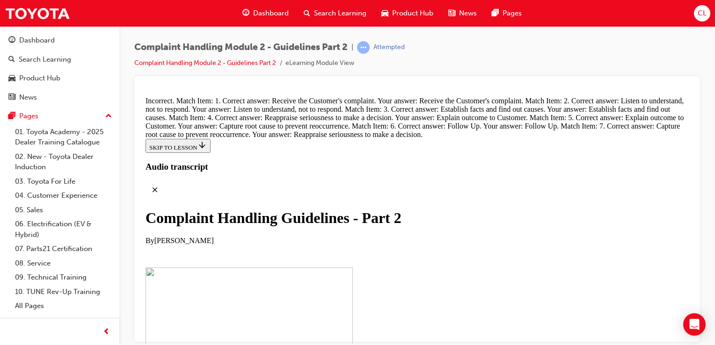
scroll to position [6610, 0]
drag, startPoint x: 365, startPoint y: 175, endPoint x: 389, endPoint y: 170, distance: 24.2
drag, startPoint x: 385, startPoint y: 206, endPoint x: 409, endPoint y: 207, distance: 23.4
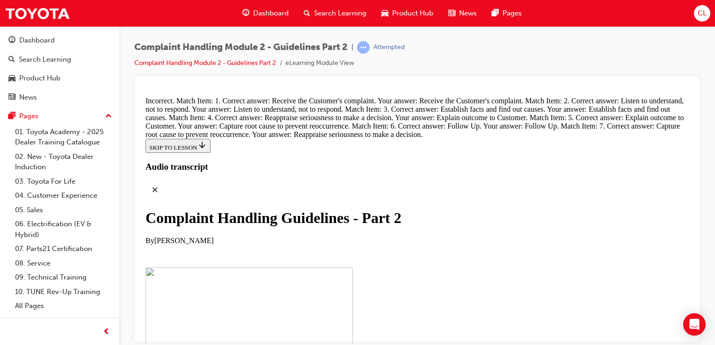
drag, startPoint x: 365, startPoint y: 112, endPoint x: 394, endPoint y: 122, distance: 30.8
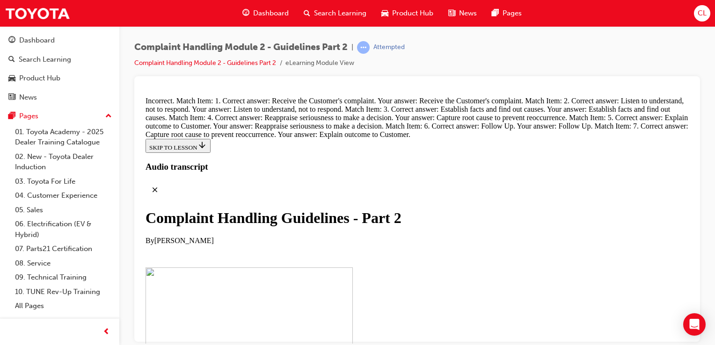
drag, startPoint x: 367, startPoint y: 263, endPoint x: 399, endPoint y: 167, distance: 101.1
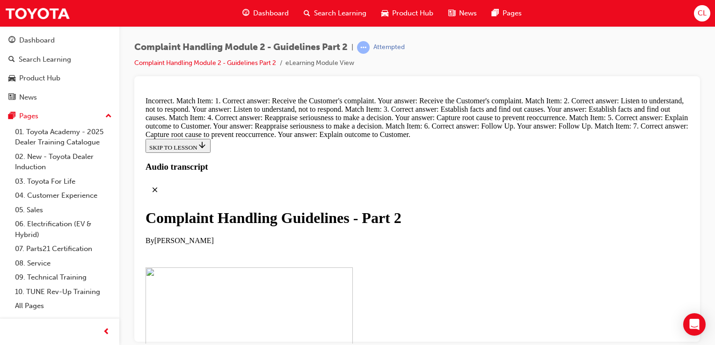
drag, startPoint x: 397, startPoint y: 250, endPoint x: 398, endPoint y: 205, distance: 45.4
drag, startPoint x: 401, startPoint y: 238, endPoint x: 431, endPoint y: 114, distance: 127.6
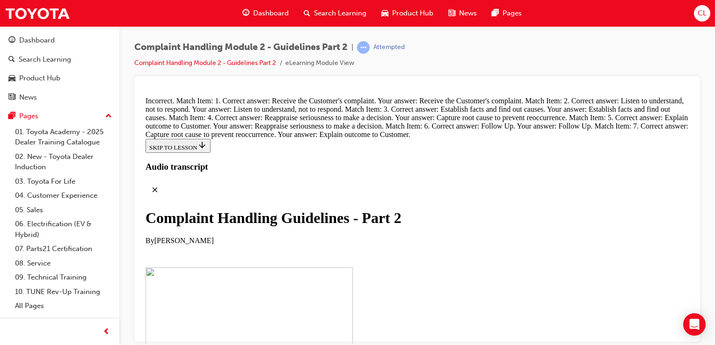
drag, startPoint x: 399, startPoint y: 194, endPoint x: 428, endPoint y: 146, distance: 56.0
drag, startPoint x: 401, startPoint y: 298, endPoint x: 424, endPoint y: 200, distance: 100.5
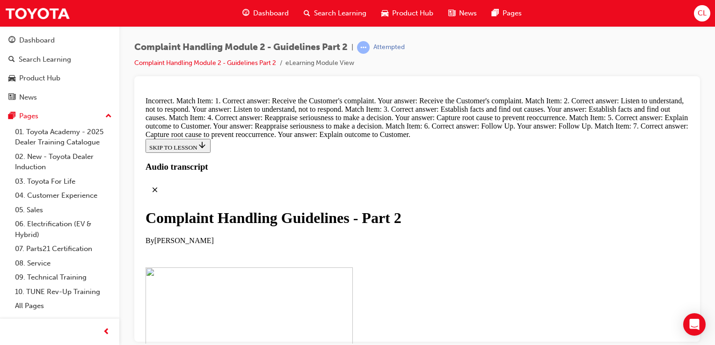
drag, startPoint x: 367, startPoint y: 236, endPoint x: 392, endPoint y: 236, distance: 24.8
drag, startPoint x: 392, startPoint y: 290, endPoint x: 419, endPoint y: 291, distance: 27.2
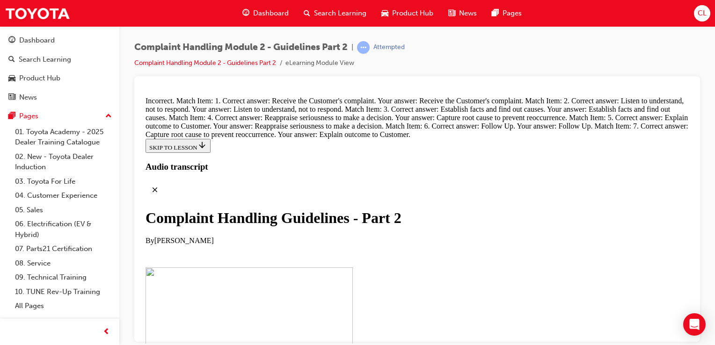
click at [65, 176] on link "03. Toyota For Life" at bounding box center [63, 182] width 104 height 15
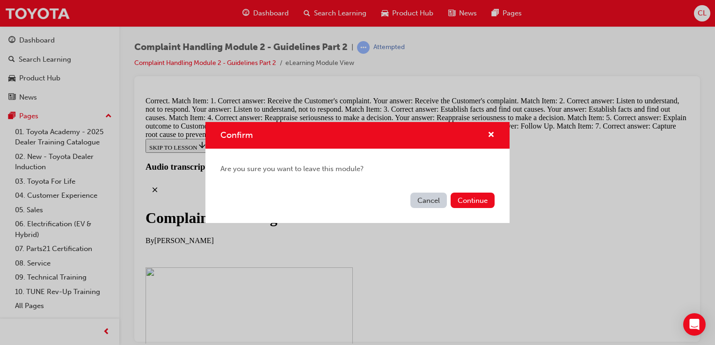
click at [424, 202] on button "Cancel" at bounding box center [429, 200] width 37 height 15
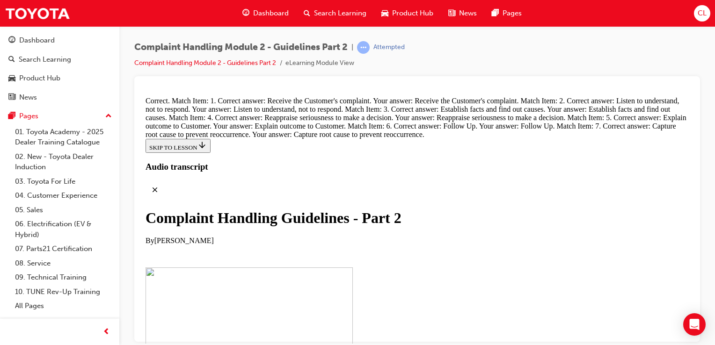
scroll to position [6933, 0]
radio input "true"
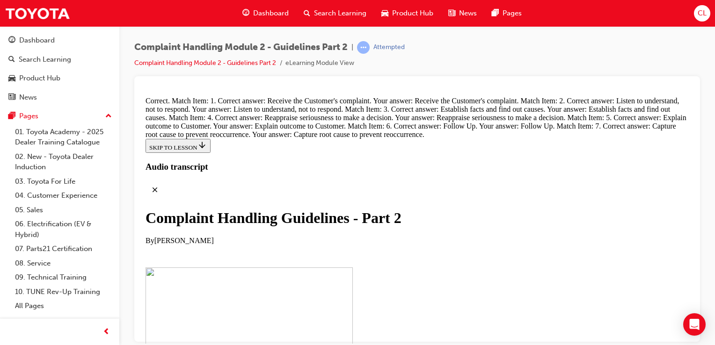
radio input "true"
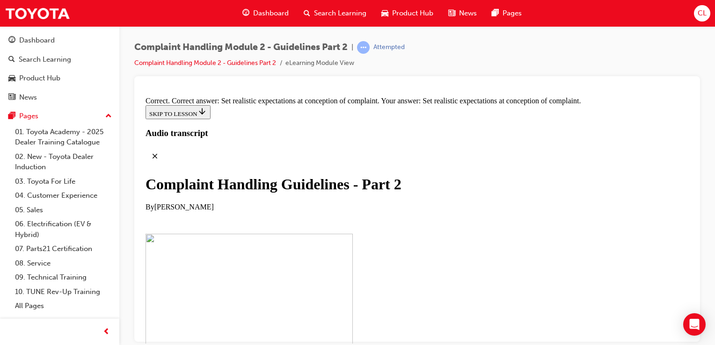
scroll to position [7108, 0]
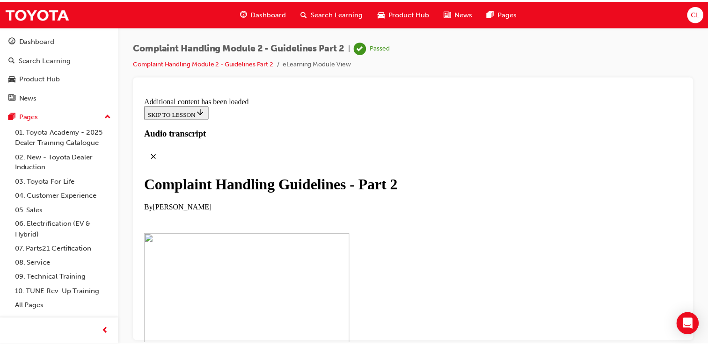
scroll to position [7511, 0]
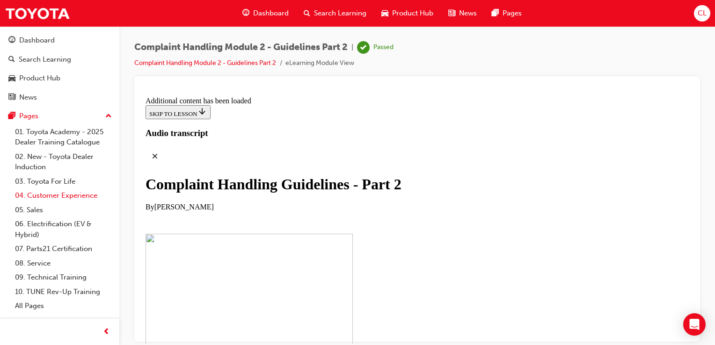
click at [87, 194] on link "04. Customer Experience" at bounding box center [63, 196] width 104 height 15
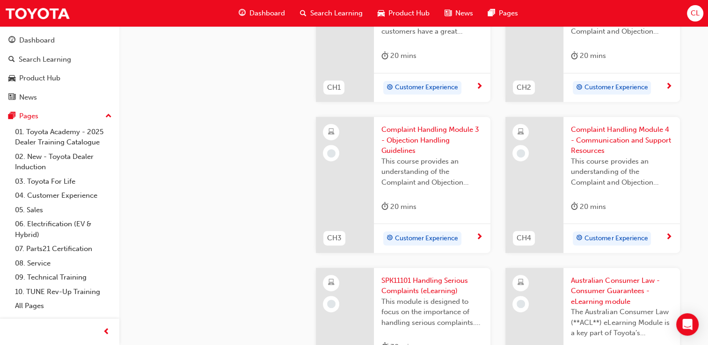
scroll to position [406, 0]
click at [473, 233] on div "Customer Experience" at bounding box center [428, 238] width 95 height 14
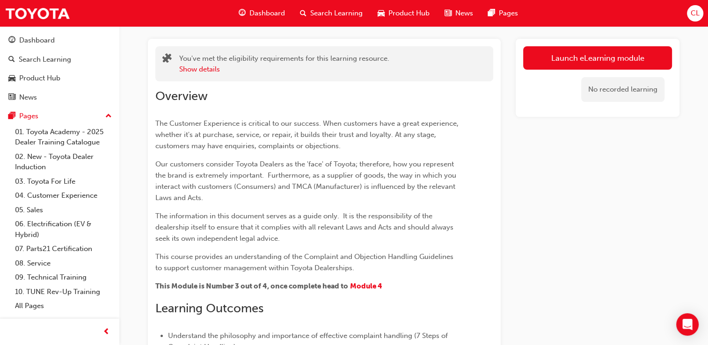
scroll to position [46, 0]
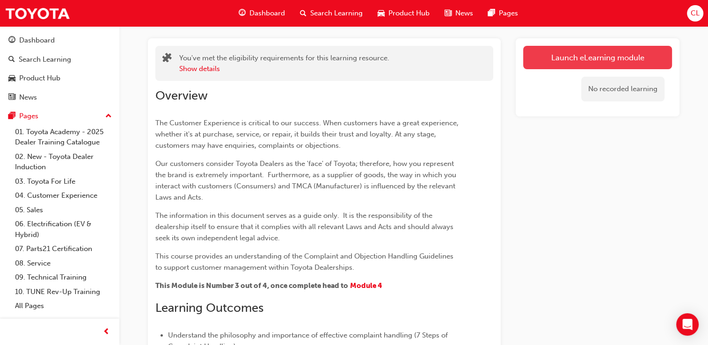
click at [546, 59] on link "Launch eLearning module" at bounding box center [597, 57] width 149 height 23
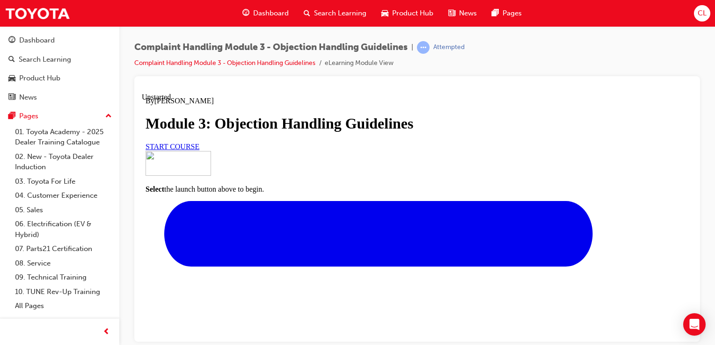
scroll to position [84, 0]
click at [199, 150] on link "START COURSE" at bounding box center [173, 146] width 54 height 8
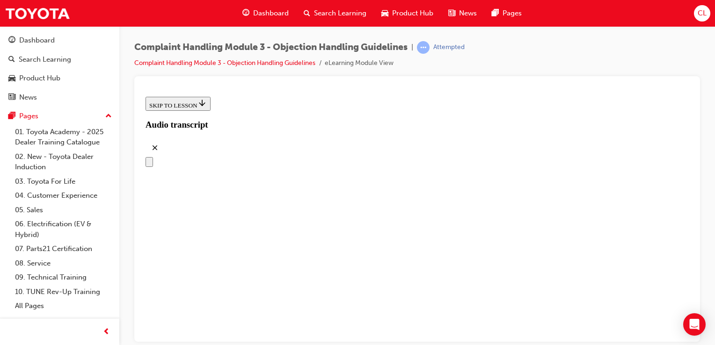
scroll to position [209, 0]
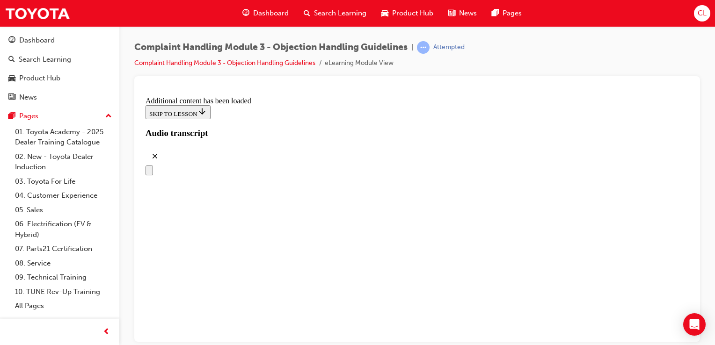
scroll to position [1100, 0]
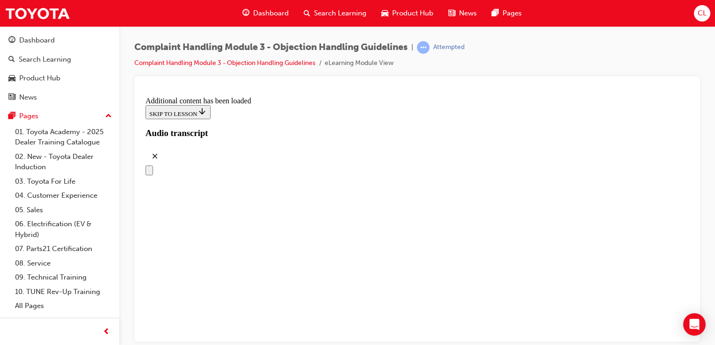
drag, startPoint x: 404, startPoint y: 249, endPoint x: 412, endPoint y: 169, distance: 79.9
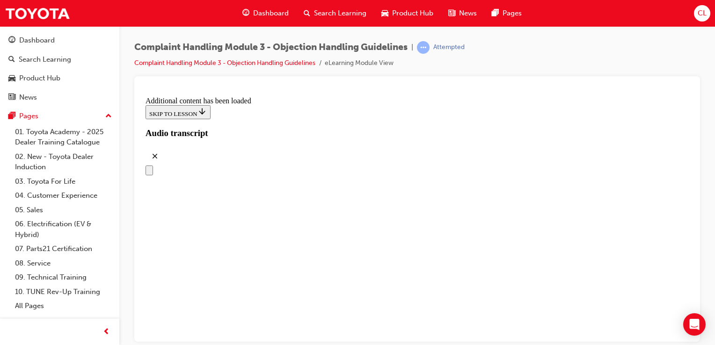
drag, startPoint x: 378, startPoint y: 255, endPoint x: 402, endPoint y: 208, distance: 52.5
drag, startPoint x: 394, startPoint y: 319, endPoint x: 418, endPoint y: 226, distance: 96.2
drag, startPoint x: 358, startPoint y: 277, endPoint x: 387, endPoint y: 277, distance: 29.5
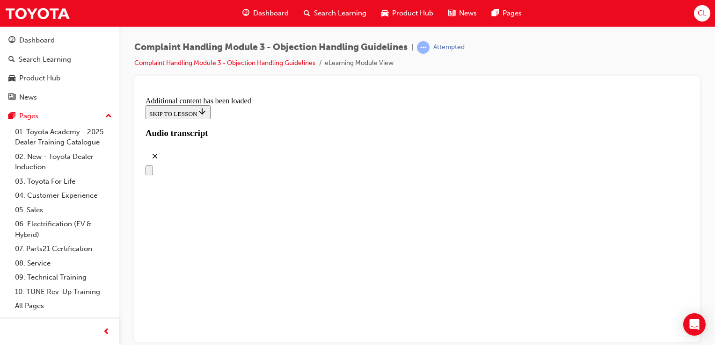
drag, startPoint x: 374, startPoint y: 221, endPoint x: 407, endPoint y: 269, distance: 57.3
drag, startPoint x: 389, startPoint y: 244, endPoint x: 413, endPoint y: 245, distance: 23.9
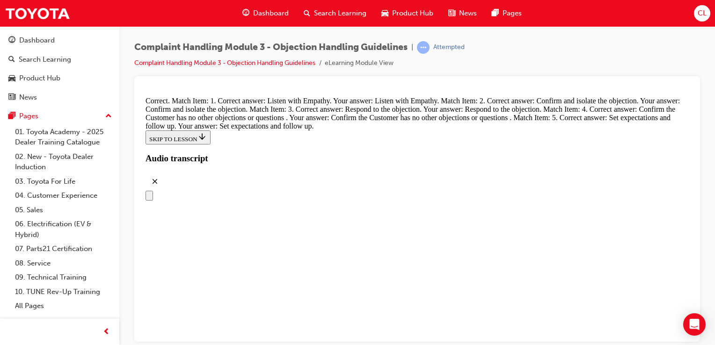
scroll to position [4065, 0]
radio input "true"
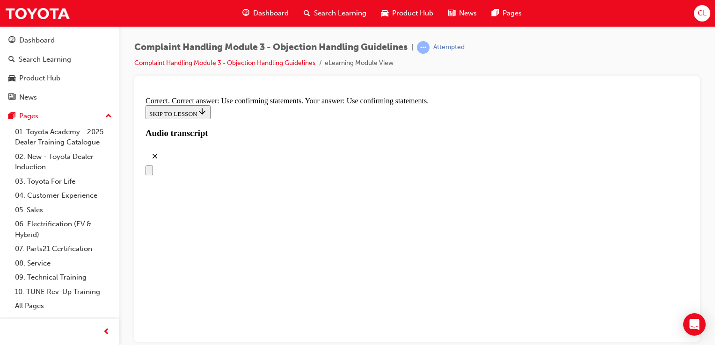
scroll to position [4412, 0]
radio input "true"
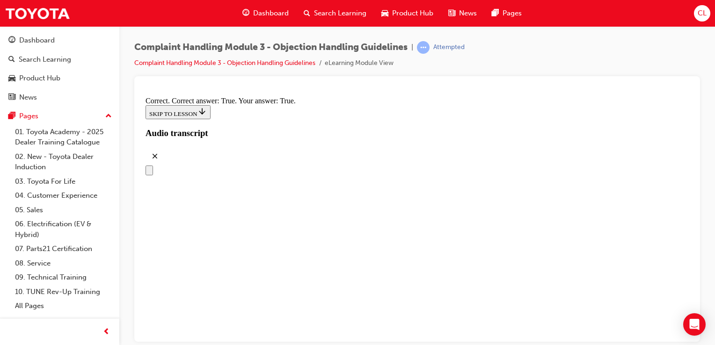
checkbox input "true"
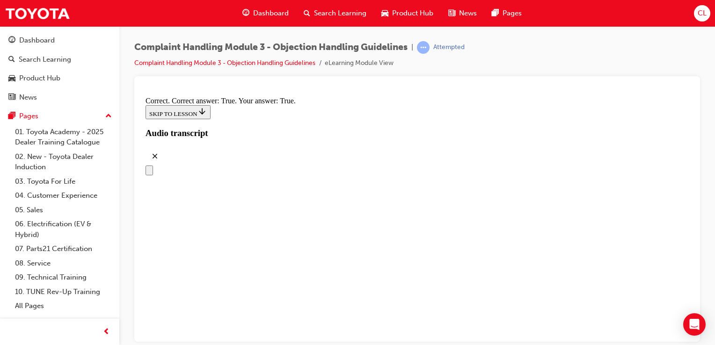
checkbox input "true"
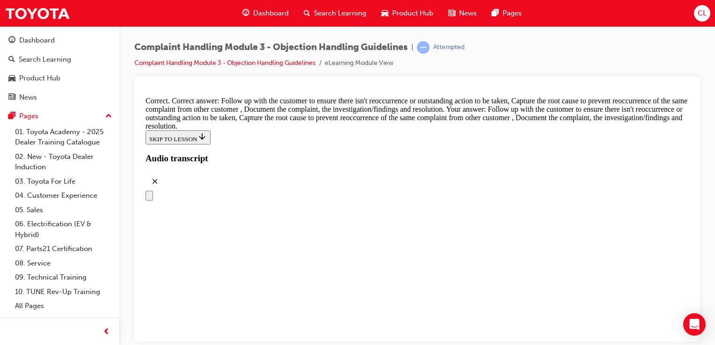
scroll to position [4926, 0]
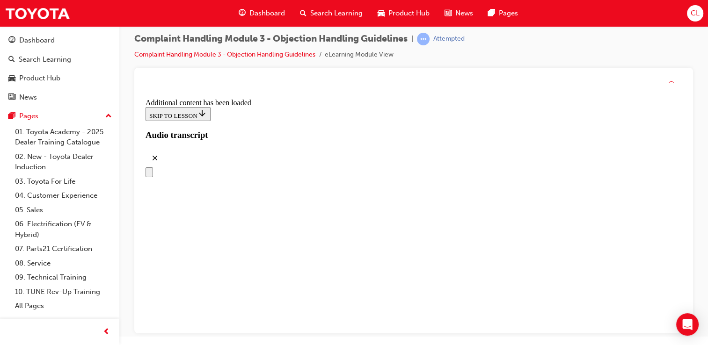
scroll to position [0, 0]
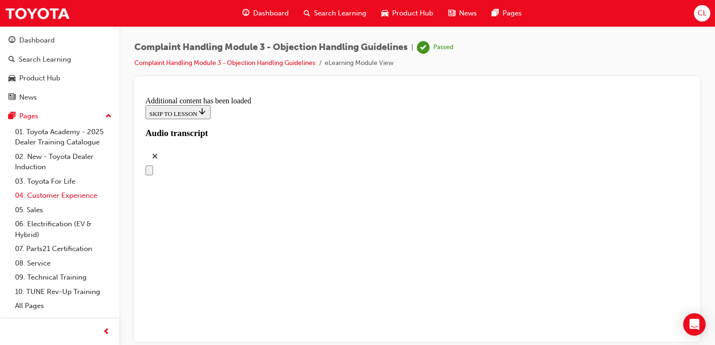
click at [62, 196] on link "04. Customer Experience" at bounding box center [63, 196] width 104 height 15
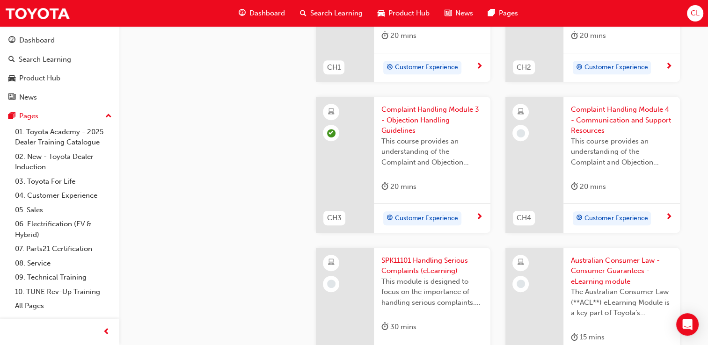
scroll to position [425, 0]
click at [614, 111] on span "Complaint Handling Module 4 - Communication and Support Resources" at bounding box center [622, 121] width 102 height 32
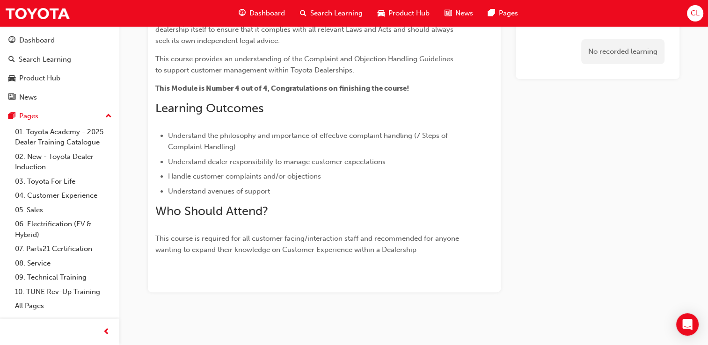
scroll to position [346, 0]
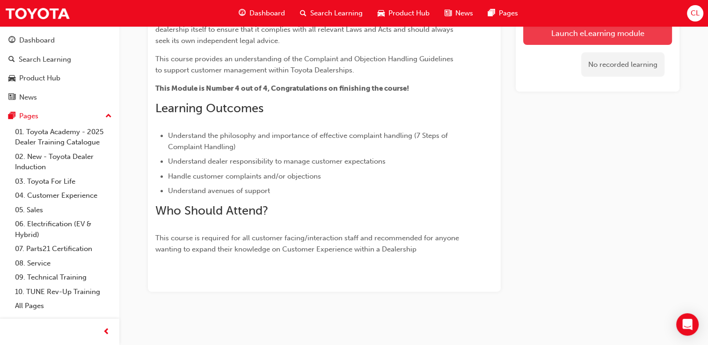
click at [592, 37] on button "Launch eLearning module" at bounding box center [597, 33] width 149 height 23
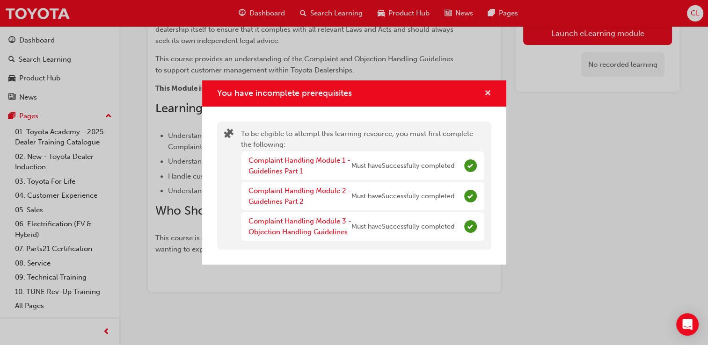
click at [485, 94] on span "cross-icon" at bounding box center [487, 94] width 7 height 8
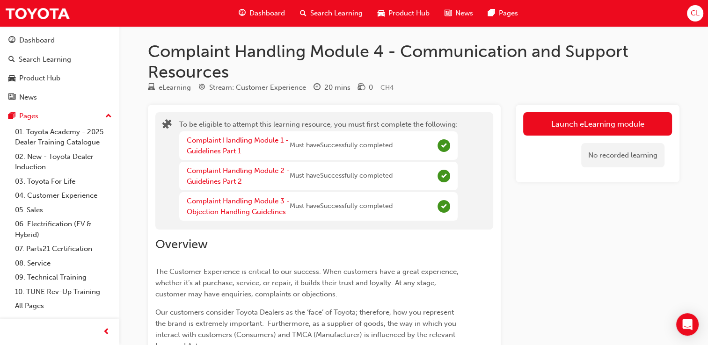
scroll to position [0, 0]
click at [393, 205] on span "Must have Successfully completed" at bounding box center [341, 206] width 103 height 11
click at [221, 204] on link "Complaint Handling Module 3 - Objection Handling Guidelines" at bounding box center [238, 206] width 103 height 19
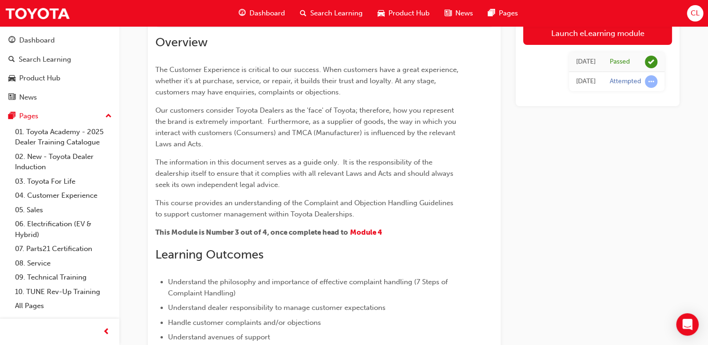
scroll to position [99, 0]
click at [648, 90] on td "Attempted" at bounding box center [634, 82] width 62 height 20
click at [649, 84] on span "learningRecordVerb_ATTEMPT-icon" at bounding box center [651, 81] width 13 height 13
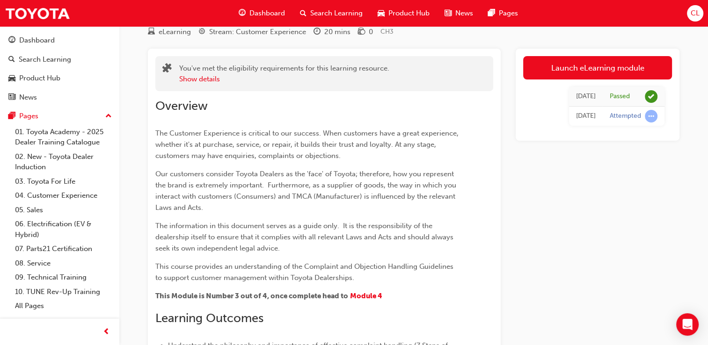
scroll to position [0, 0]
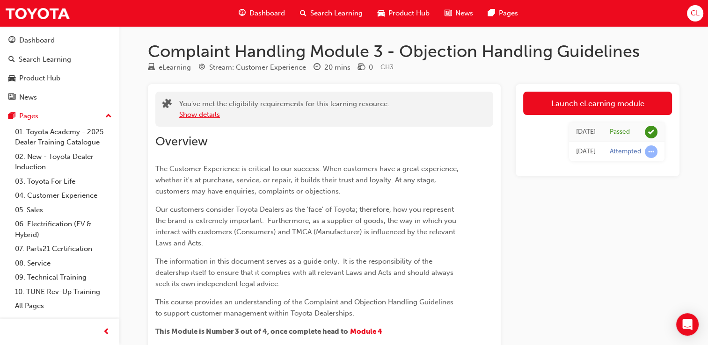
click at [205, 113] on button "Show details" at bounding box center [199, 115] width 41 height 11
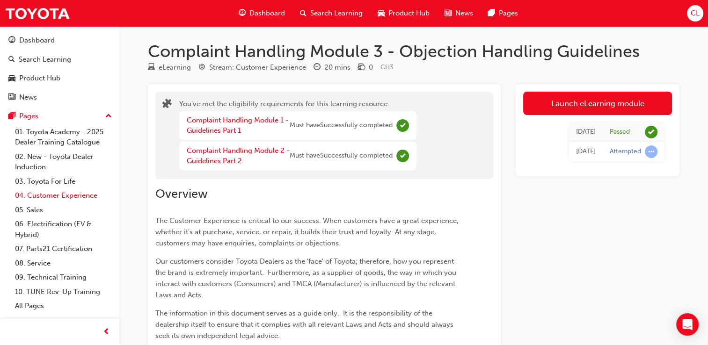
click at [90, 194] on link "04. Customer Experience" at bounding box center [63, 196] width 104 height 15
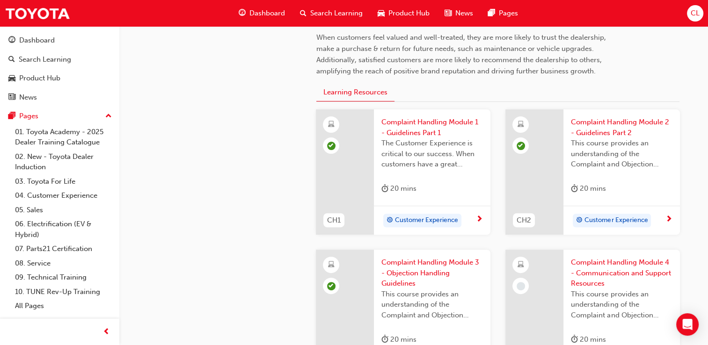
scroll to position [273, 0]
click at [334, 146] on span "learningRecordVerb_PASS-icon" at bounding box center [331, 145] width 8 height 8
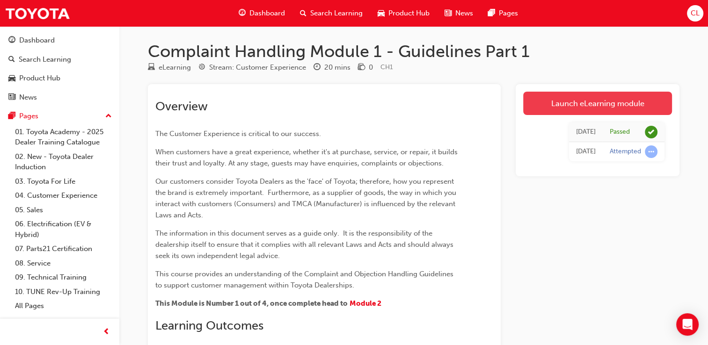
click at [564, 109] on link "Launch eLearning module" at bounding box center [597, 103] width 149 height 23
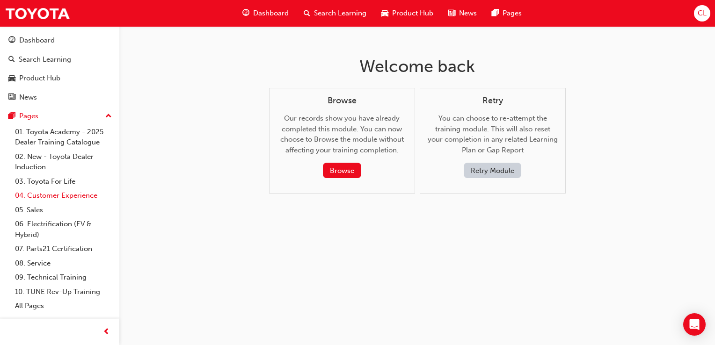
click at [64, 195] on link "04. Customer Experience" at bounding box center [63, 196] width 104 height 15
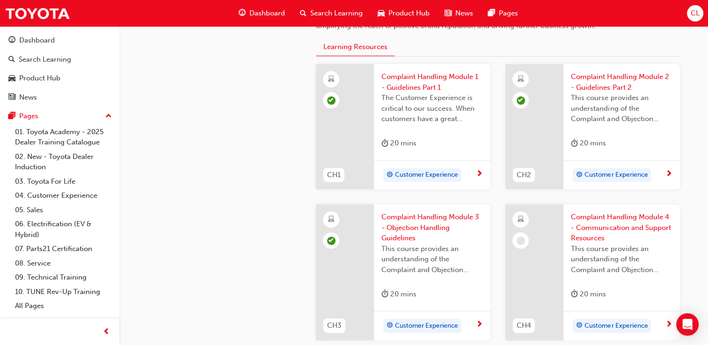
scroll to position [308, 0]
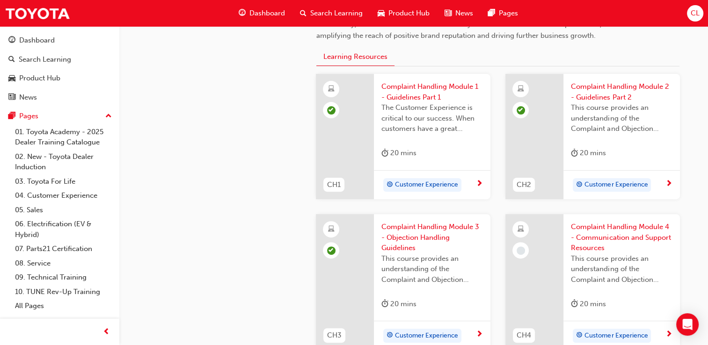
click at [577, 304] on span "duration-icon" at bounding box center [574, 305] width 7 height 12
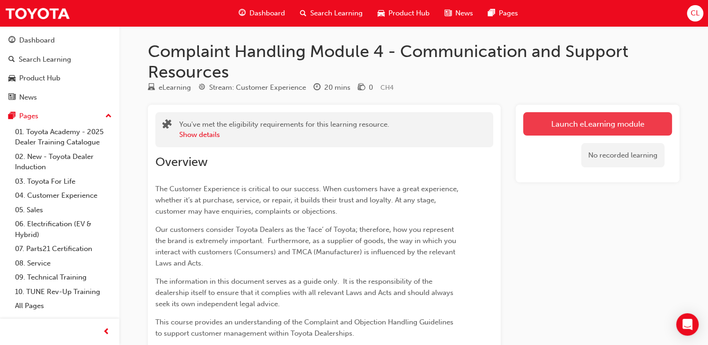
click at [562, 118] on link "Launch eLearning module" at bounding box center [597, 123] width 149 height 23
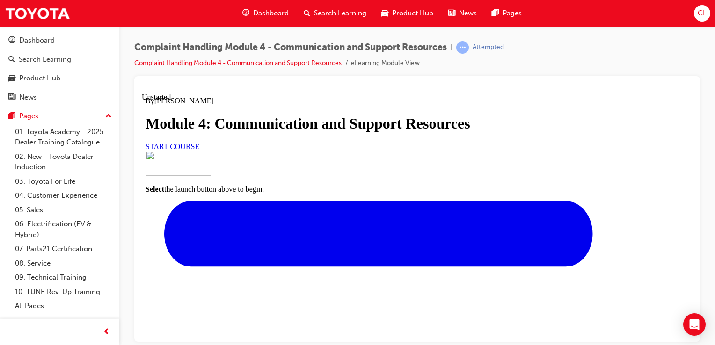
scroll to position [75, 0]
click at [199, 150] on link "START COURSE" at bounding box center [173, 146] width 54 height 8
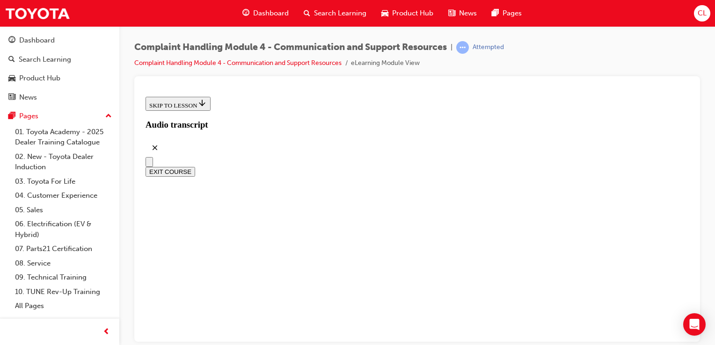
scroll to position [334, 0]
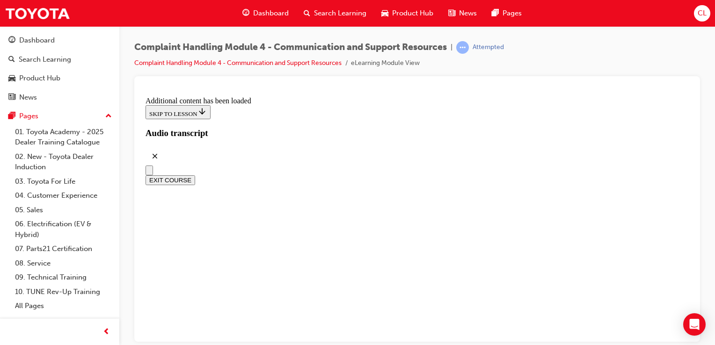
scroll to position [4588, 0]
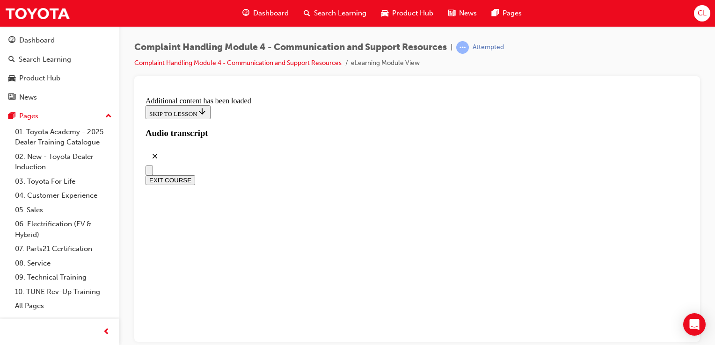
scroll to position [5254, 0]
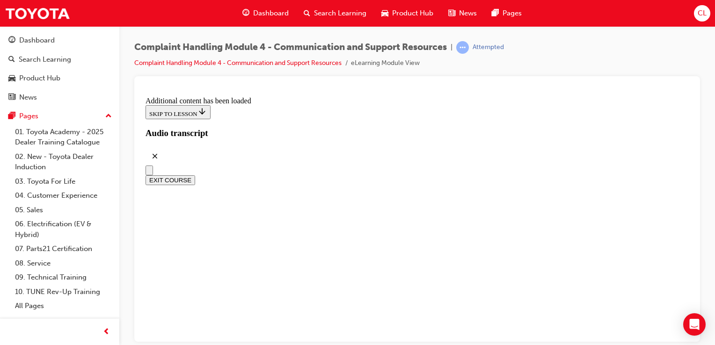
radio input "true"
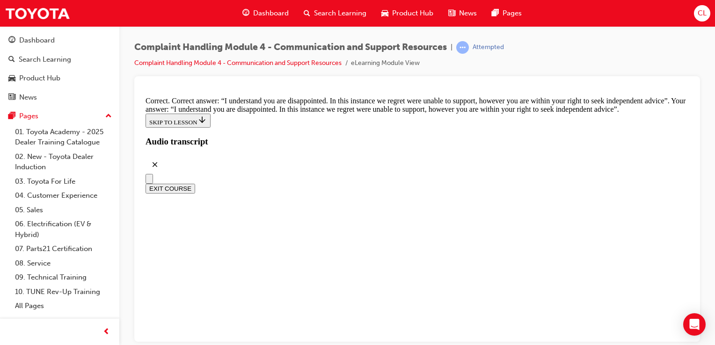
scroll to position [6114, 0]
checkbox input "true"
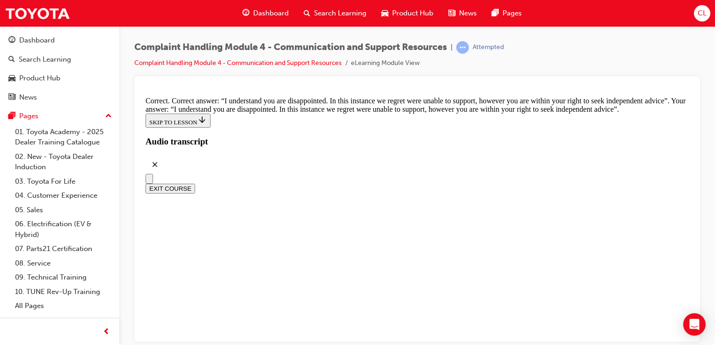
drag, startPoint x: 415, startPoint y: 315, endPoint x: 409, endPoint y: 311, distance: 6.8
drag, startPoint x: 409, startPoint y: 311, endPoint x: 375, endPoint y: 258, distance: 62.3
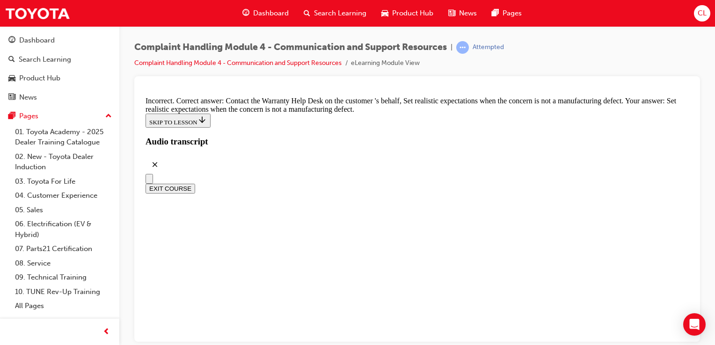
checkbox input "true"
checkbox input "false"
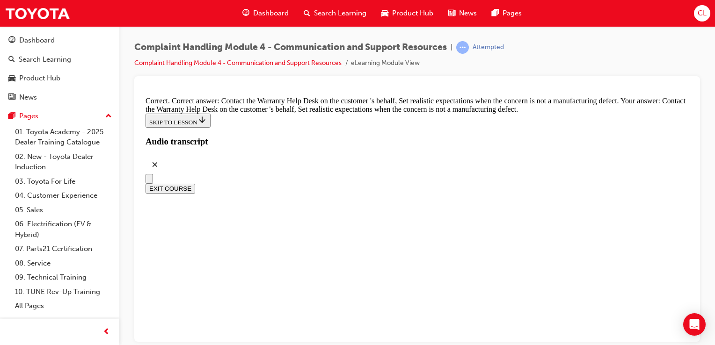
checkbox input "true"
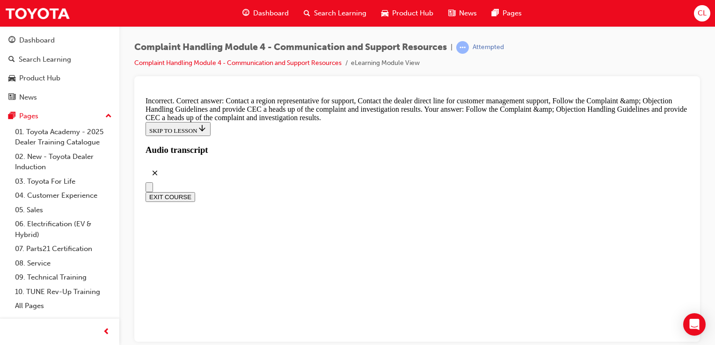
scroll to position [6587, 0]
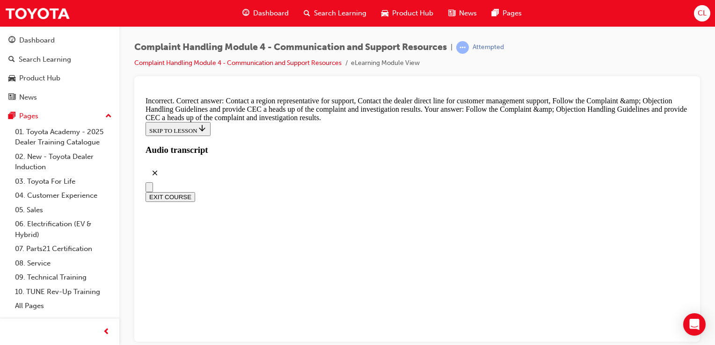
checkbox input "true"
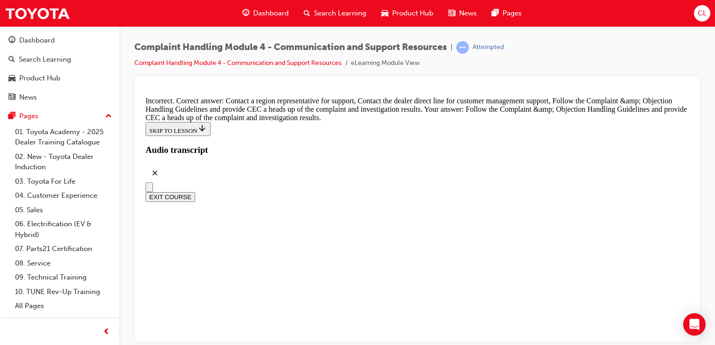
checkbox input "false"
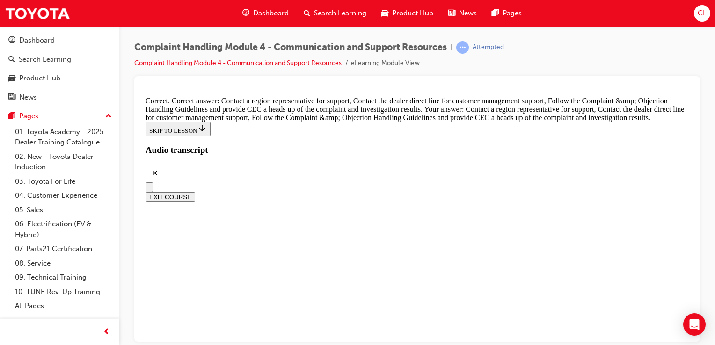
scroll to position [6897, 0]
radio input "true"
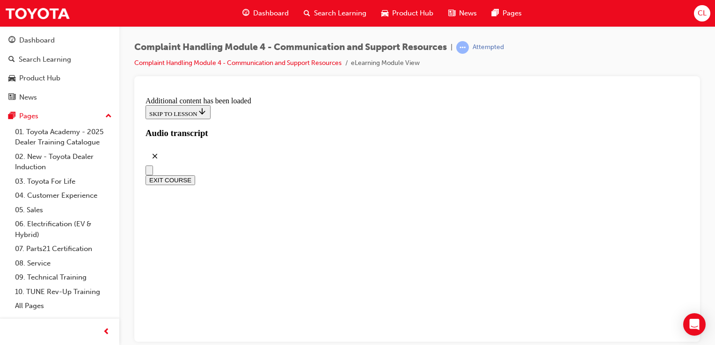
scroll to position [7767, 0]
click at [195, 175] on button "EXIT COURSE" at bounding box center [171, 180] width 50 height 10
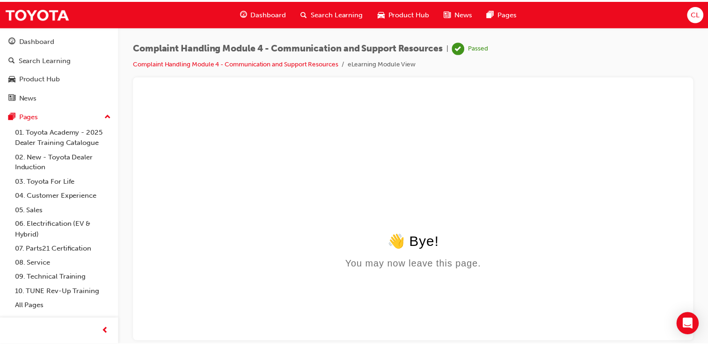
scroll to position [0, 0]
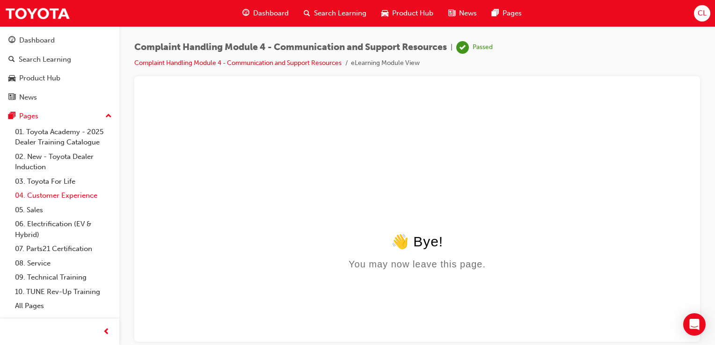
click at [60, 197] on link "04. Customer Experience" at bounding box center [63, 196] width 104 height 15
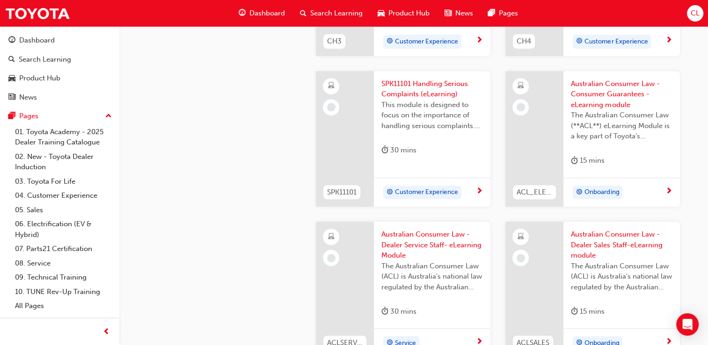
scroll to position [603, 0]
click at [400, 88] on span "SPK11101 Handling Serious Complaints (eLearning)" at bounding box center [432, 89] width 102 height 21
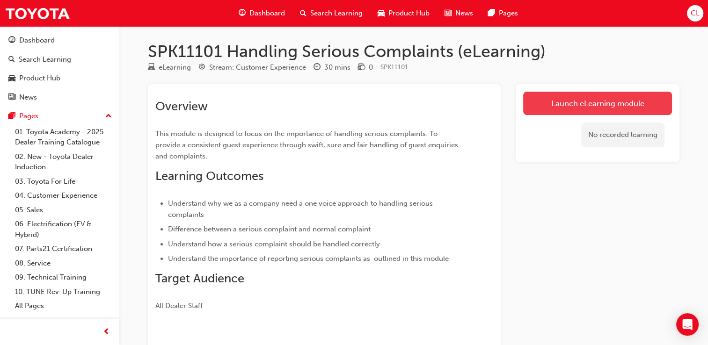
click at [549, 109] on link "Launch eLearning module" at bounding box center [597, 103] width 149 height 23
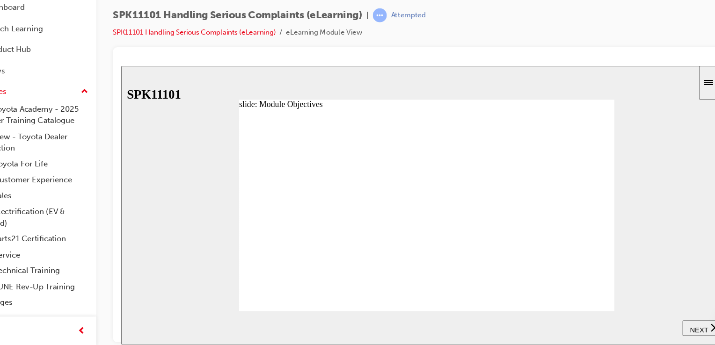
click at [640, 303] on span "NEXT" at bounding box center [641, 303] width 16 height 7
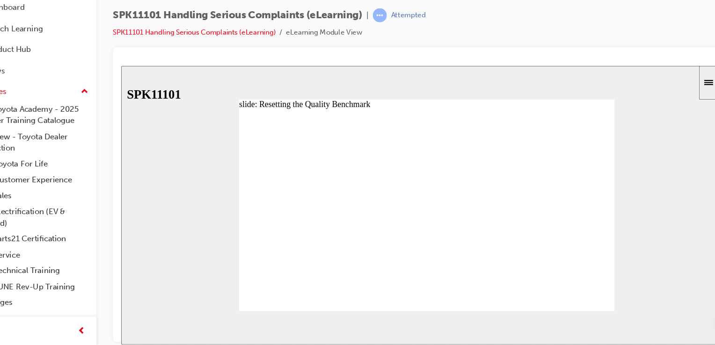
radio input "true"
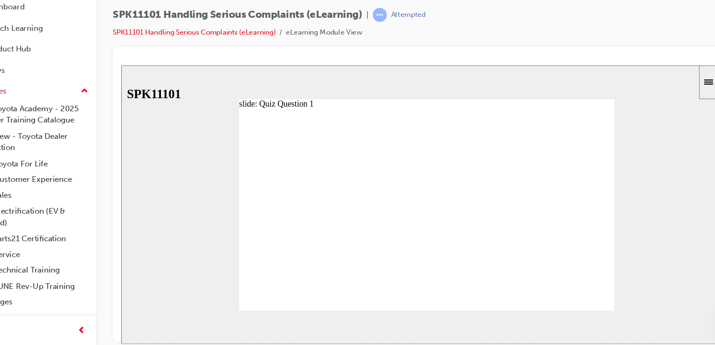
radio input "true"
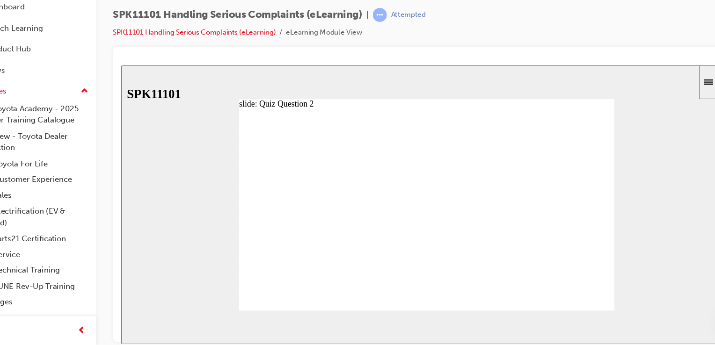
radio input "true"
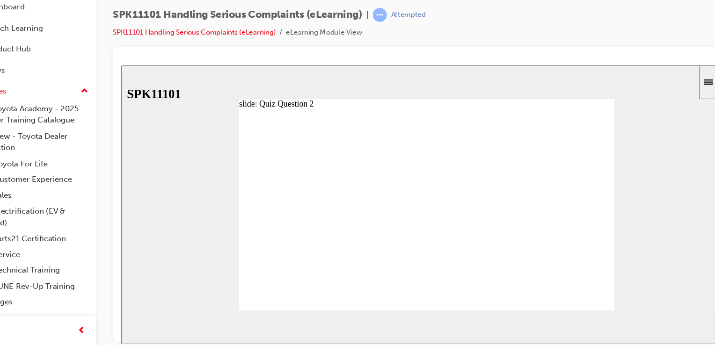
radio input "true"
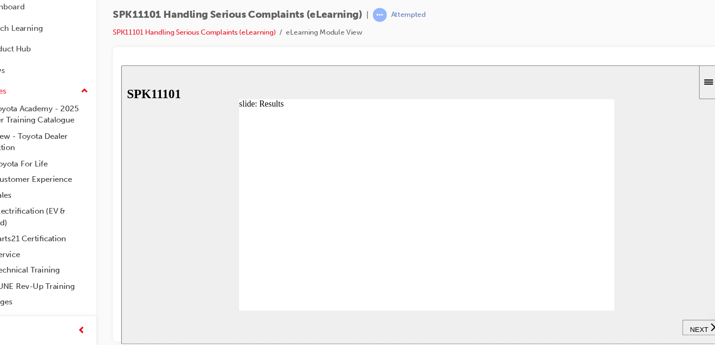
click at [642, 302] on span "NEXT" at bounding box center [641, 303] width 16 height 7
drag, startPoint x: 269, startPoint y: 217, endPoint x: 319, endPoint y: 217, distance: 50.1
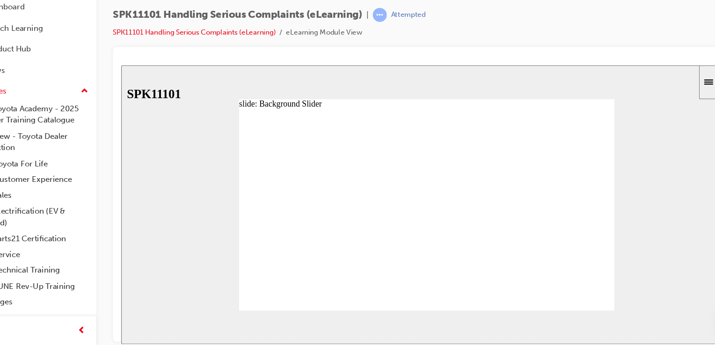
type input "7"
drag, startPoint x: 306, startPoint y: 217, endPoint x: 489, endPoint y: 221, distance: 183.1
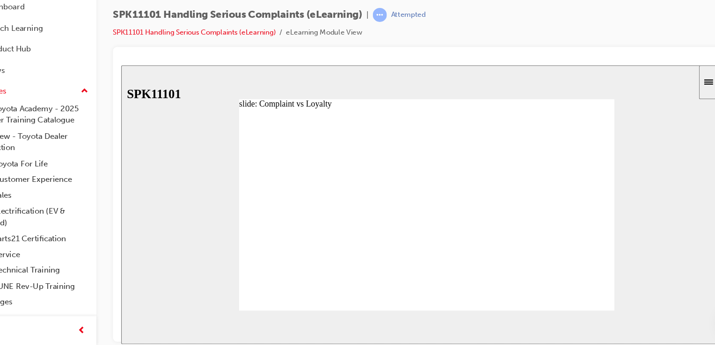
radio input "true"
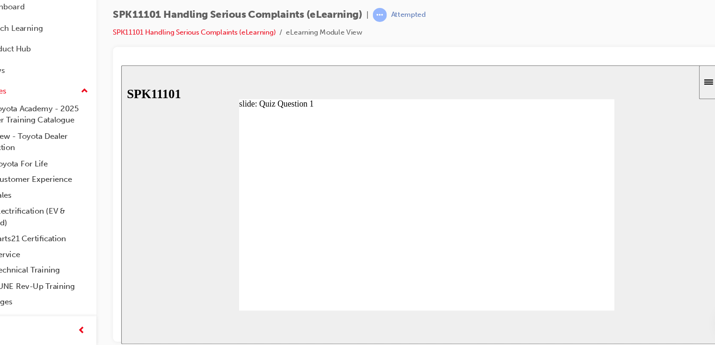
radio input "false"
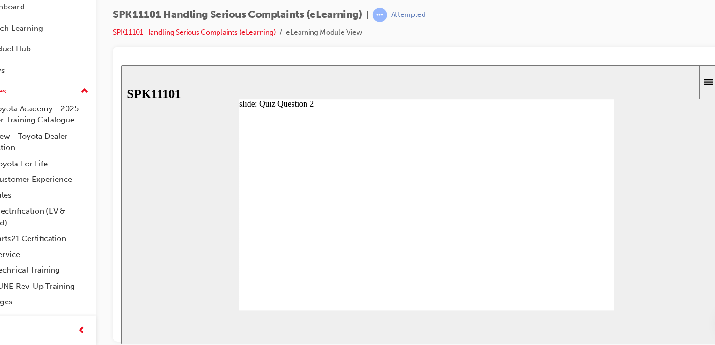
radio input "true"
click at [637, 300] on span "NEXT" at bounding box center [641, 303] width 16 height 7
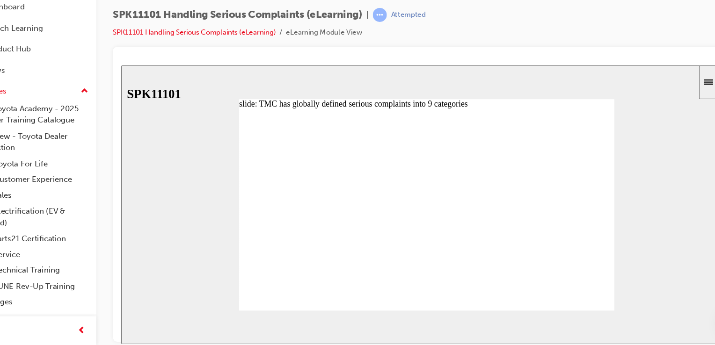
click at [388, 206] on div "Airbag Issues (Deployment, Non-deployment) Fire Hazards Accidents Important Saf…" at bounding box center [396, 199] width 338 height 191
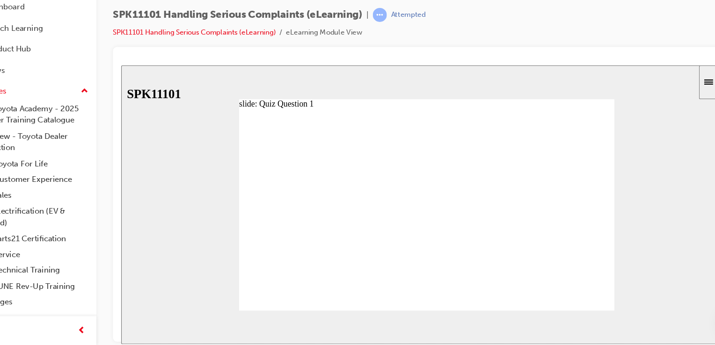
drag, startPoint x: 312, startPoint y: 269, endPoint x: 312, endPoint y: 262, distance: 7.0
radio input "false"
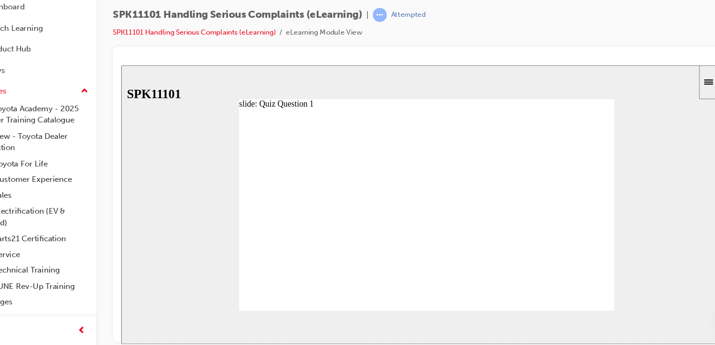
radio input "false"
drag, startPoint x: 312, startPoint y: 267, endPoint x: 308, endPoint y: 263, distance: 5.7
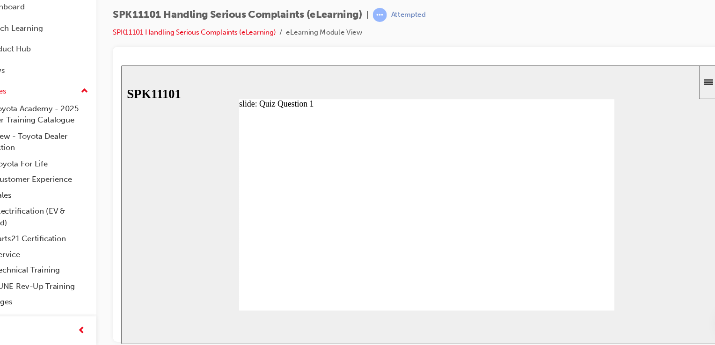
radio input "false"
radio input "true"
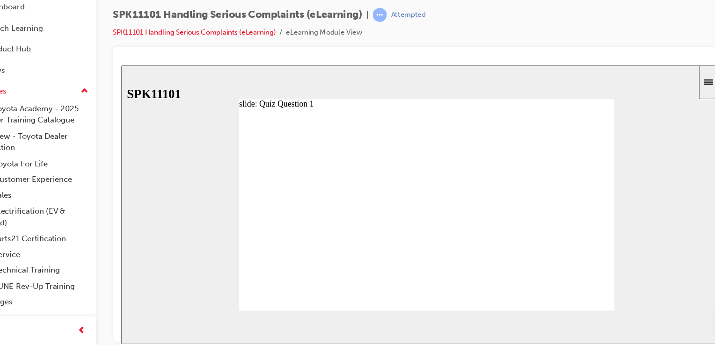
radio input "true"
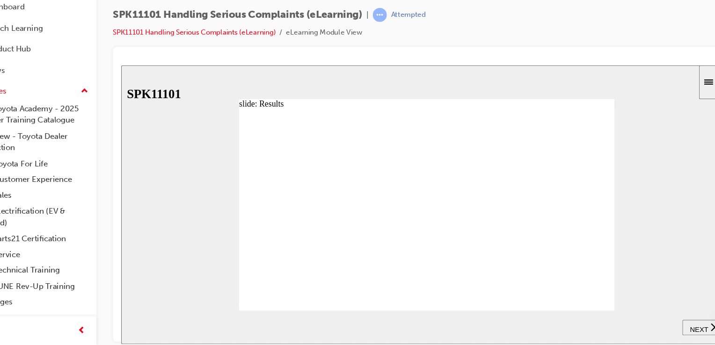
click at [652, 302] on icon "next" at bounding box center [654, 301] width 5 height 8
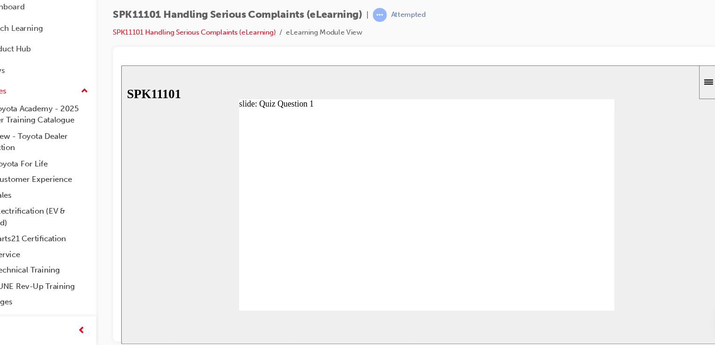
radio input "true"
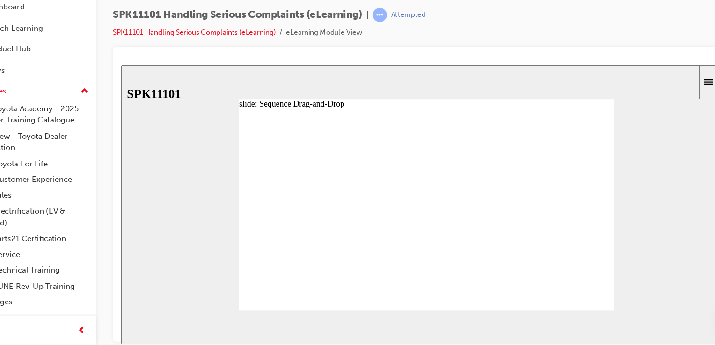
drag, startPoint x: 301, startPoint y: 227, endPoint x: 298, endPoint y: 184, distance: 43.6
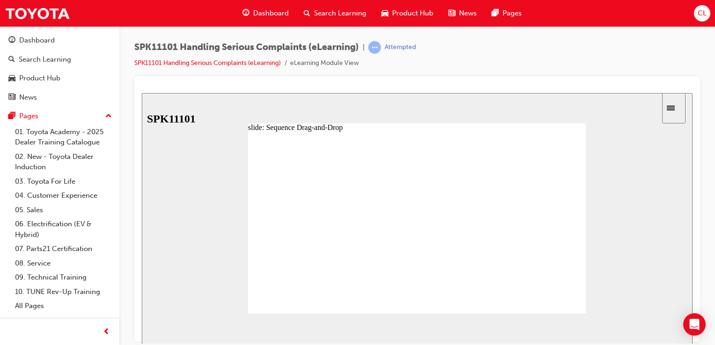
drag, startPoint x: 402, startPoint y: 271, endPoint x: 397, endPoint y: 225, distance: 46.5
drag, startPoint x: 391, startPoint y: 289, endPoint x: 391, endPoint y: 283, distance: 6.1
drag, startPoint x: 394, startPoint y: 284, endPoint x: 394, endPoint y: 238, distance: 45.9
drag, startPoint x: 389, startPoint y: 270, endPoint x: 389, endPoint y: 288, distance: 18.7
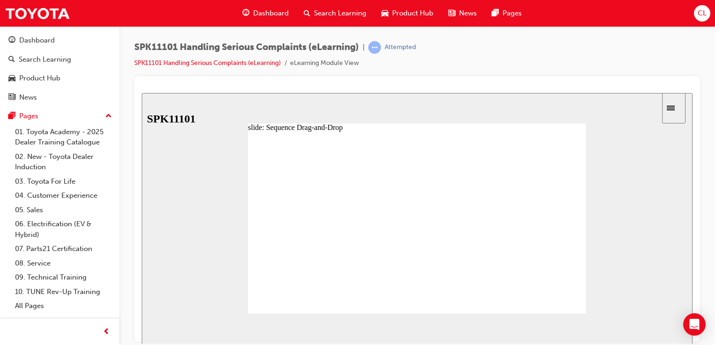
drag, startPoint x: 321, startPoint y: 286, endPoint x: 316, endPoint y: 268, distance: 18.7
drag, startPoint x: 320, startPoint y: 240, endPoint x: 322, endPoint y: 218, distance: 22.1
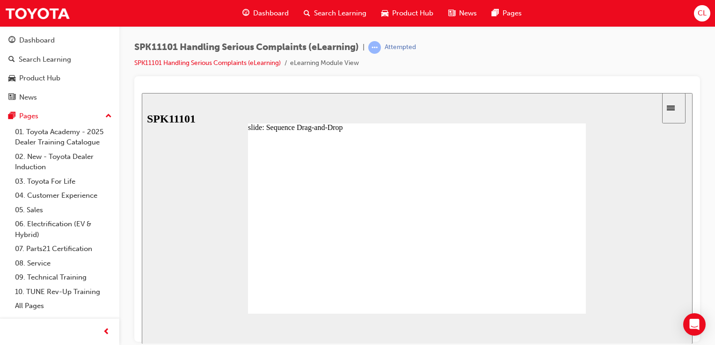
drag, startPoint x: 339, startPoint y: 242, endPoint x: 336, endPoint y: 224, distance: 18.9
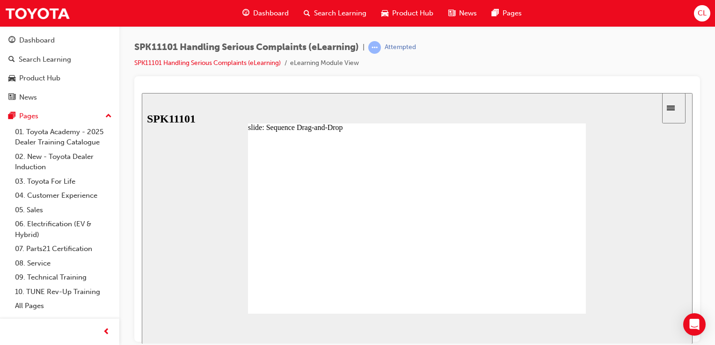
drag, startPoint x: 323, startPoint y: 282, endPoint x: 319, endPoint y: 264, distance: 18.2
click at [677, 111] on div "Sidebar Toggle" at bounding box center [674, 107] width 16 height 7
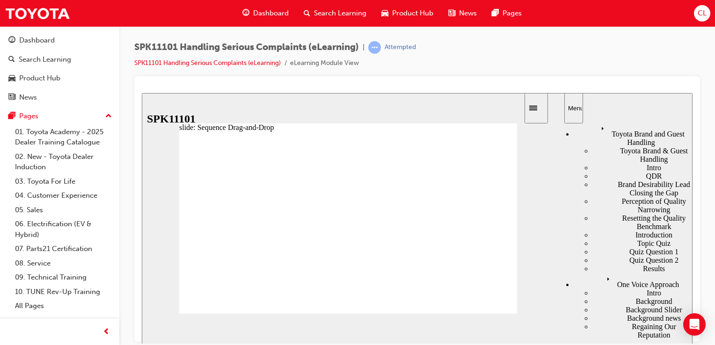
scroll to position [94, 0]
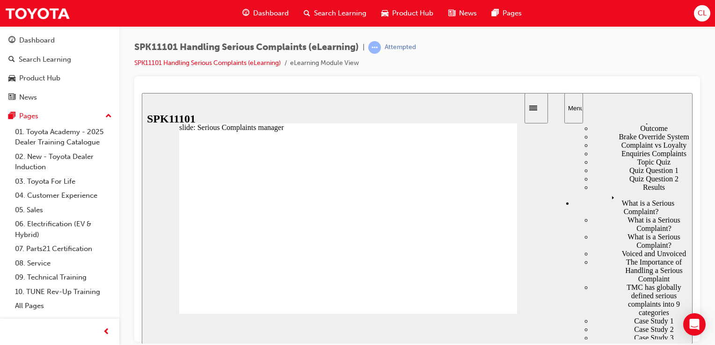
scroll to position [281, 0]
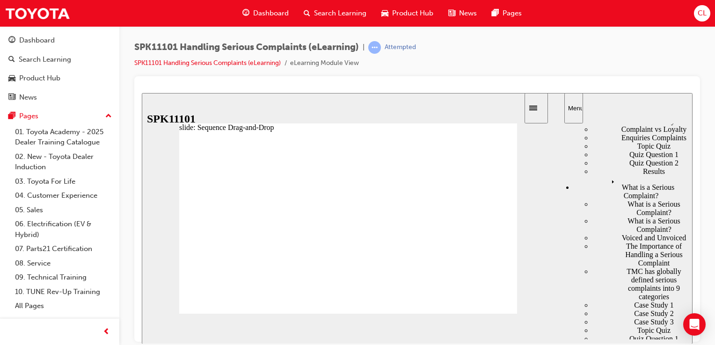
drag, startPoint x: 272, startPoint y: 232, endPoint x: 273, endPoint y: 219, distance: 12.6
drag, startPoint x: 285, startPoint y: 253, endPoint x: 288, endPoint y: 234, distance: 19.0
click at [537, 329] on icon "next" at bounding box center [537, 328] width 5 height 8
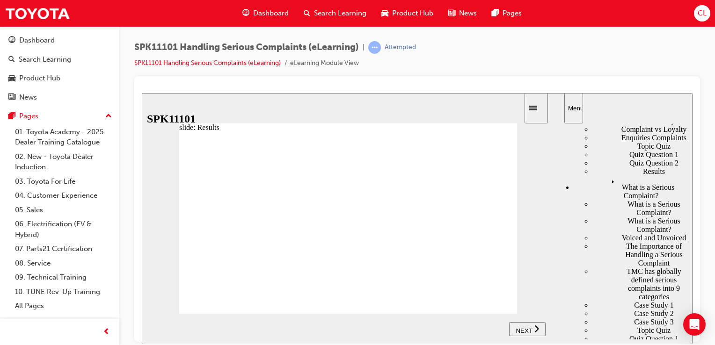
scroll to position [158, 0]
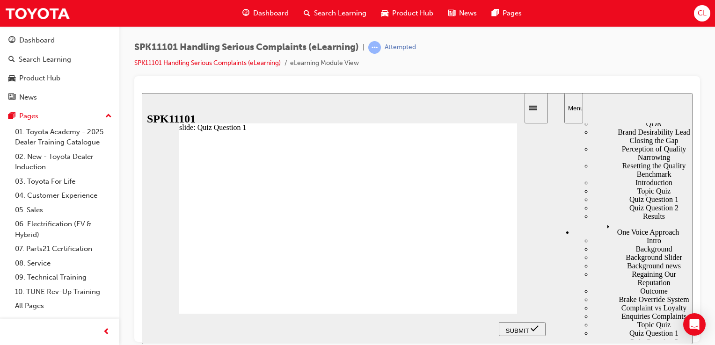
radio input "true"
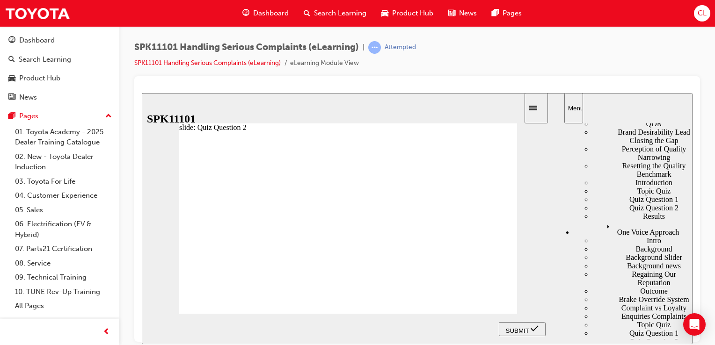
radio input "false"
radio input "true"
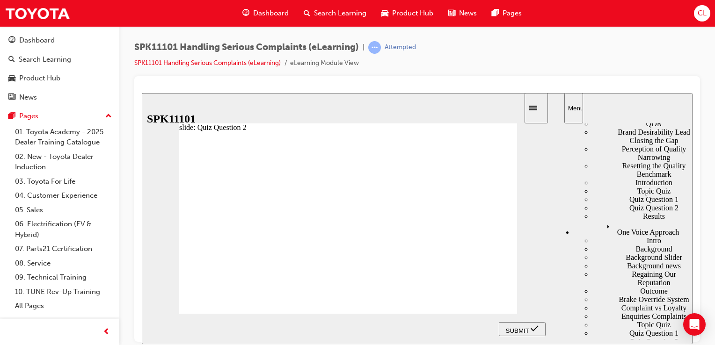
radio input "true"
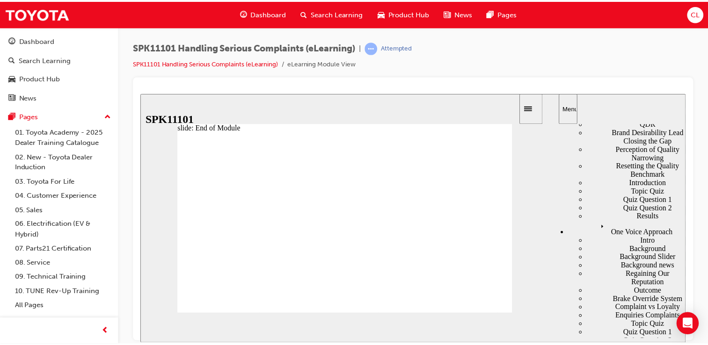
scroll to position [0, 0]
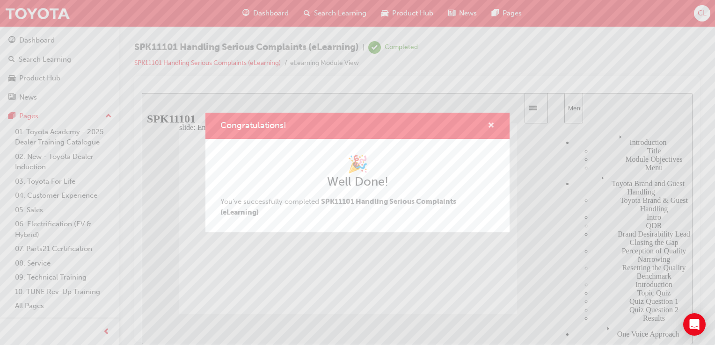
click at [491, 126] on span "cross-icon" at bounding box center [491, 126] width 7 height 8
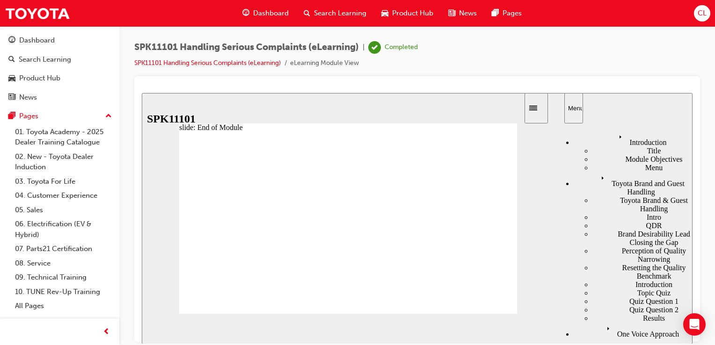
click at [61, 193] on link "04. Customer Experience" at bounding box center [63, 196] width 104 height 15
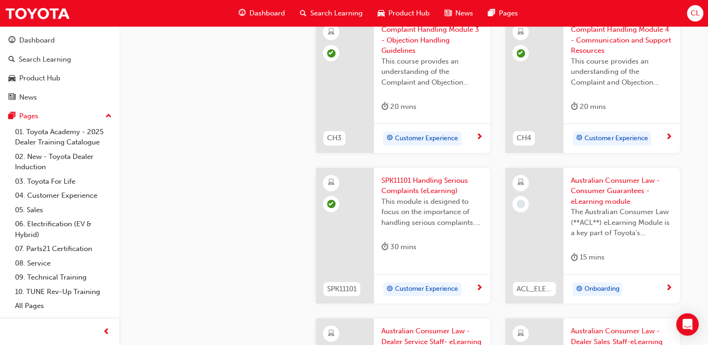
scroll to position [515, 0]
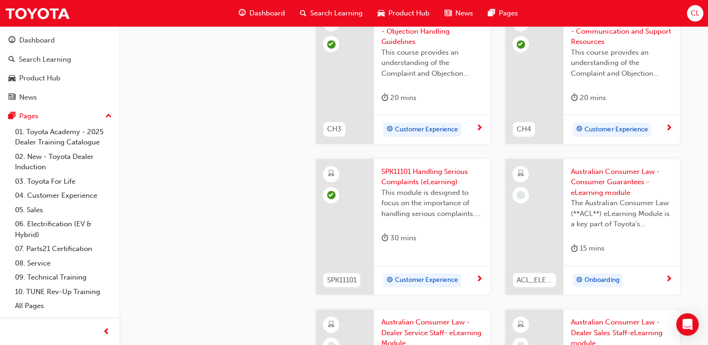
click at [597, 197] on span "Australian Consumer Law - Consumer Guarantees - eLearning module" at bounding box center [622, 183] width 102 height 32
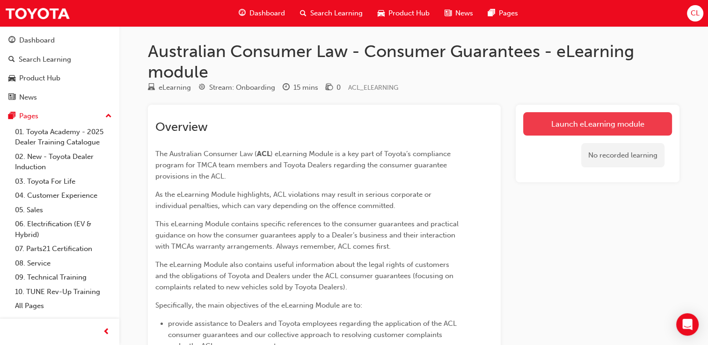
click at [575, 120] on link "Launch eLearning module" at bounding box center [597, 123] width 149 height 23
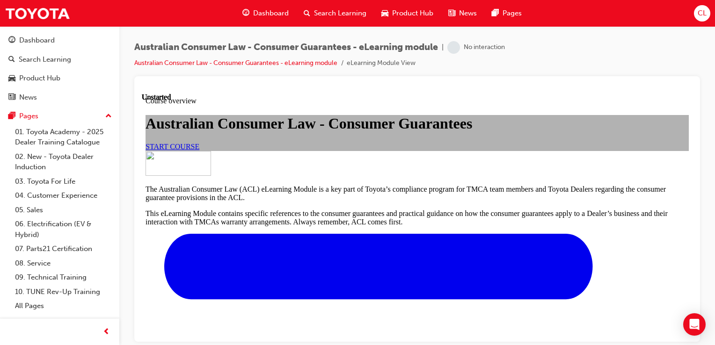
click at [199, 150] on link "START COURSE" at bounding box center [173, 146] width 54 height 8
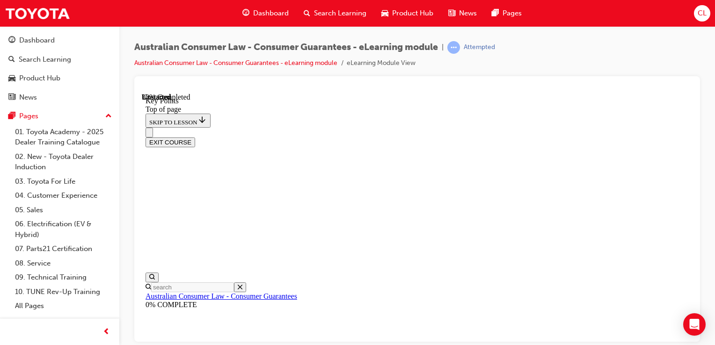
scroll to position [491, 0]
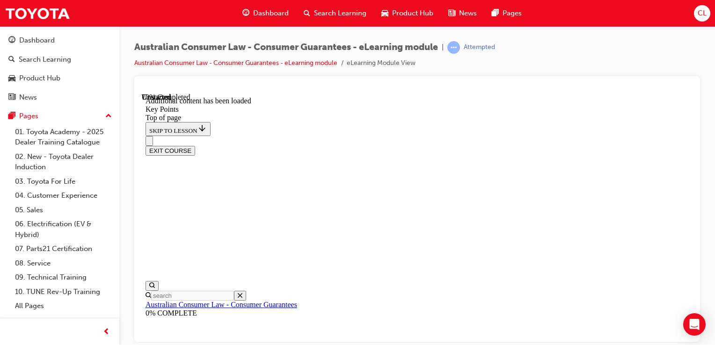
scroll to position [1064, 0]
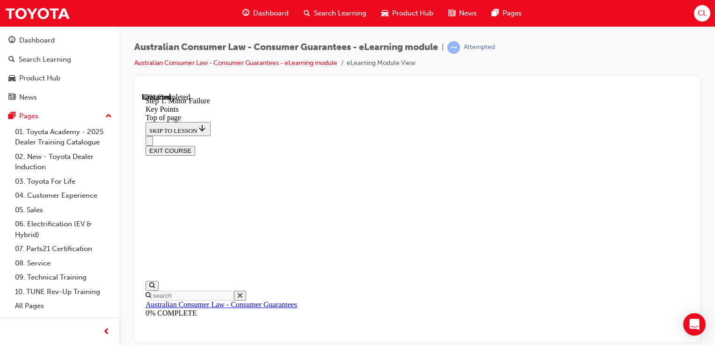
drag, startPoint x: 498, startPoint y: 320, endPoint x: 499, endPoint y: 285, distance: 35.6
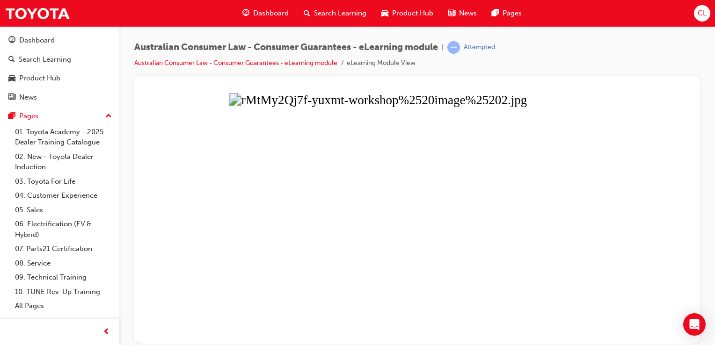
click at [667, 183] on button "Unzoom image" at bounding box center [417, 218] width 551 height 251
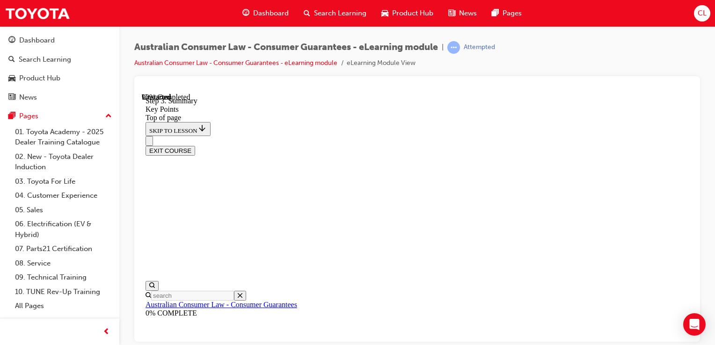
scroll to position [1514, 0]
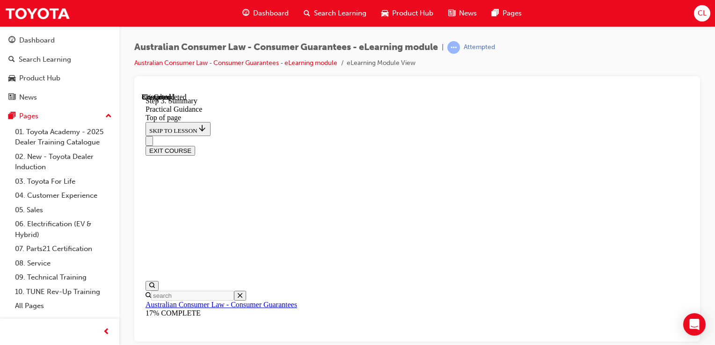
drag, startPoint x: 339, startPoint y: 248, endPoint x: 337, endPoint y: 255, distance: 7.3
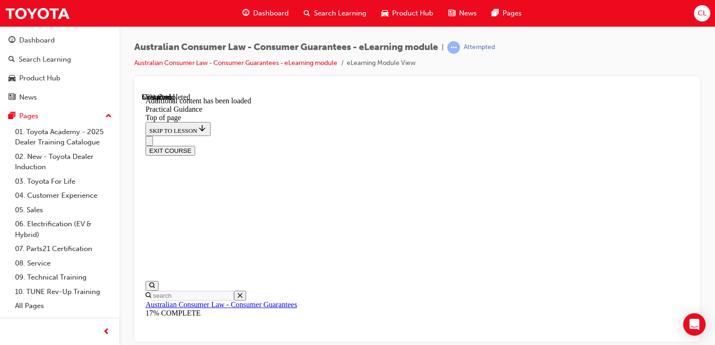
scroll to position [1470, 0]
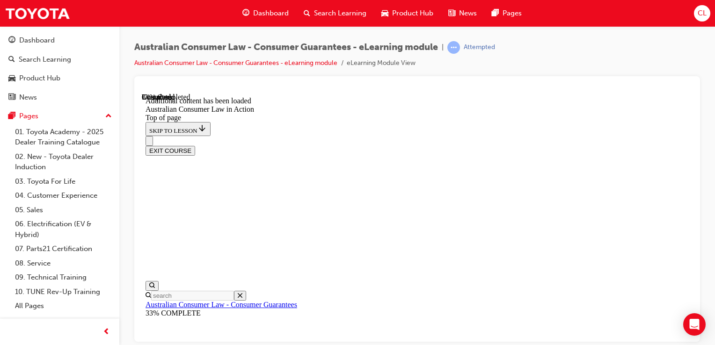
scroll to position [682, 0]
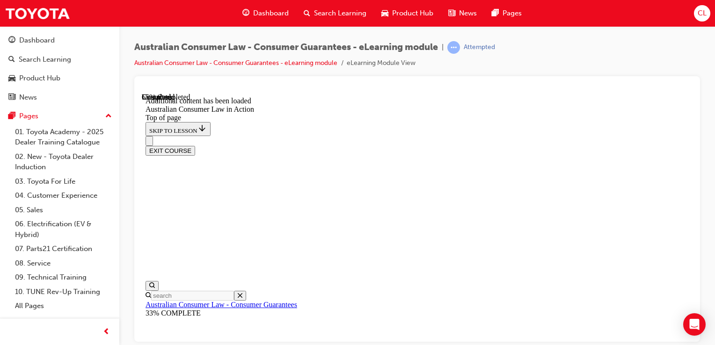
drag, startPoint x: 484, startPoint y: 272, endPoint x: 491, endPoint y: 283, distance: 13.5
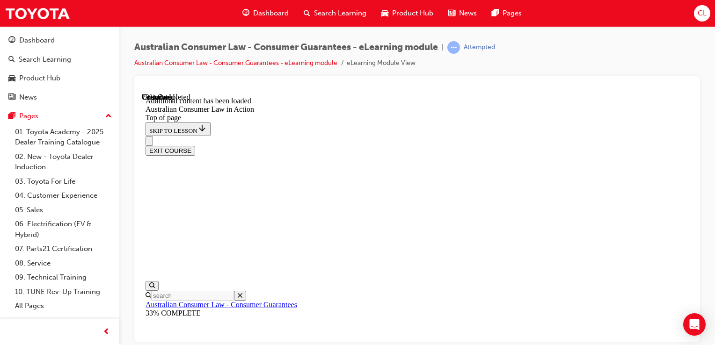
drag, startPoint x: 492, startPoint y: 274, endPoint x: 440, endPoint y: 273, distance: 52.0
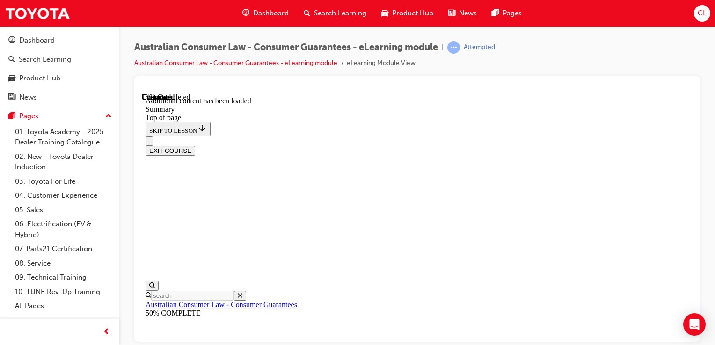
drag, startPoint x: 440, startPoint y: 273, endPoint x: 509, endPoint y: 185, distance: 111.4
drag, startPoint x: 509, startPoint y: 185, endPoint x: 468, endPoint y: 173, distance: 43.1
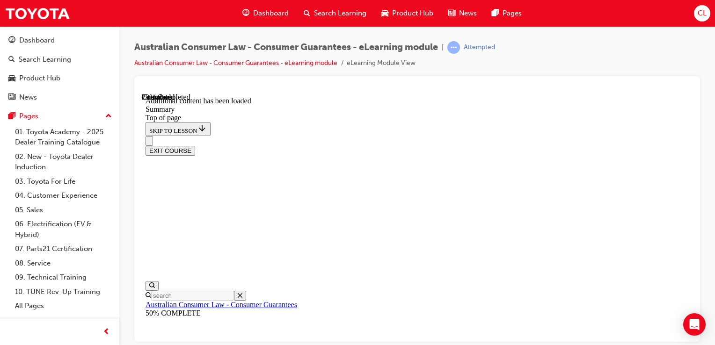
scroll to position [454, 0]
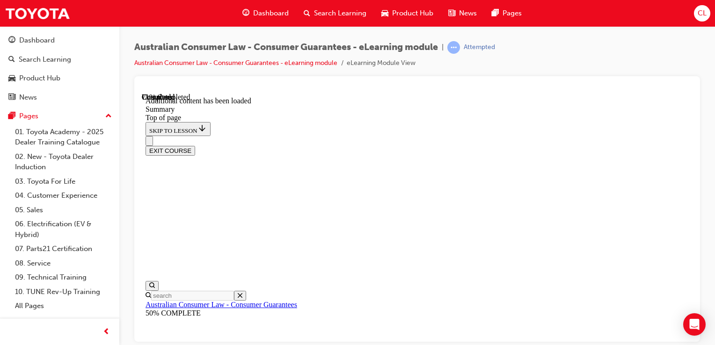
scroll to position [1172, 0]
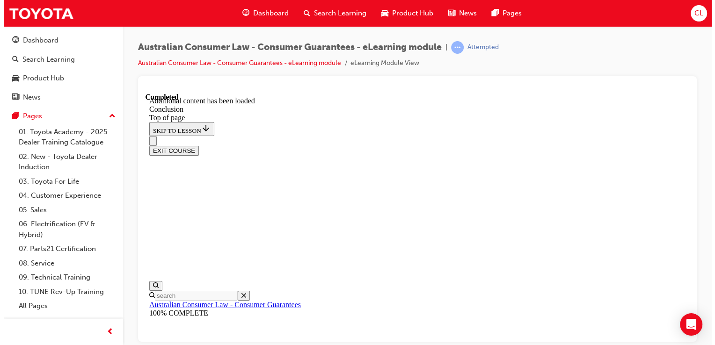
scroll to position [0, 0]
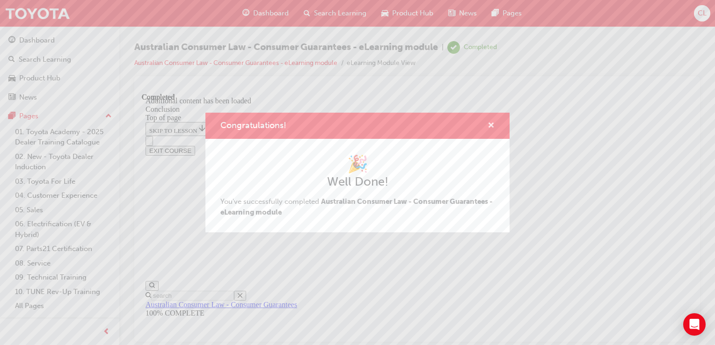
click at [492, 128] on span "cross-icon" at bounding box center [491, 126] width 7 height 8
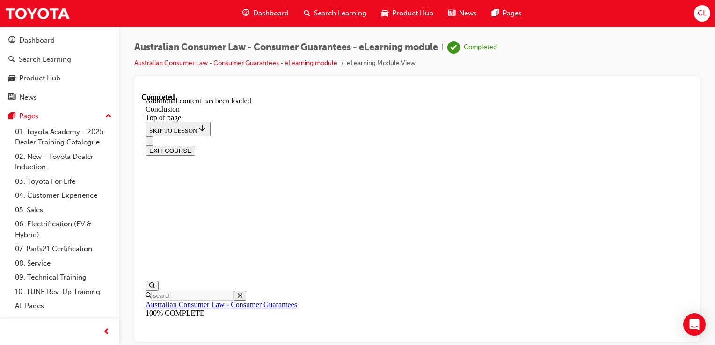
click at [195, 146] on button "EXIT COURSE" at bounding box center [171, 151] width 50 height 10
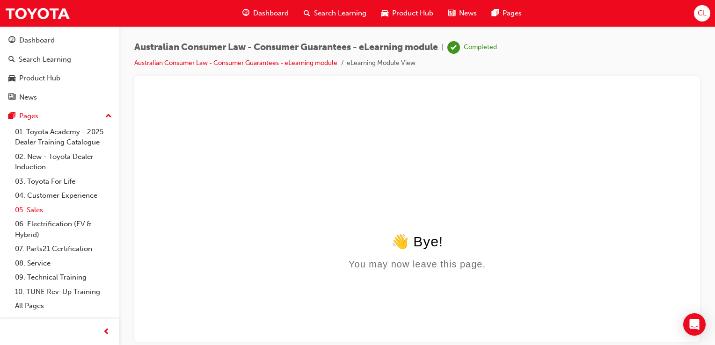
click at [48, 204] on link "05. Sales" at bounding box center [63, 210] width 104 height 15
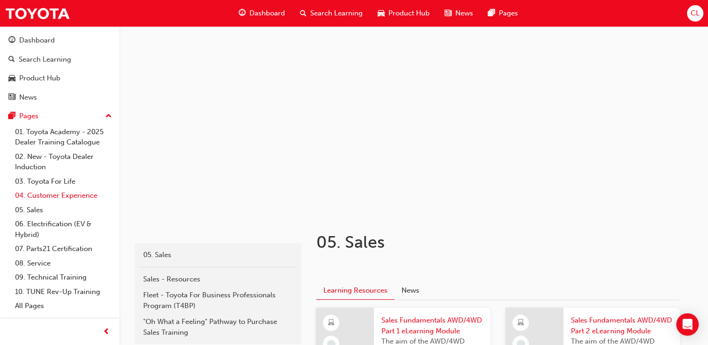
click at [49, 193] on link "04. Customer Experience" at bounding box center [63, 196] width 104 height 15
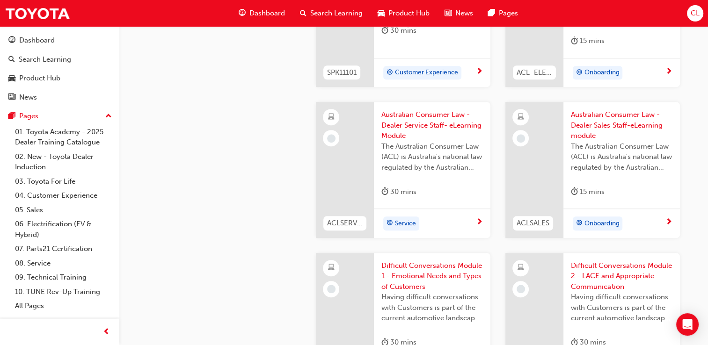
scroll to position [724, 0]
click at [453, 220] on div "Service" at bounding box center [428, 223] width 95 height 14
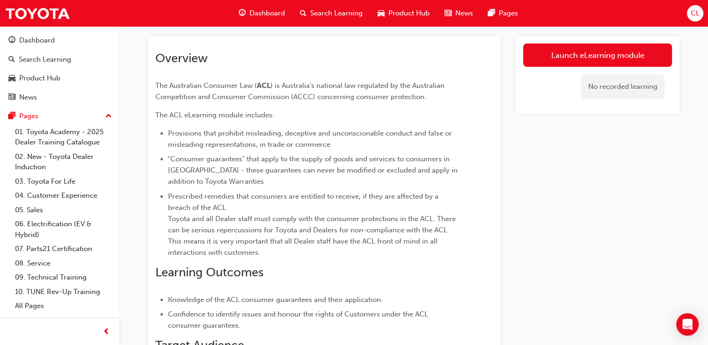
scroll to position [47, 0]
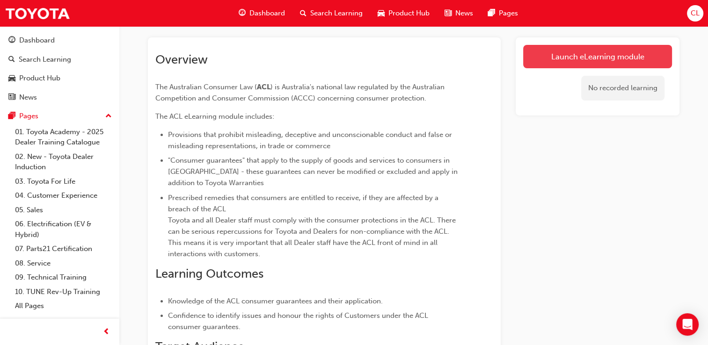
click at [571, 51] on link "Launch eLearning module" at bounding box center [597, 56] width 149 height 23
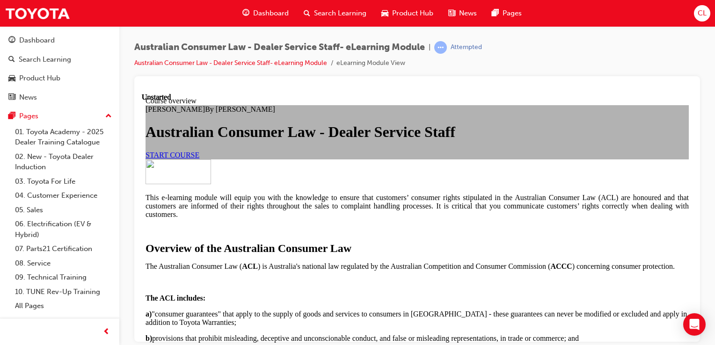
click at [199, 159] on link "START COURSE" at bounding box center [173, 155] width 54 height 8
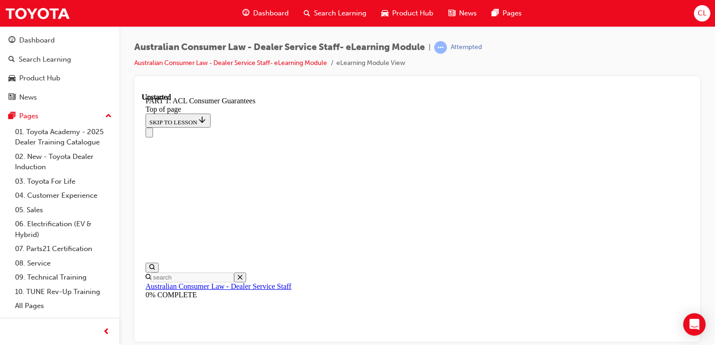
scroll to position [99, 0]
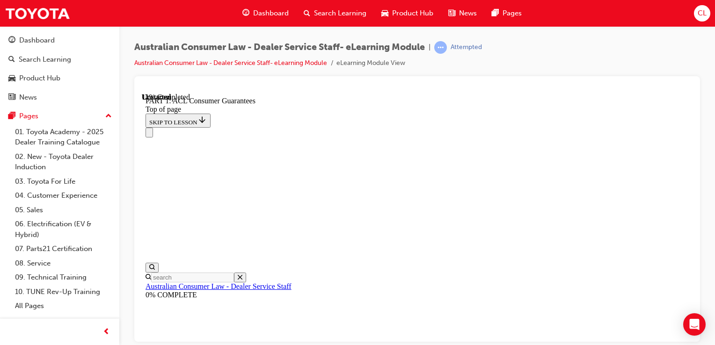
click button "CONTINUE"
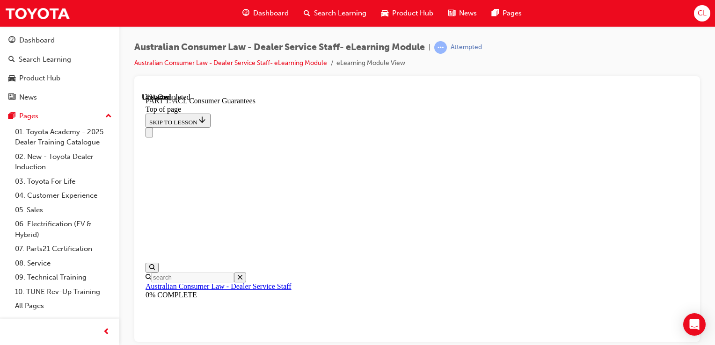
scroll to position [1583, 0]
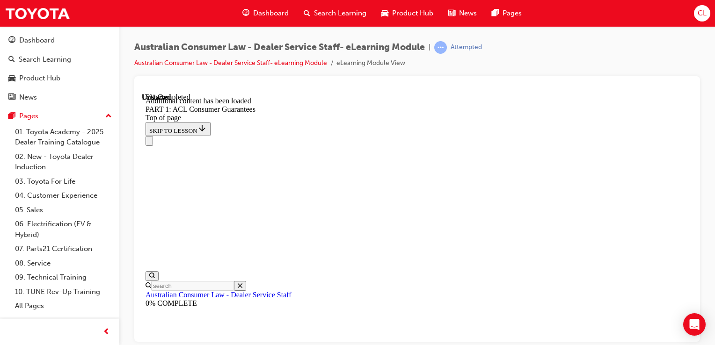
scroll to position [1848, 0]
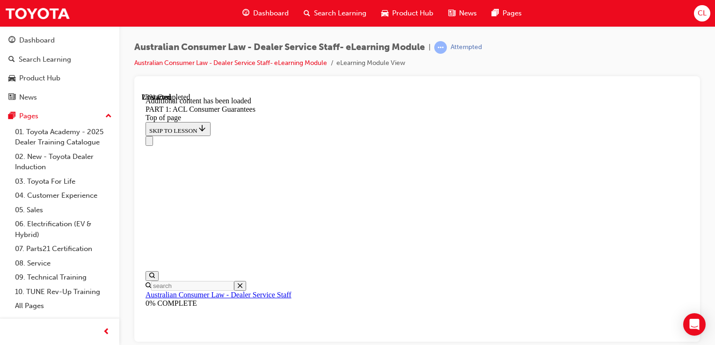
scroll to position [2524, 0]
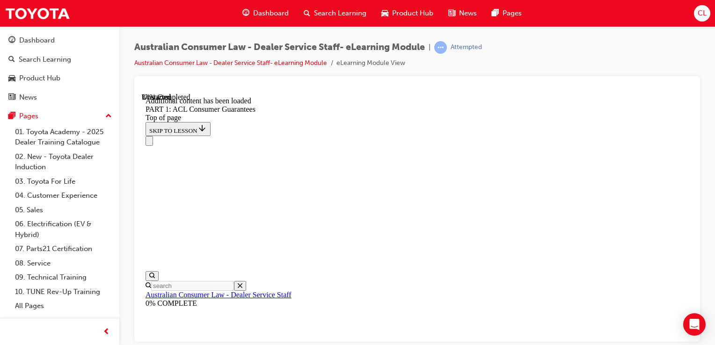
scroll to position [3135, 0]
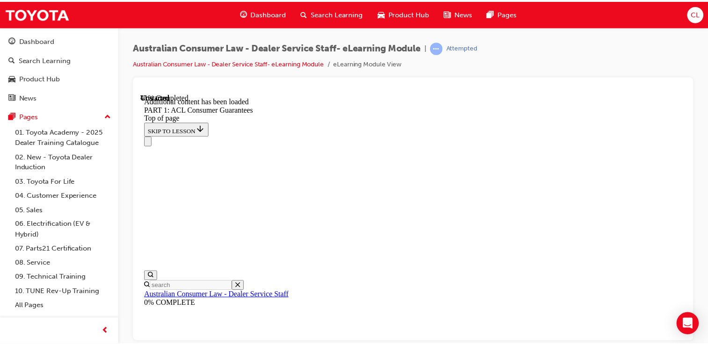
scroll to position [3831, 0]
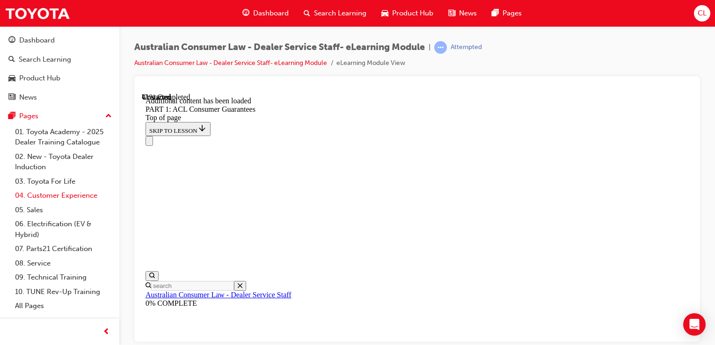
click at [61, 201] on link "04. Customer Experience" at bounding box center [63, 196] width 104 height 15
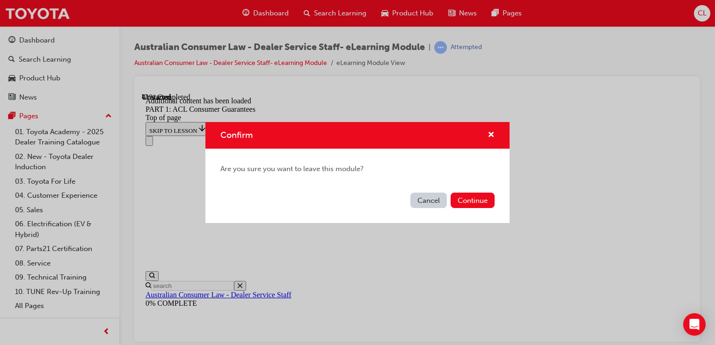
click at [440, 201] on button "Cancel" at bounding box center [429, 200] width 37 height 15
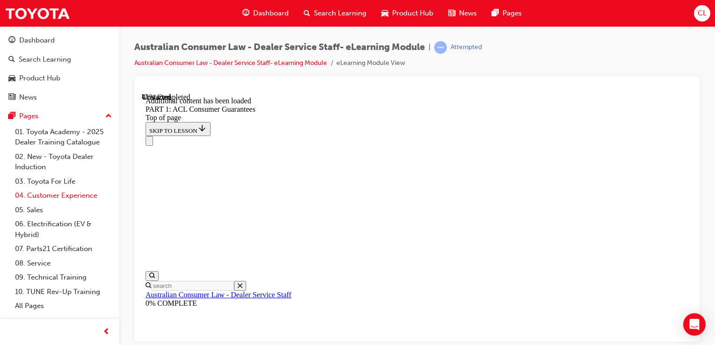
click at [67, 191] on link "04. Customer Experience" at bounding box center [63, 196] width 104 height 15
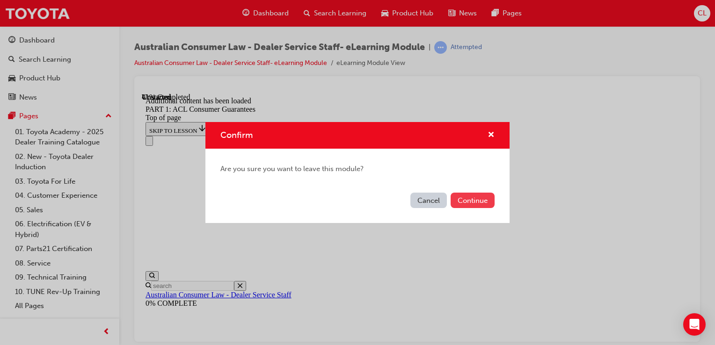
click at [470, 207] on button "Continue" at bounding box center [473, 200] width 44 height 15
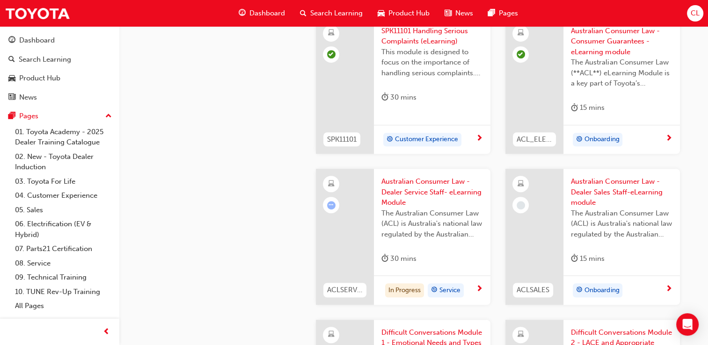
scroll to position [655, 0]
click at [483, 293] on div "In Progress Service" at bounding box center [432, 290] width 117 height 29
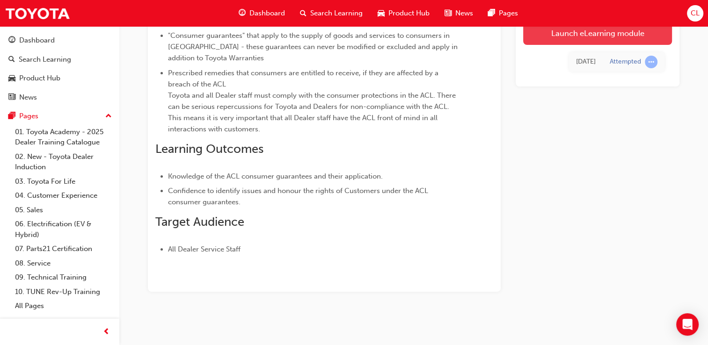
click at [548, 41] on link "Launch eLearning module" at bounding box center [597, 33] width 149 height 23
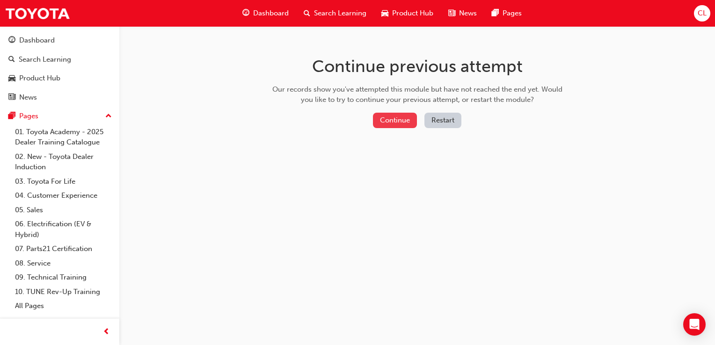
click at [380, 120] on button "Continue" at bounding box center [395, 120] width 44 height 15
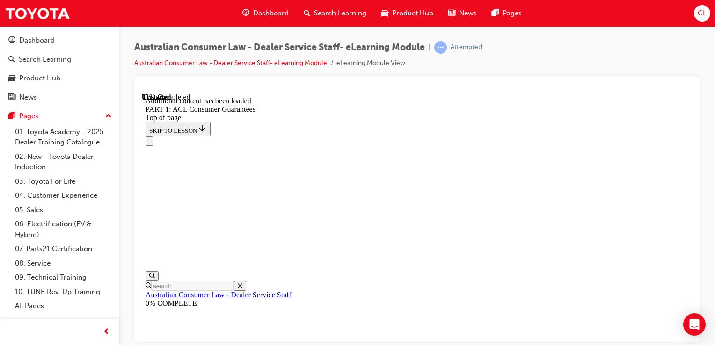
scroll to position [3825, 0]
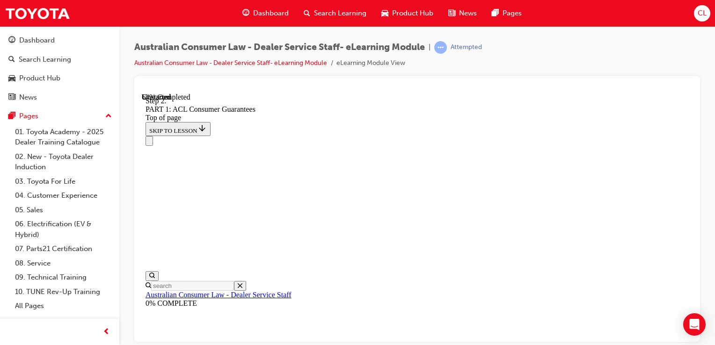
scroll to position [6055, 0]
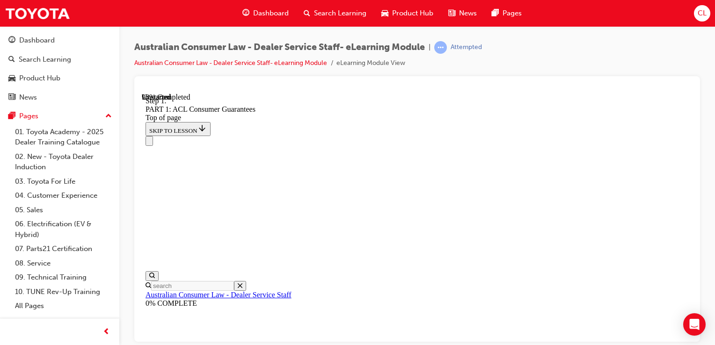
drag, startPoint x: 640, startPoint y: 126, endPoint x: 637, endPoint y: 130, distance: 5.3
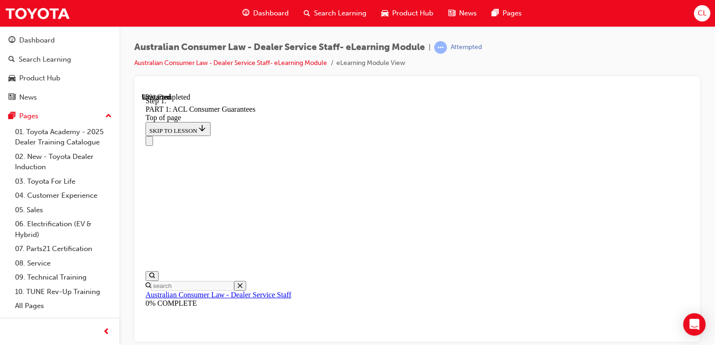
scroll to position [8562, 0]
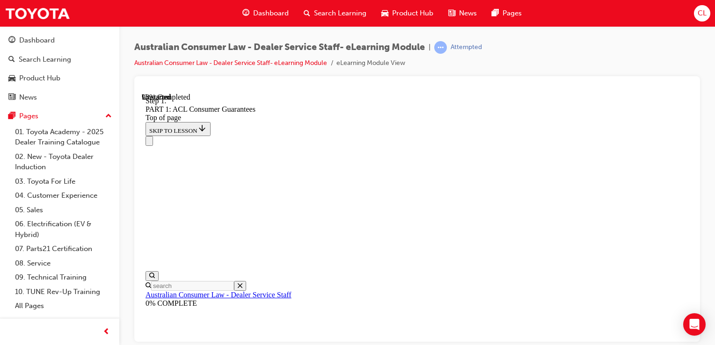
drag, startPoint x: 624, startPoint y: 319, endPoint x: 620, endPoint y: 315, distance: 5.3
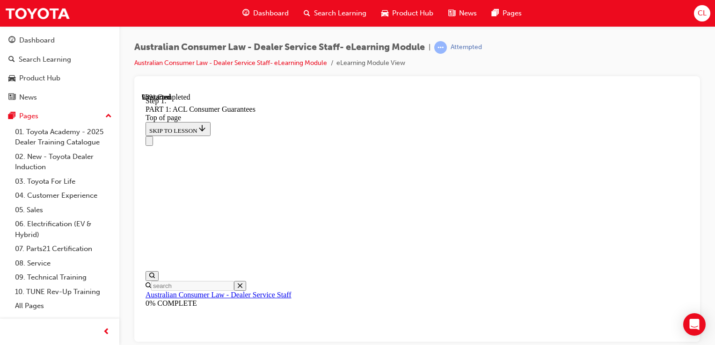
scroll to position [7492, 0]
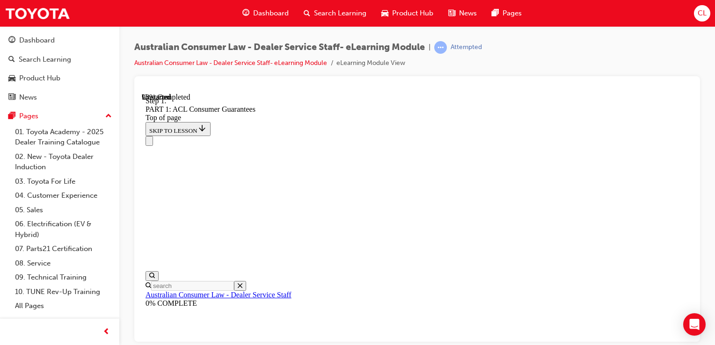
drag, startPoint x: 639, startPoint y: 314, endPoint x: 635, endPoint y: 309, distance: 6.3
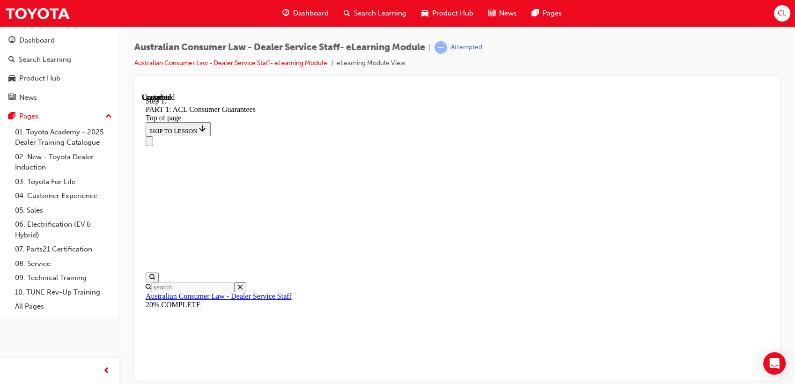
scroll to position [10490, 0]
